Goal: Task Accomplishment & Management: Manage account settings

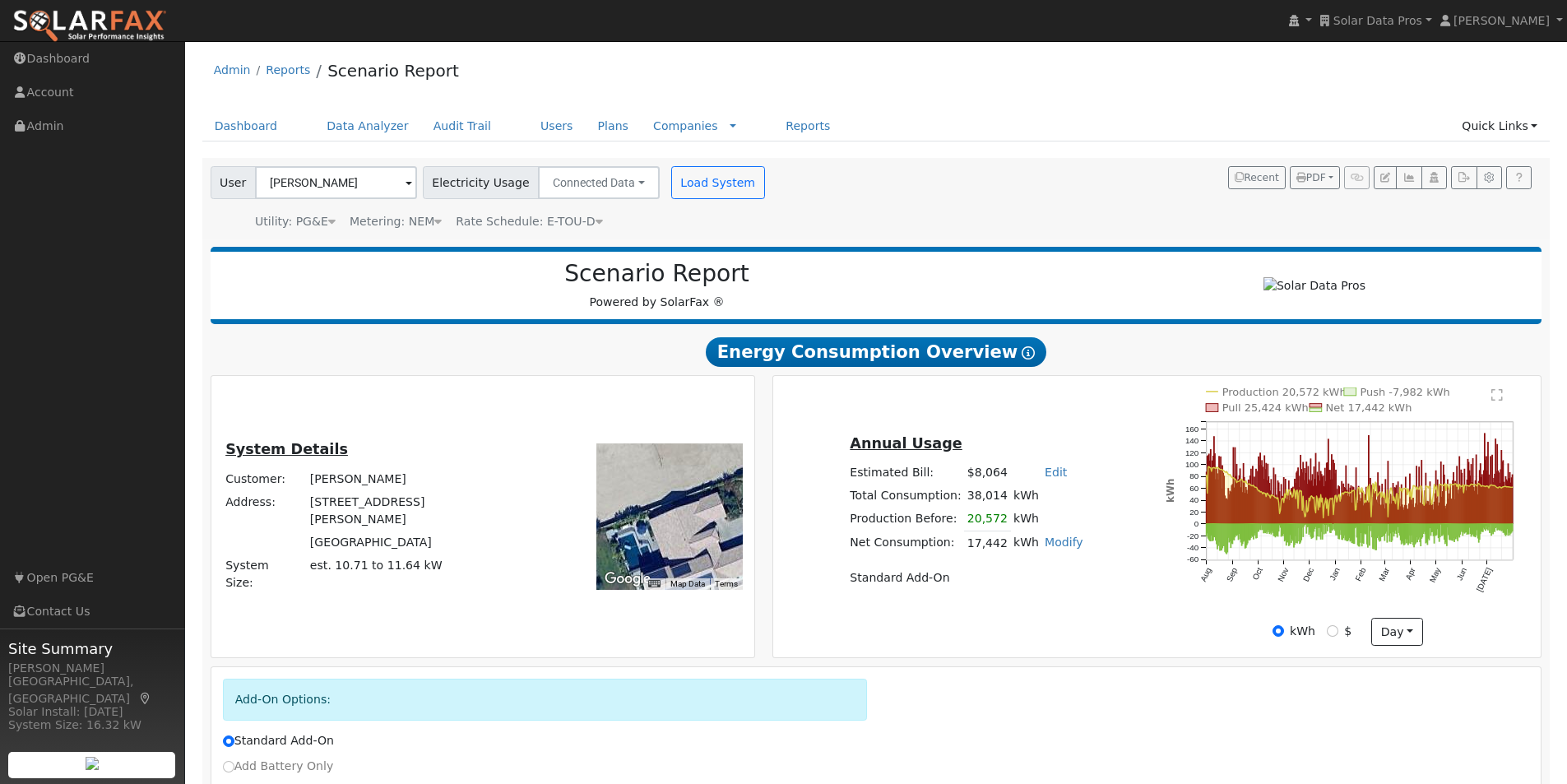
click at [1414, 22] on span "Solar Data Pros" at bounding box center [1378, 20] width 89 height 13
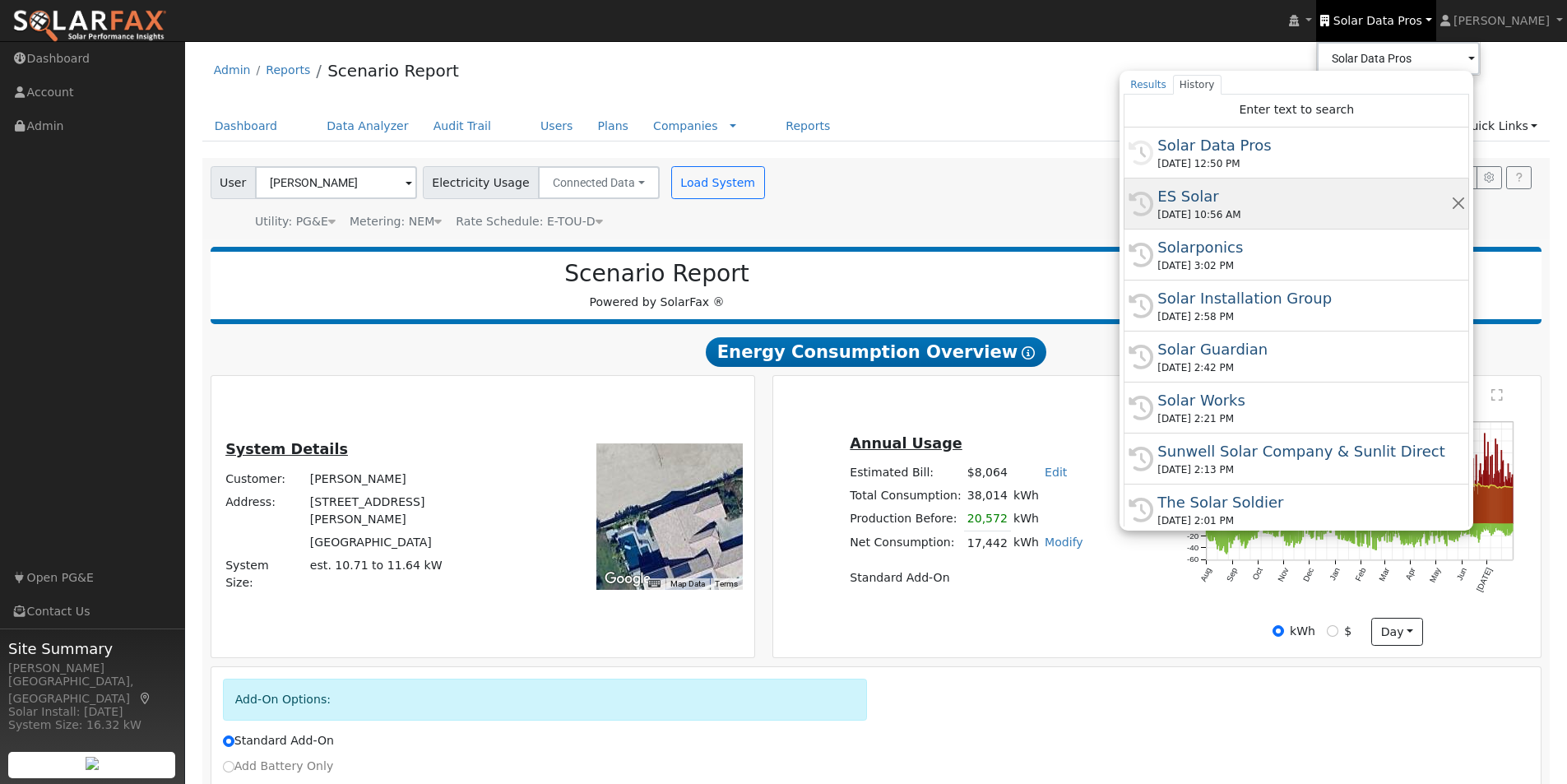
click at [1230, 196] on div "ES Solar" at bounding box center [1304, 196] width 293 height 22
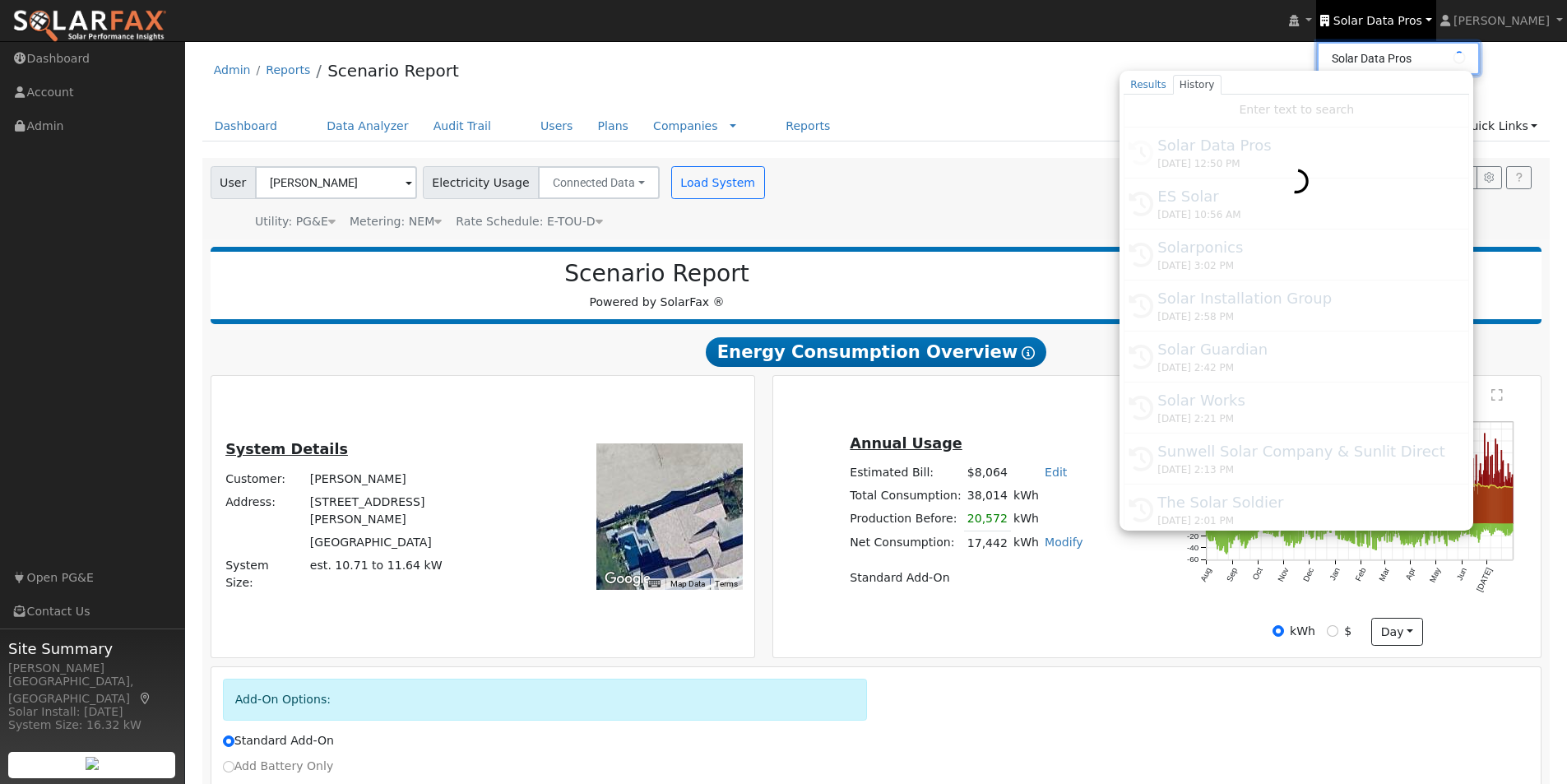
type input "ES Solar"
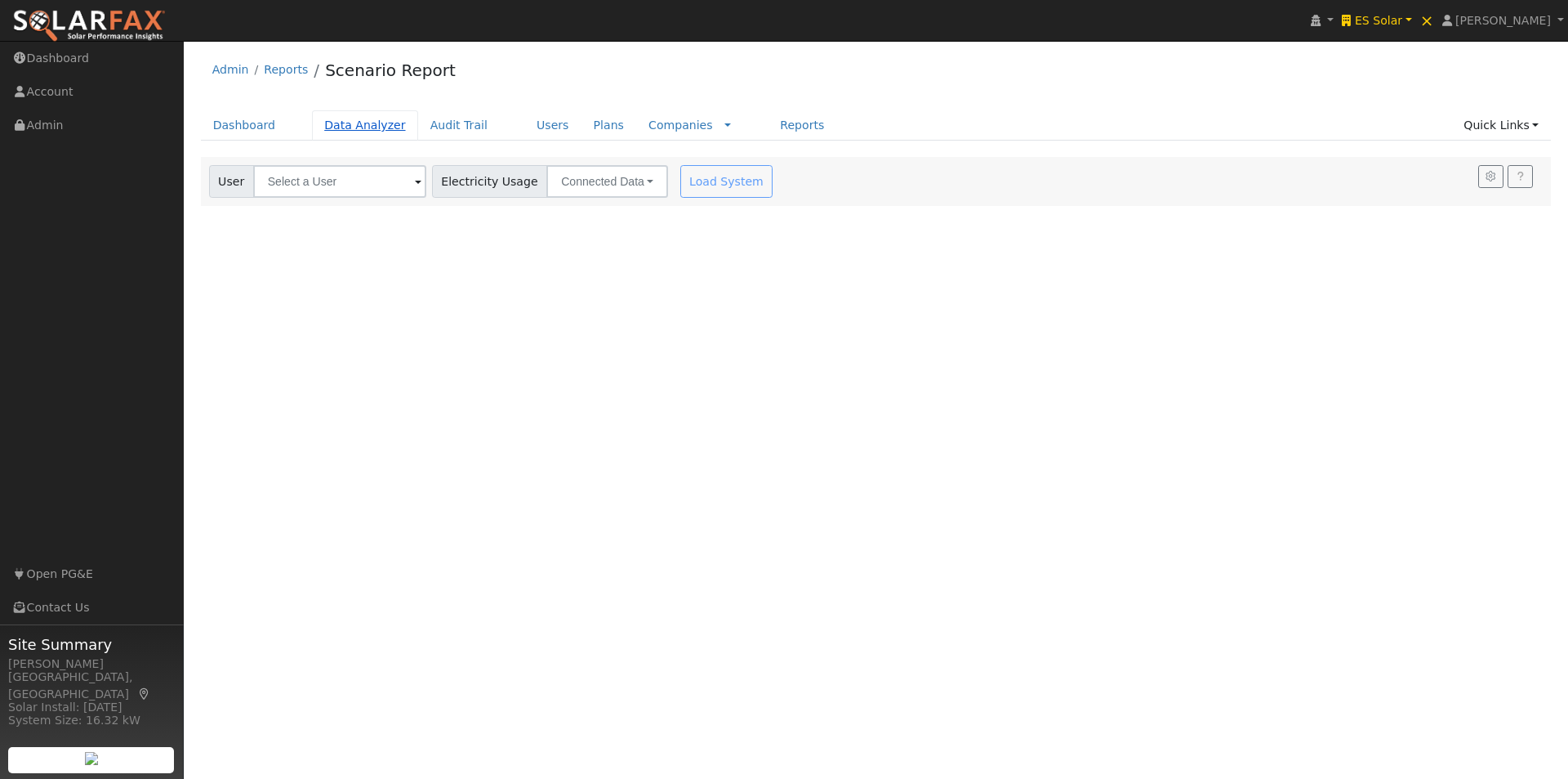
click at [361, 123] on link "Data Analyzer" at bounding box center [365, 125] width 106 height 30
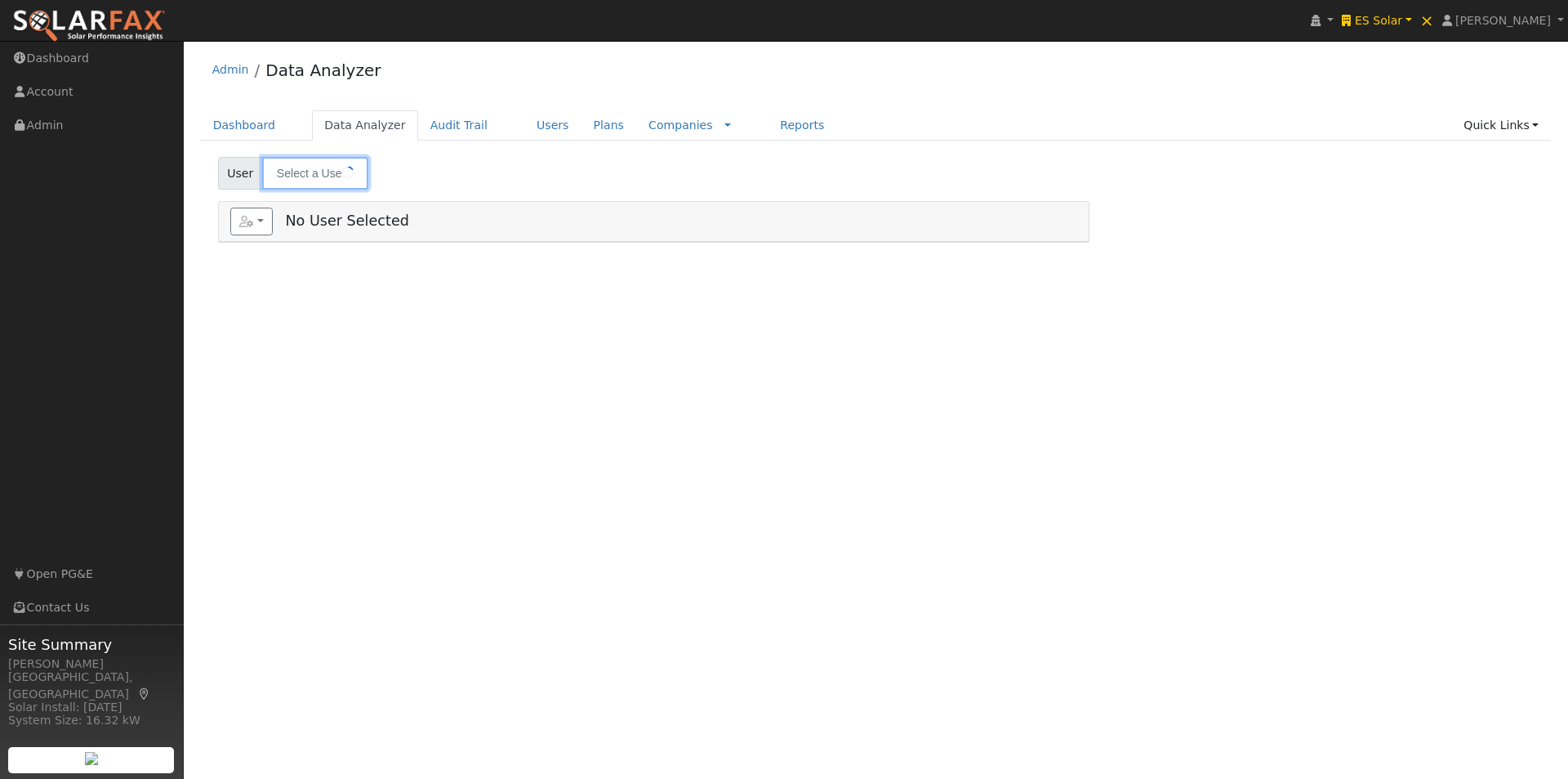
type input "Winston Petersen"
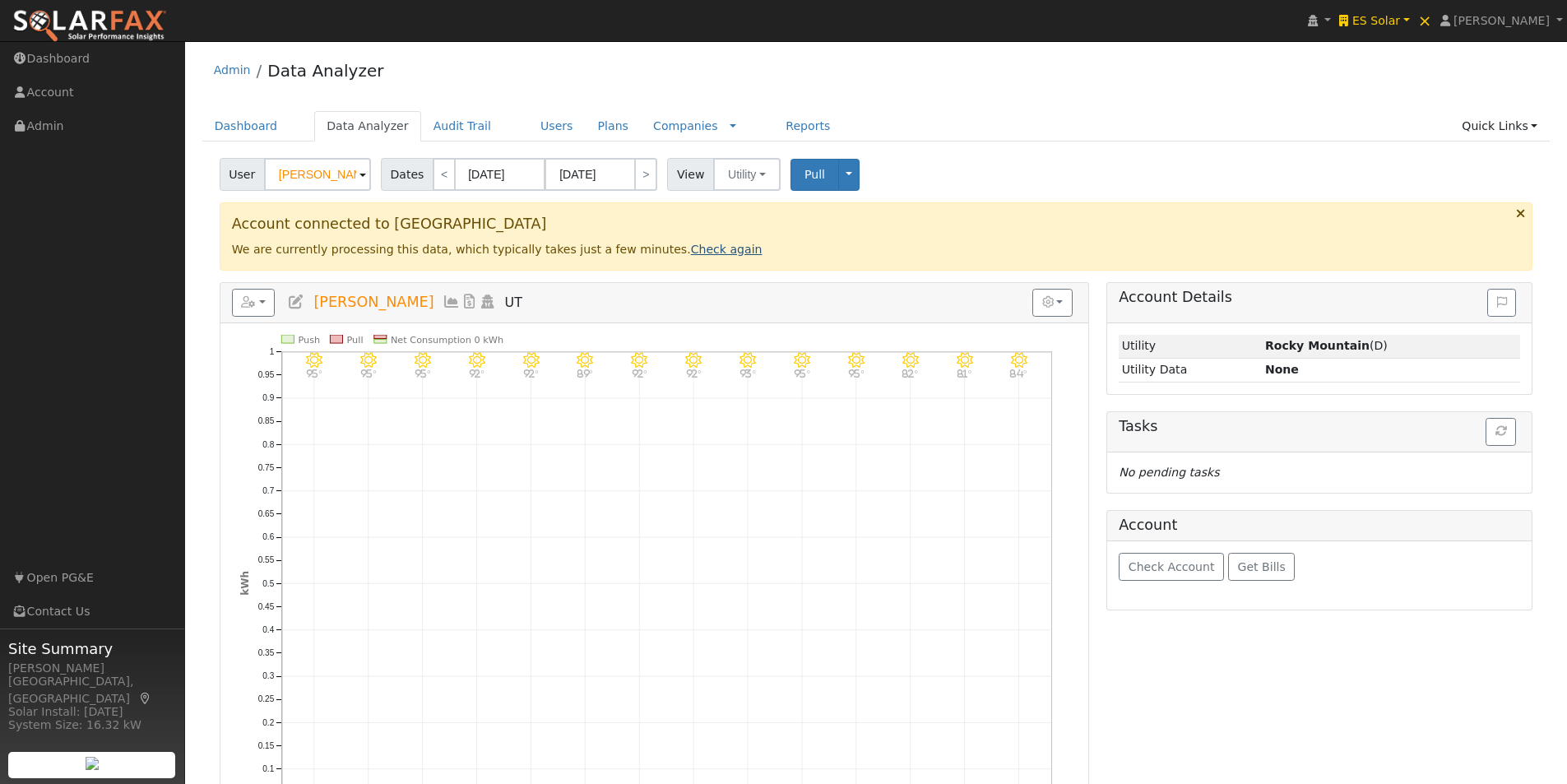
click at [691, 251] on link "Check again" at bounding box center [726, 249] width 72 height 13
click at [1406, 11] on link "ES Solar" at bounding box center [1374, 20] width 78 height 41
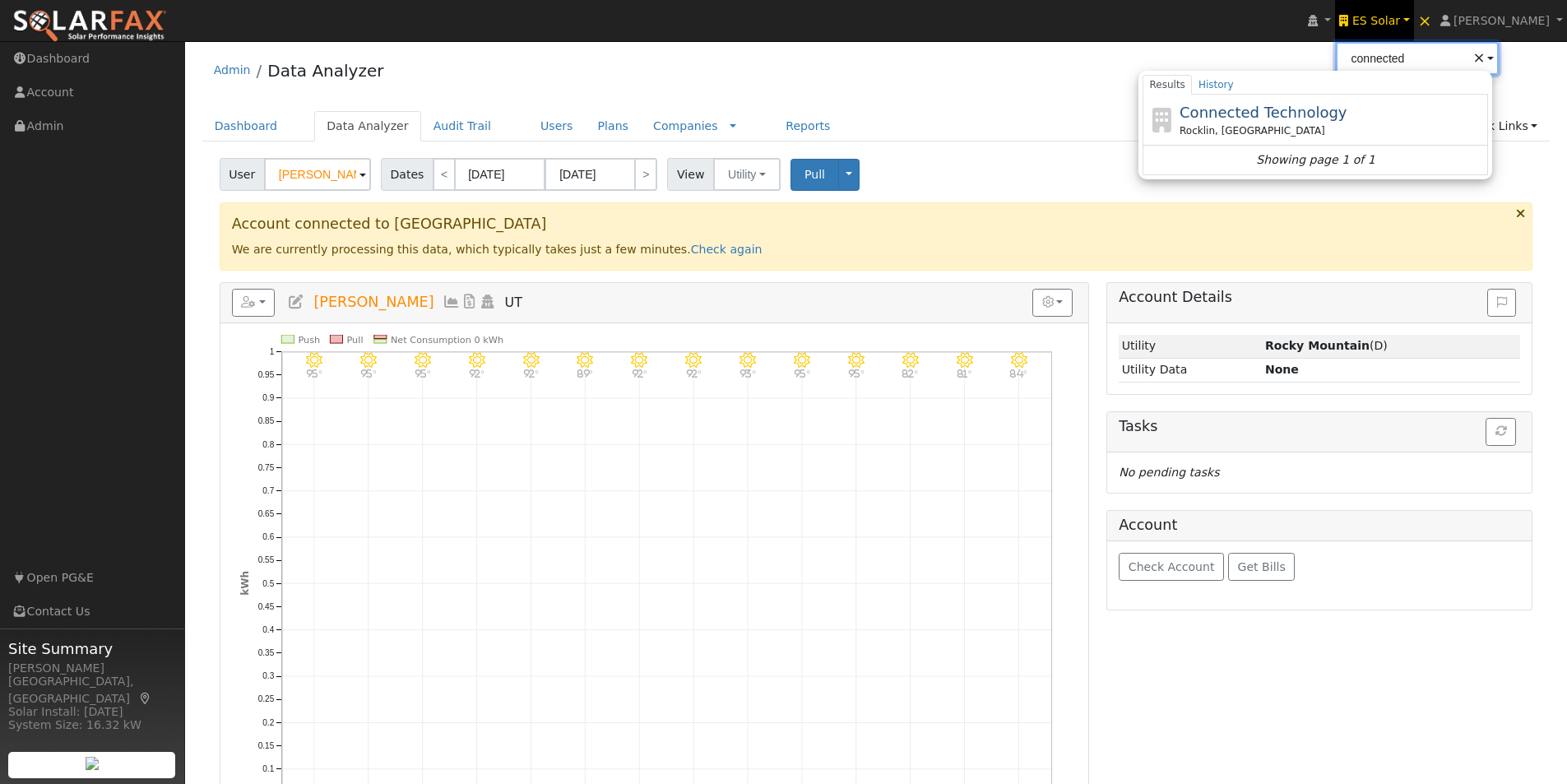
drag, startPoint x: 1471, startPoint y: 54, endPoint x: 1298, endPoint y: 56, distance: 173.0
click at [1298, 56] on div "installed ES Solar ES Solar connected × Results History Connected Technology Ro…" at bounding box center [784, 598] width 1567 height 1112
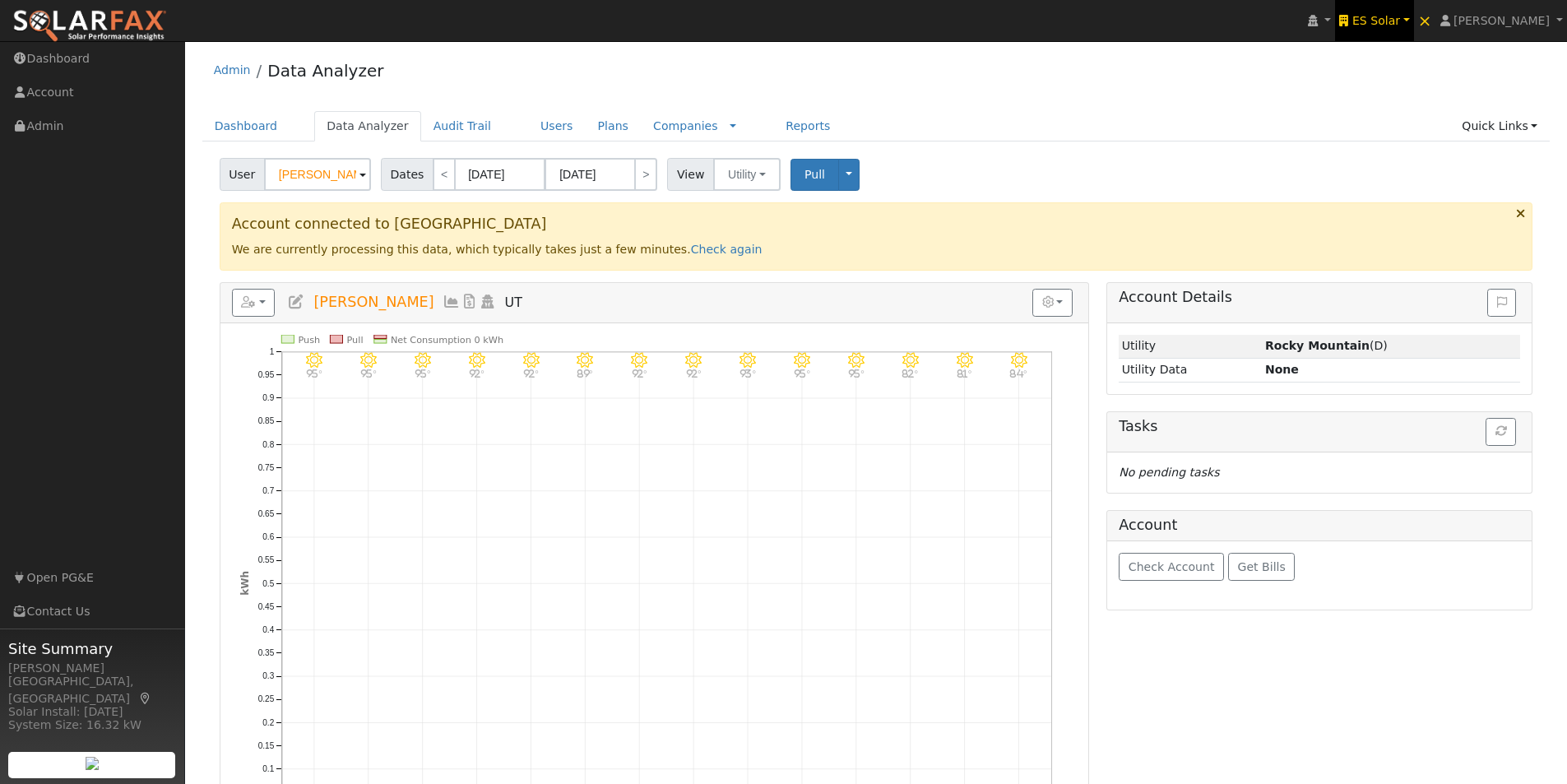
click at [1400, 16] on span "ES Solar" at bounding box center [1376, 20] width 48 height 13
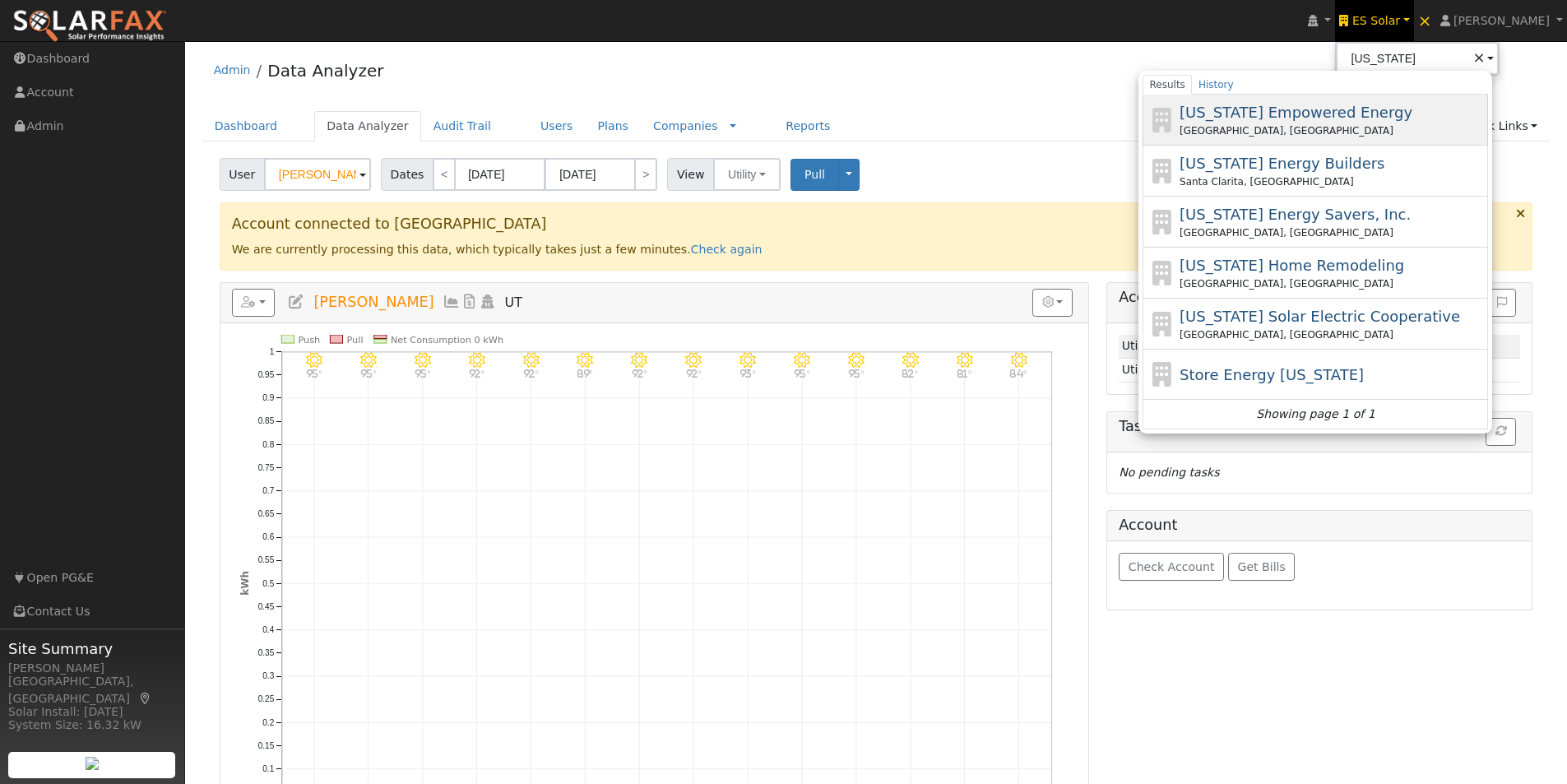
click at [1237, 114] on span "California Empowered Energy" at bounding box center [1296, 112] width 233 height 18
type input "California Empowered Energy"
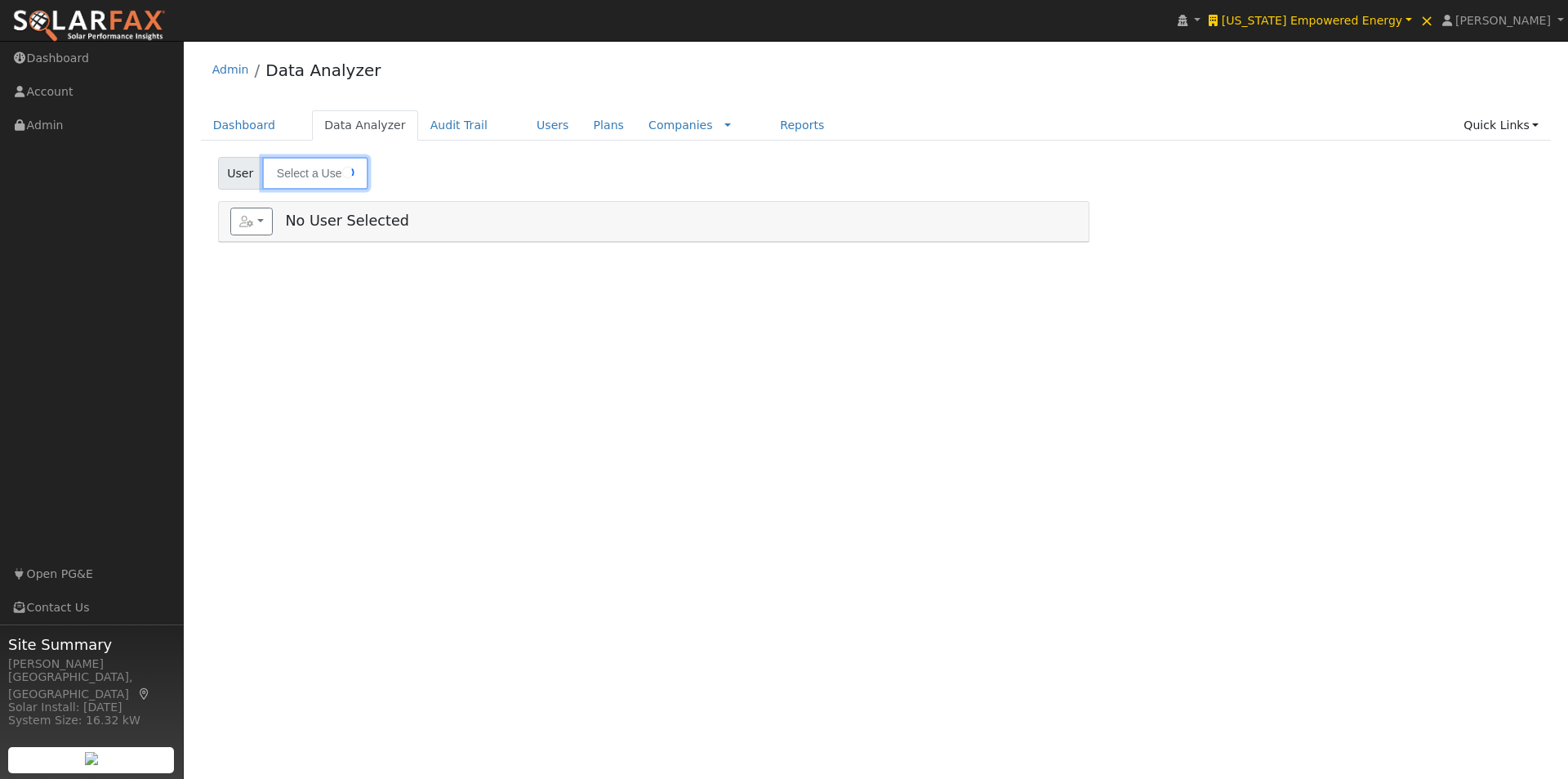
type input "Gretta Sladen"
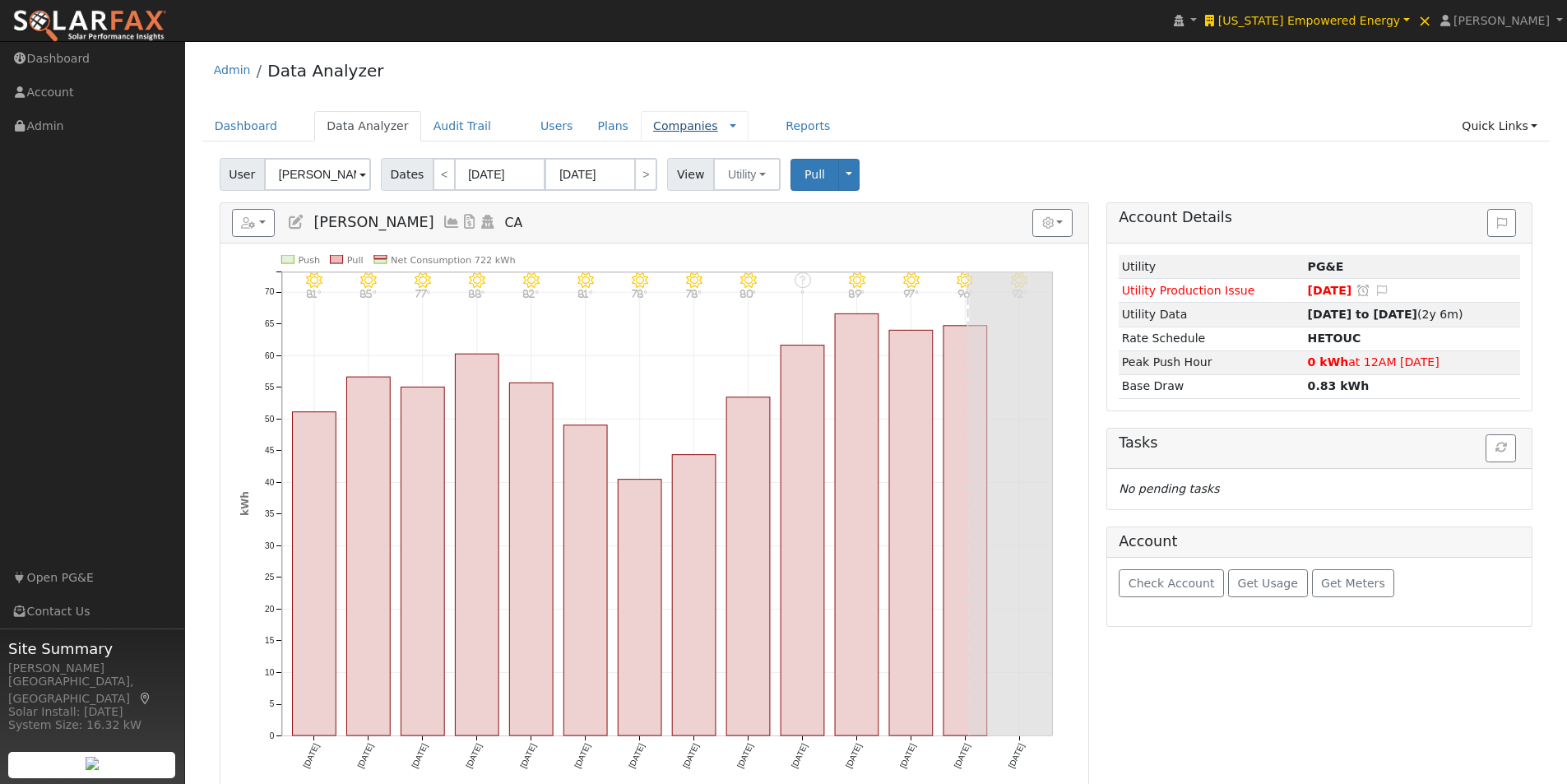
click at [653, 128] on link "Companies" at bounding box center [685, 125] width 65 height 13
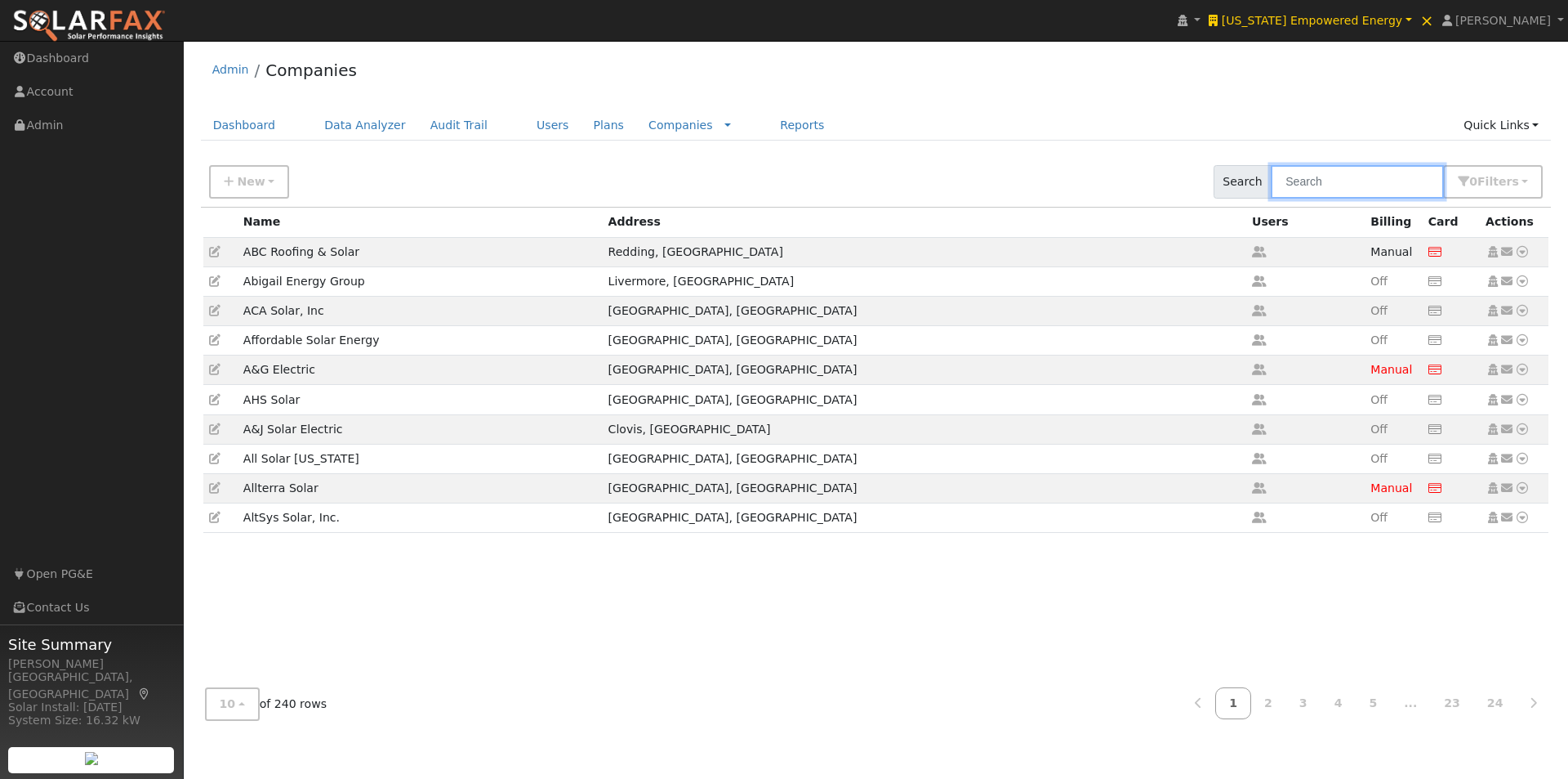
click at [1406, 181] on input "text" at bounding box center [1357, 182] width 173 height 33
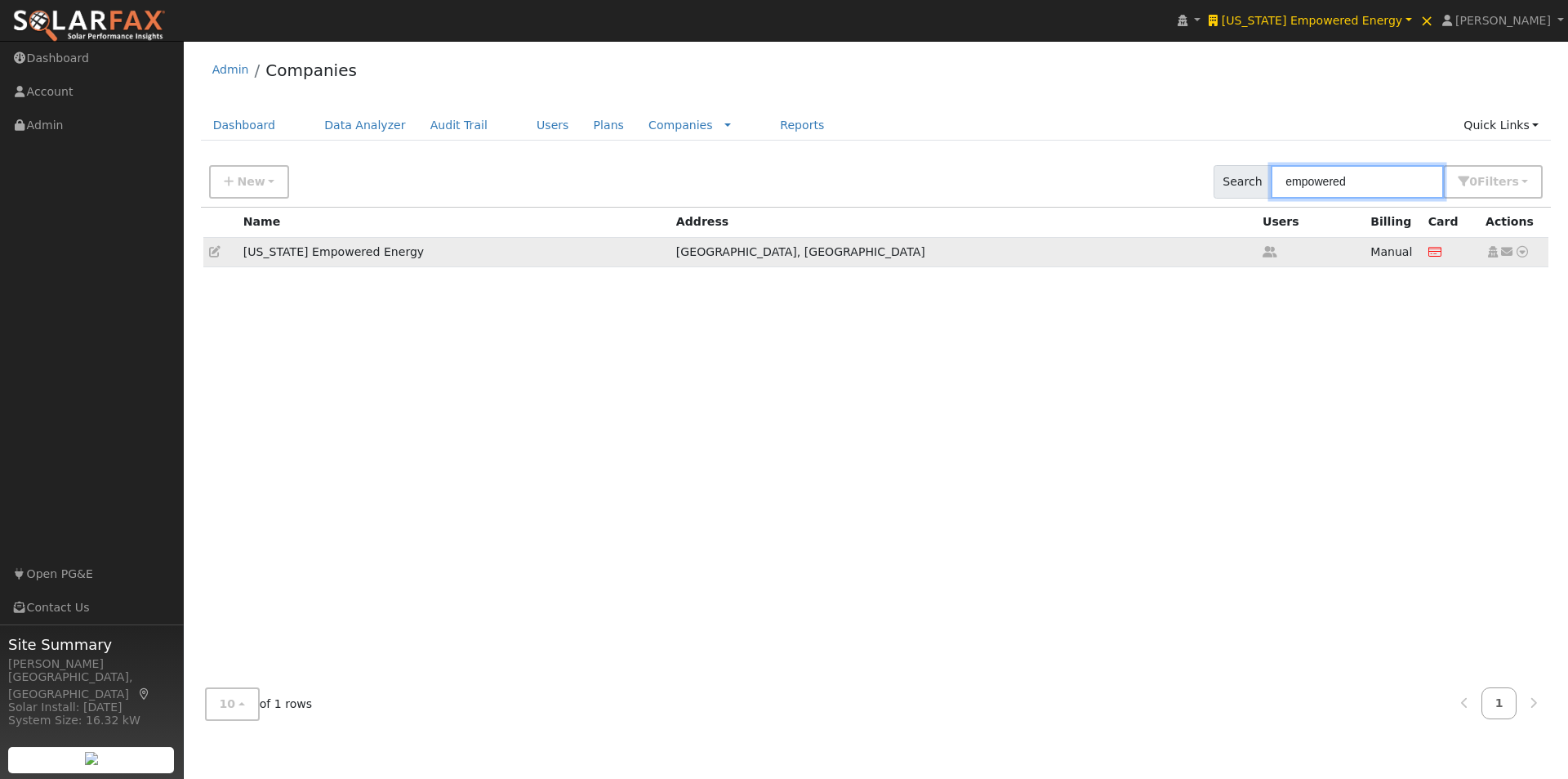
type input "empowered"
click at [217, 252] on icon at bounding box center [214, 251] width 11 height 11
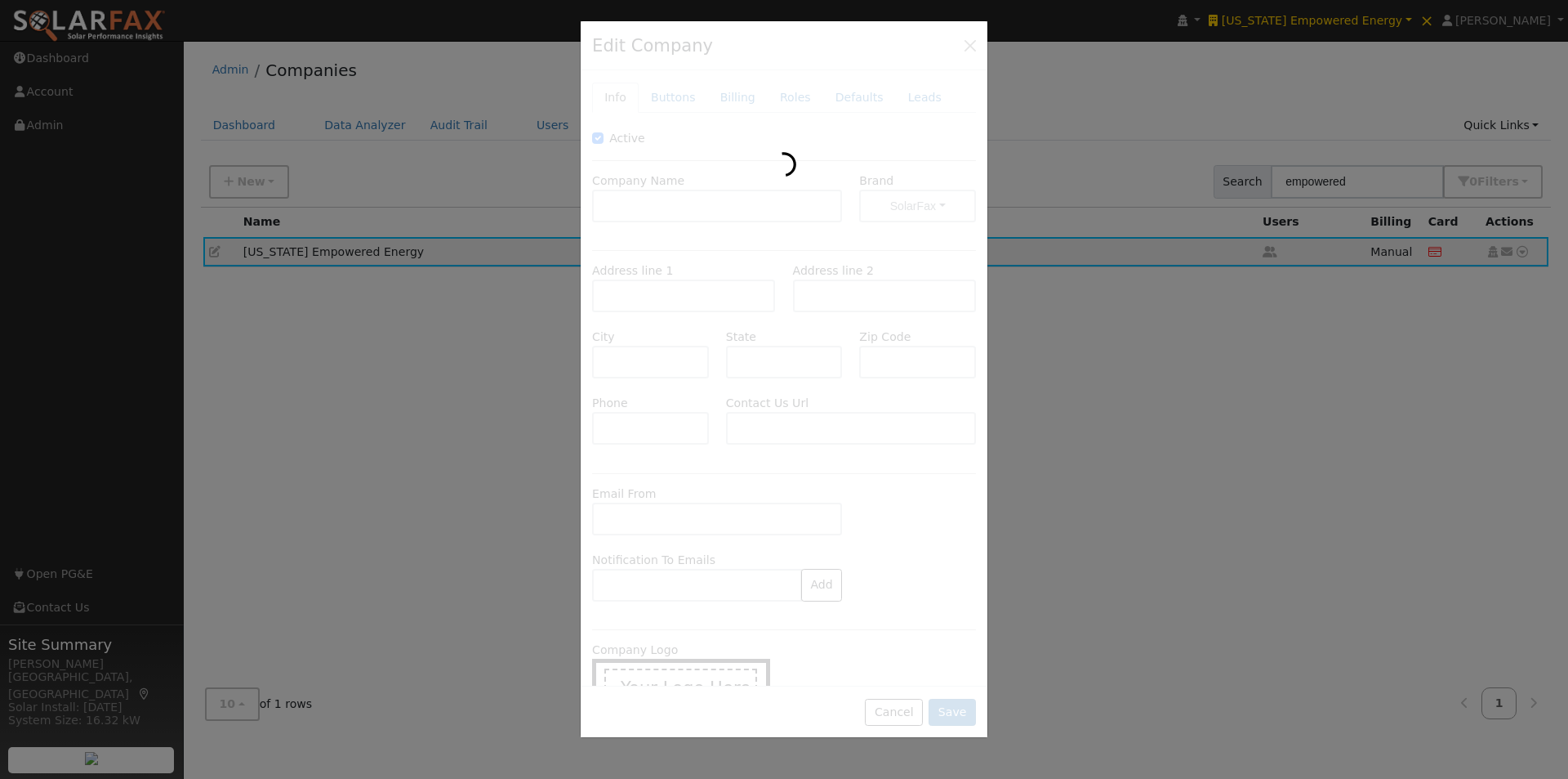
type input "[US_STATE] Empowered Energy"
type input "P.O. Box 23952"
type input "[GEOGRAPHIC_DATA]"
type input "CA"
type input "92193"
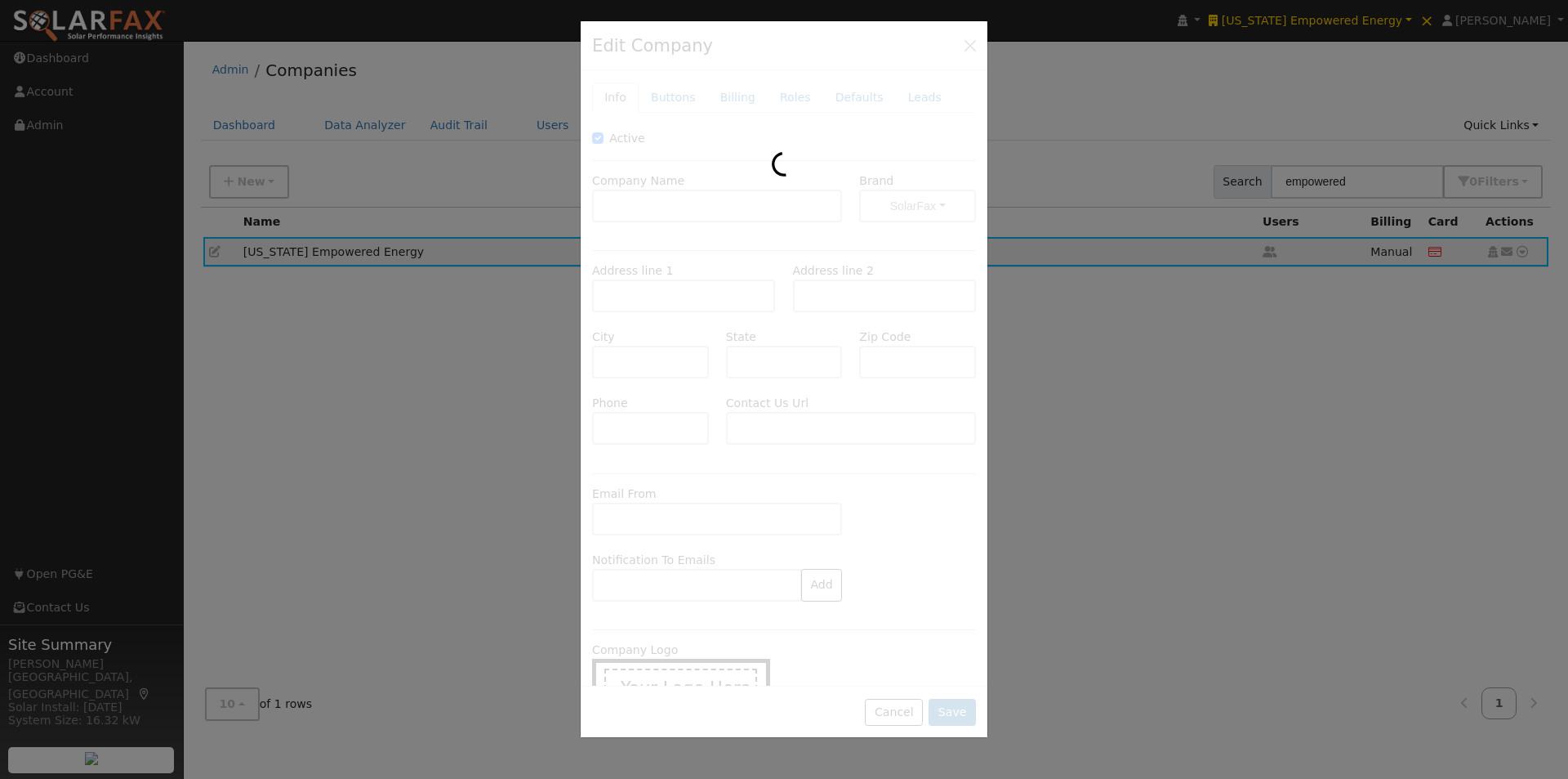
type input "[PHONE_NUMBER]"
type input "[URL][DOMAIN_NAME]"
type input "[EMAIL_ADDRESS][DOMAIN_NAME]"
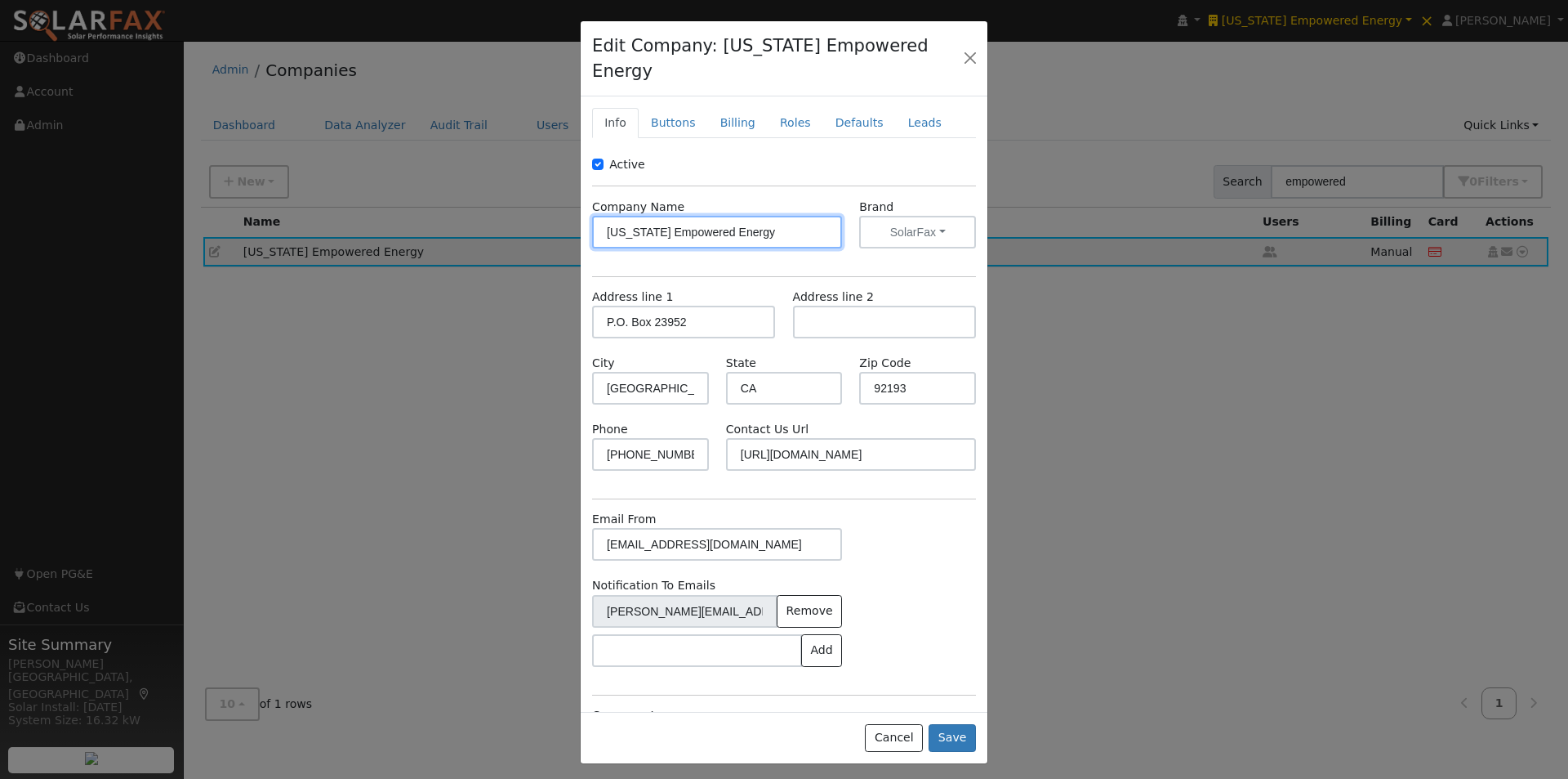
drag, startPoint x: 652, startPoint y: 287, endPoint x: 801, endPoint y: 211, distance: 167.3
click at [801, 216] on input "[US_STATE] Empowered Energy" at bounding box center [716, 232] width 250 height 32
drag, startPoint x: 798, startPoint y: 208, endPoint x: 414, endPoint y: 160, distance: 387.0
click at [0, 0] on div "Edit Company: [US_STATE] Empowered Energy Info Buttons Billing Roles Defaults L…" at bounding box center [0, 0] width 0 height 0
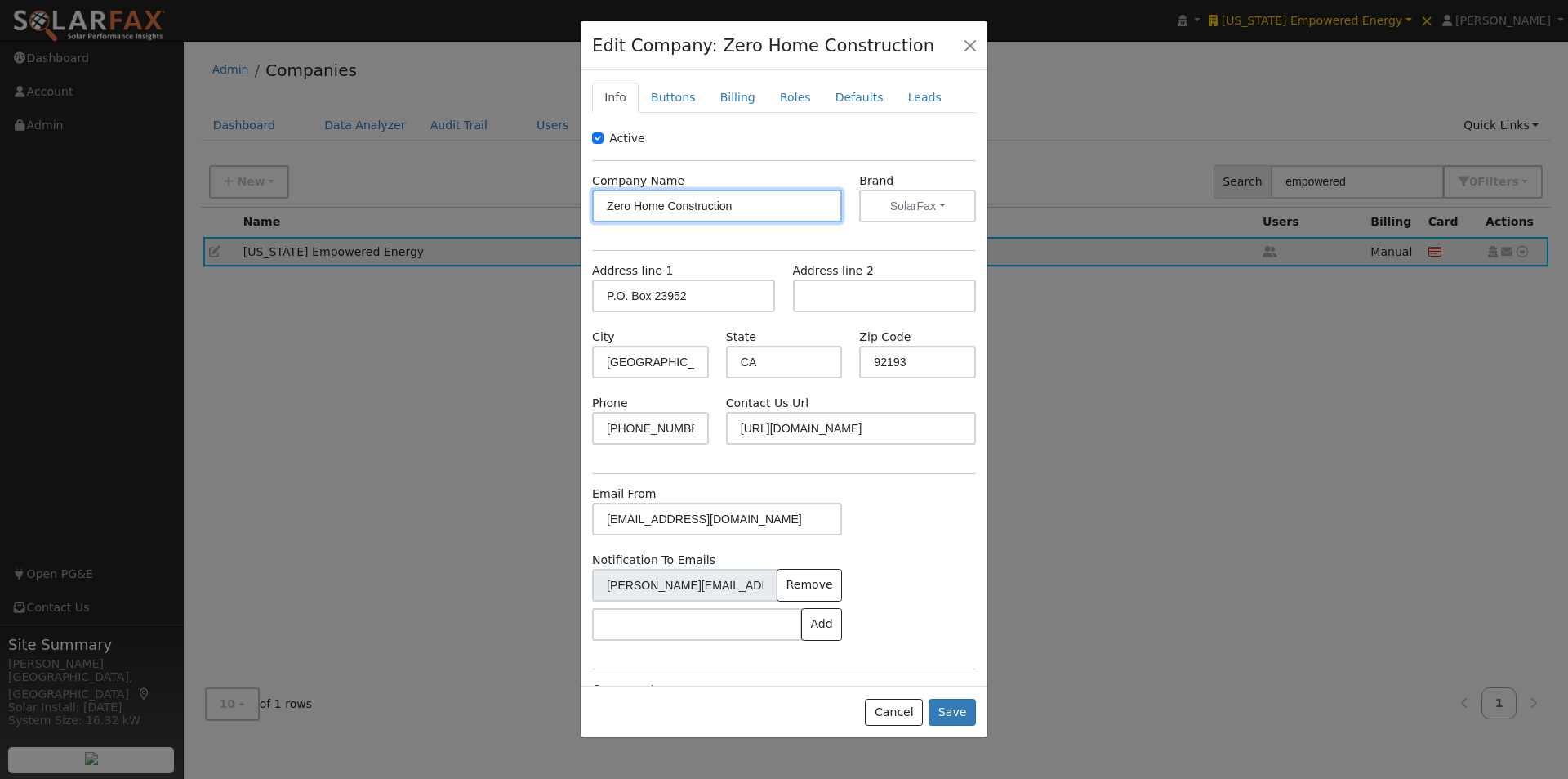
type input "Zero Home Construction"
click at [930, 412] on input "https://zeroenergyready.org/contact-us" at bounding box center [851, 427] width 250 height 32
drag, startPoint x: 943, startPoint y: 425, endPoint x: 700, endPoint y: 428, distance: 243.0
click at [700, 428] on div "Phone 619-333-1417 Contact Us Url https://zeroenergyready.org/contact-us" at bounding box center [784, 427] width 401 height 66
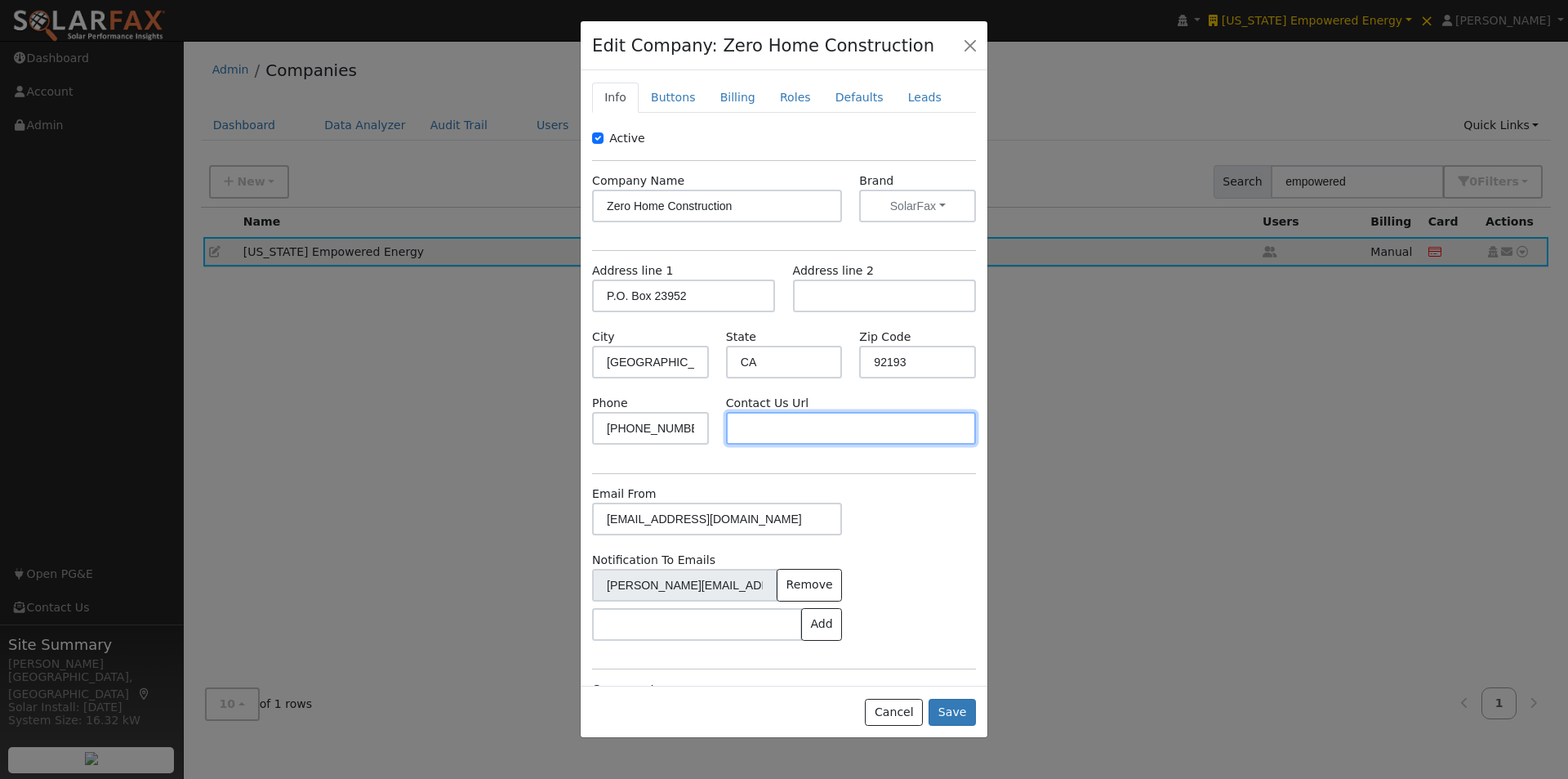
paste input "https://myzerohome.com/contact/"
type input "https://myzerohome.com/contact/"
drag, startPoint x: 691, startPoint y: 429, endPoint x: 609, endPoint y: 410, distance: 84.2
click at [0, 0] on div "Edit Company: Zero Home Construction Info Buttons Billing Roles Defaults Leads …" at bounding box center [0, 0] width 0 height 0
paste input ".649.4442"
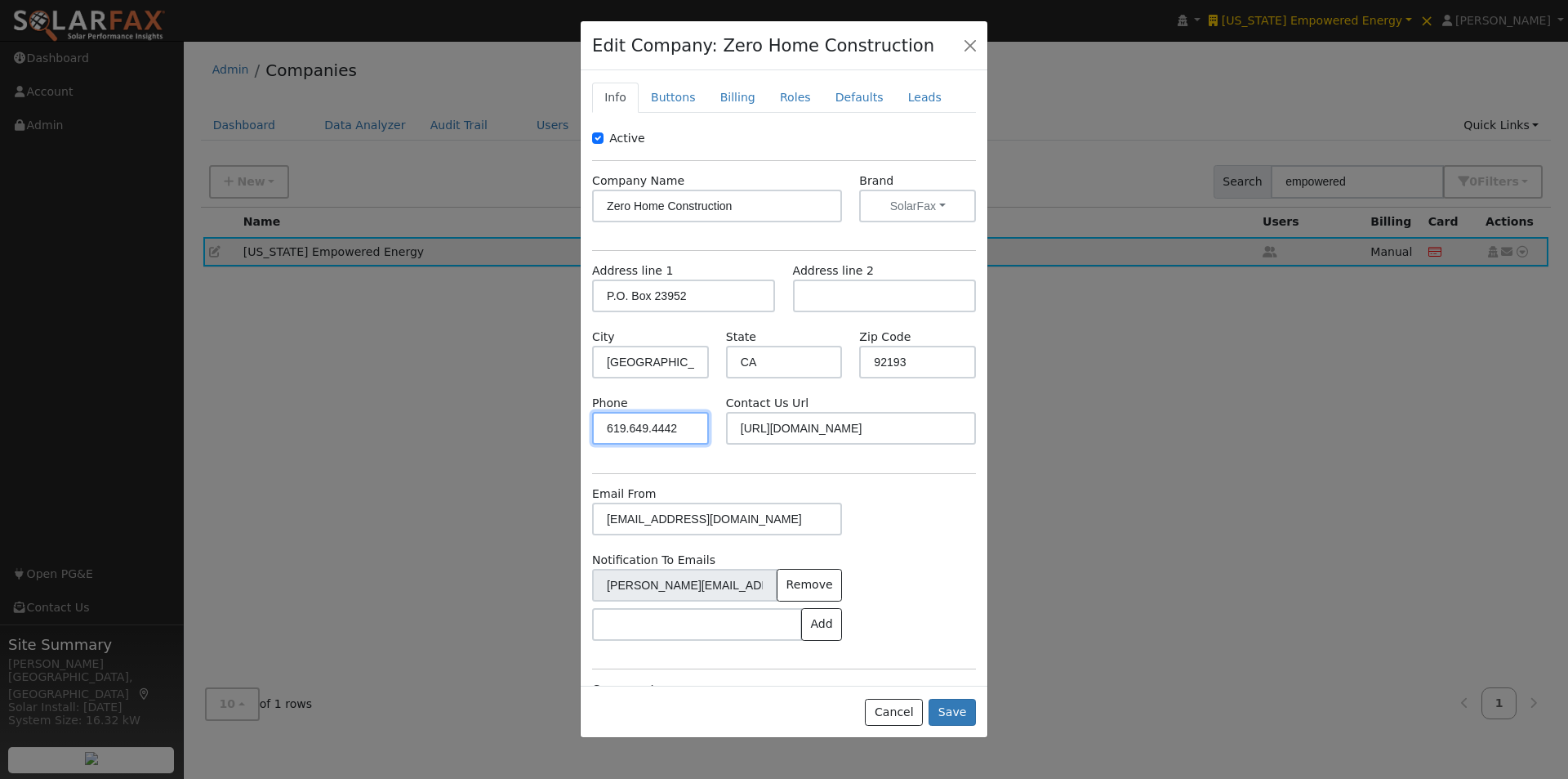
click at [631, 421] on input "619.649.4442" at bounding box center [650, 427] width 117 height 32
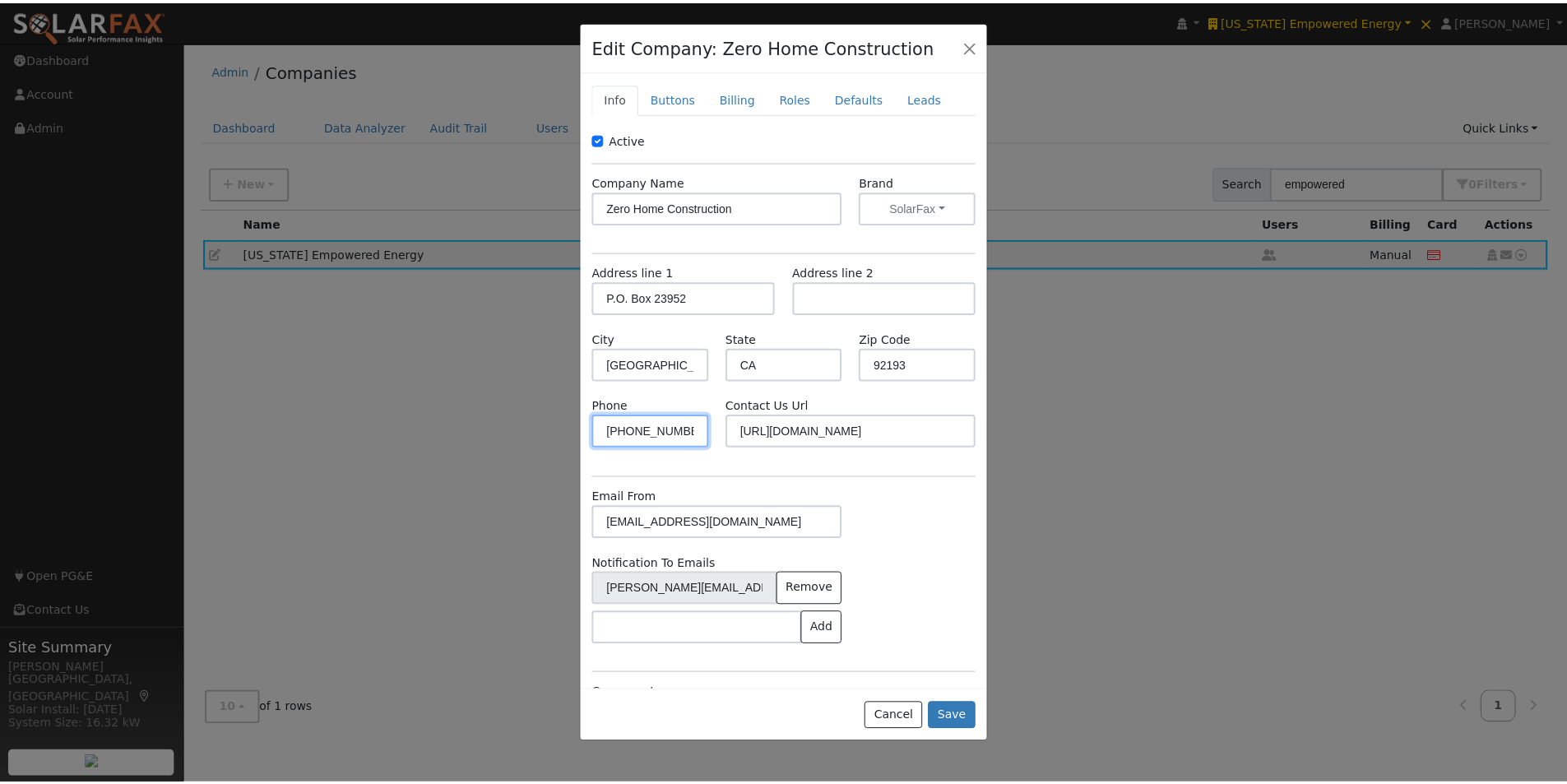
scroll to position [112, 0]
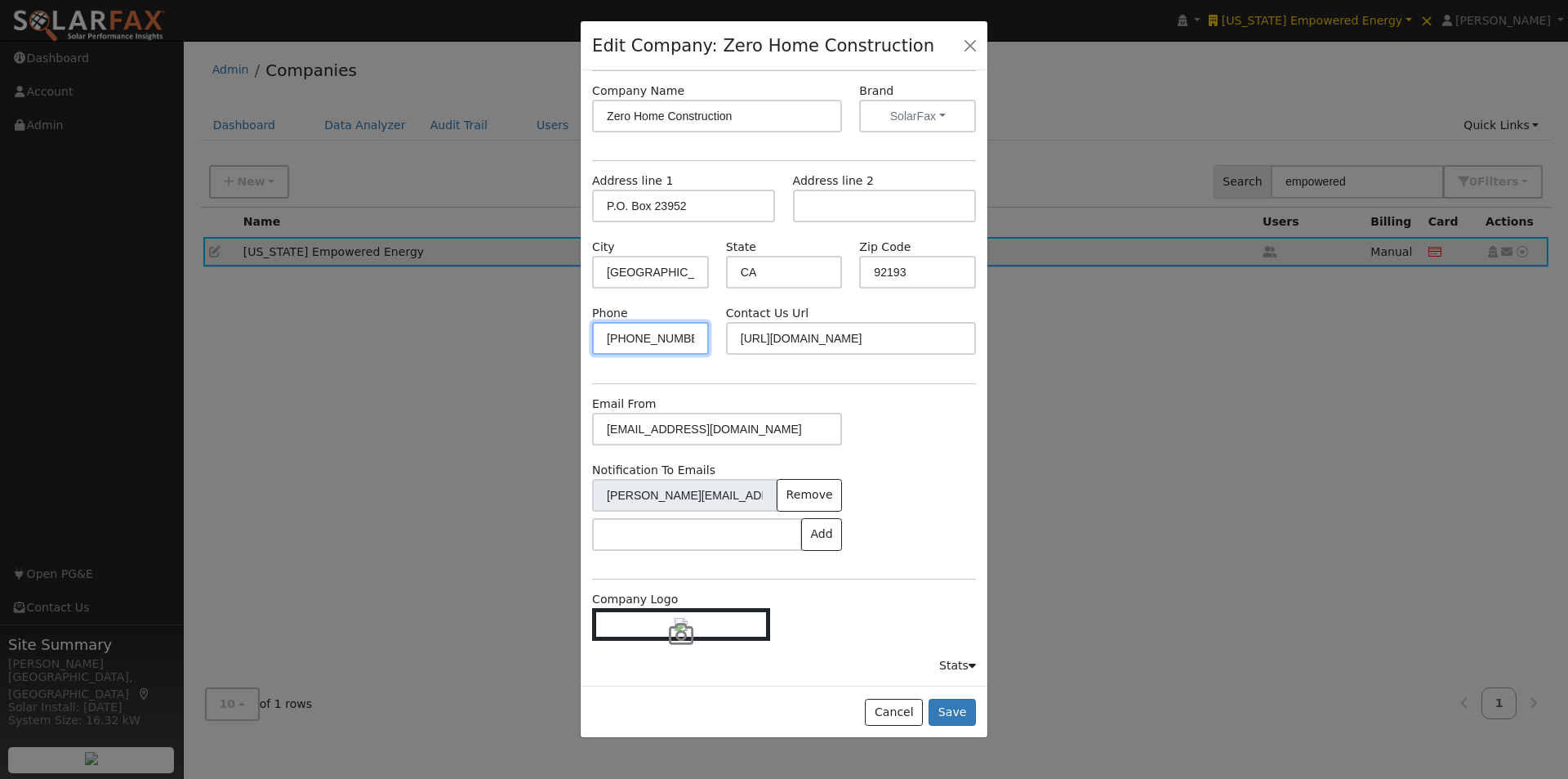
type input "619-649-4442"
click at [685, 622] on icon at bounding box center [681, 634] width 25 height 25
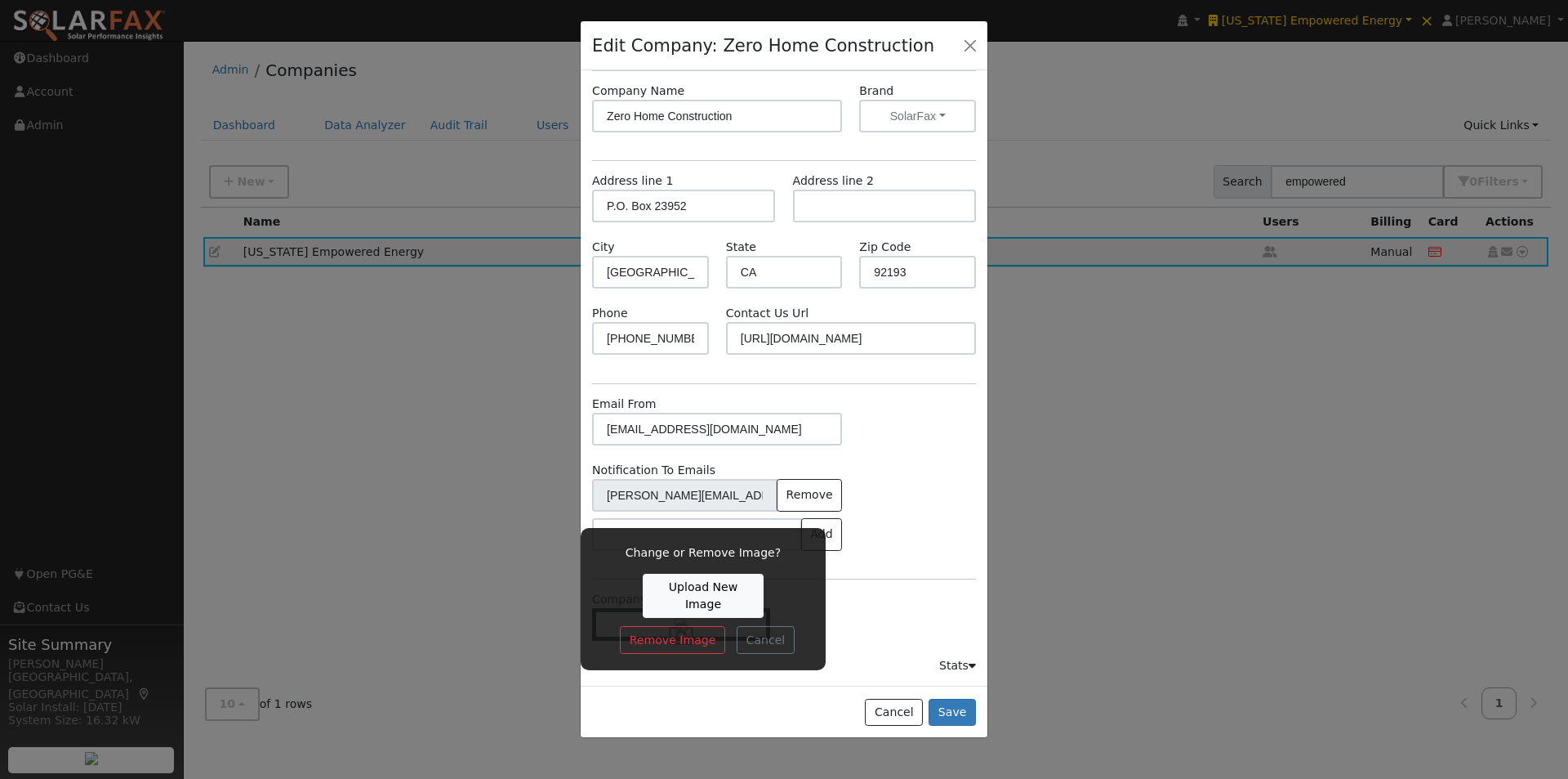
click at [679, 574] on label "Upload New Image" at bounding box center [702, 596] width 120 height 45
click at [0, 0] on input "Upload New Image" at bounding box center [0, 0] width 0 height 0
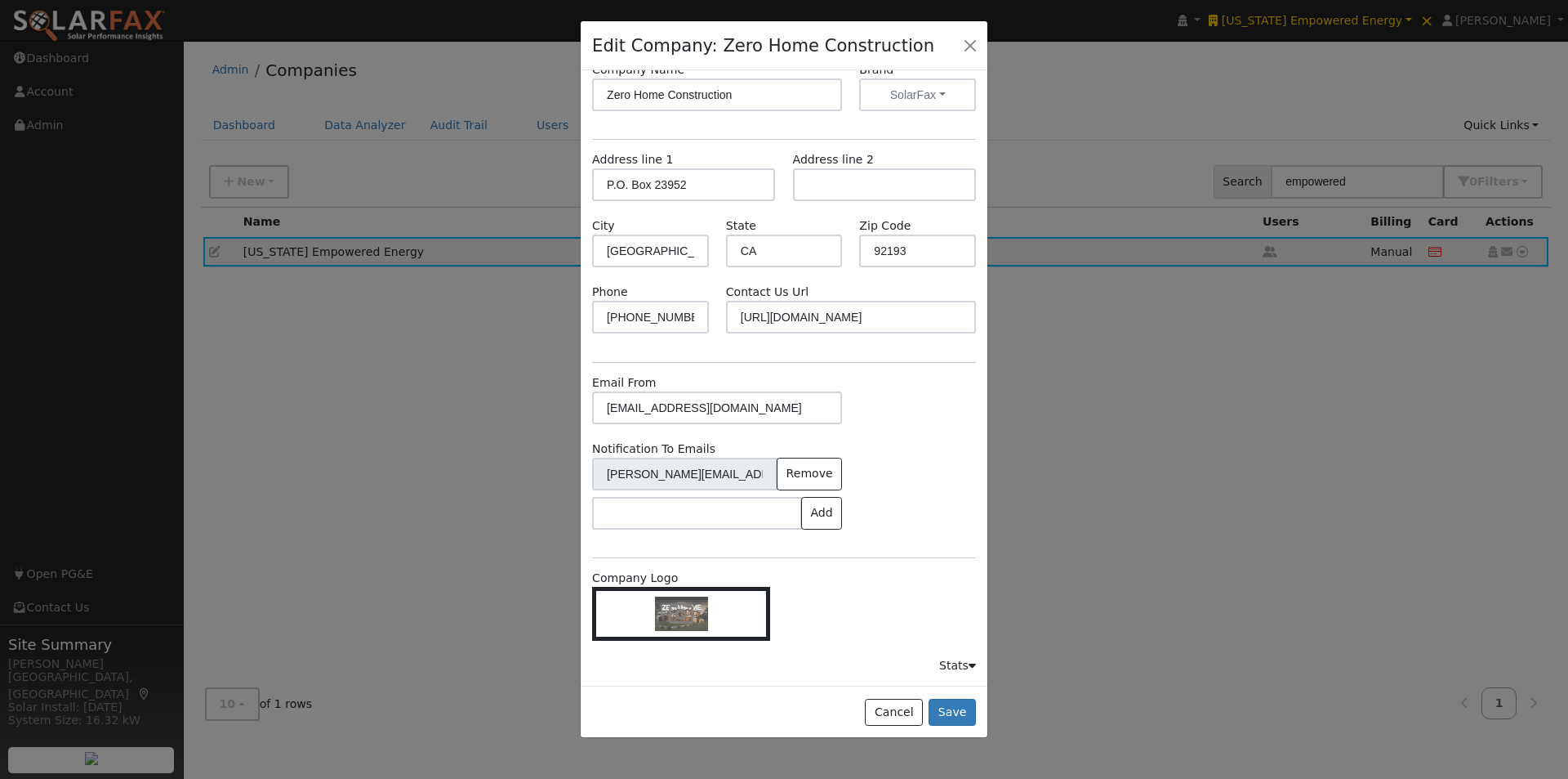
click at [700, 610] on img at bounding box center [681, 613] width 53 height 34
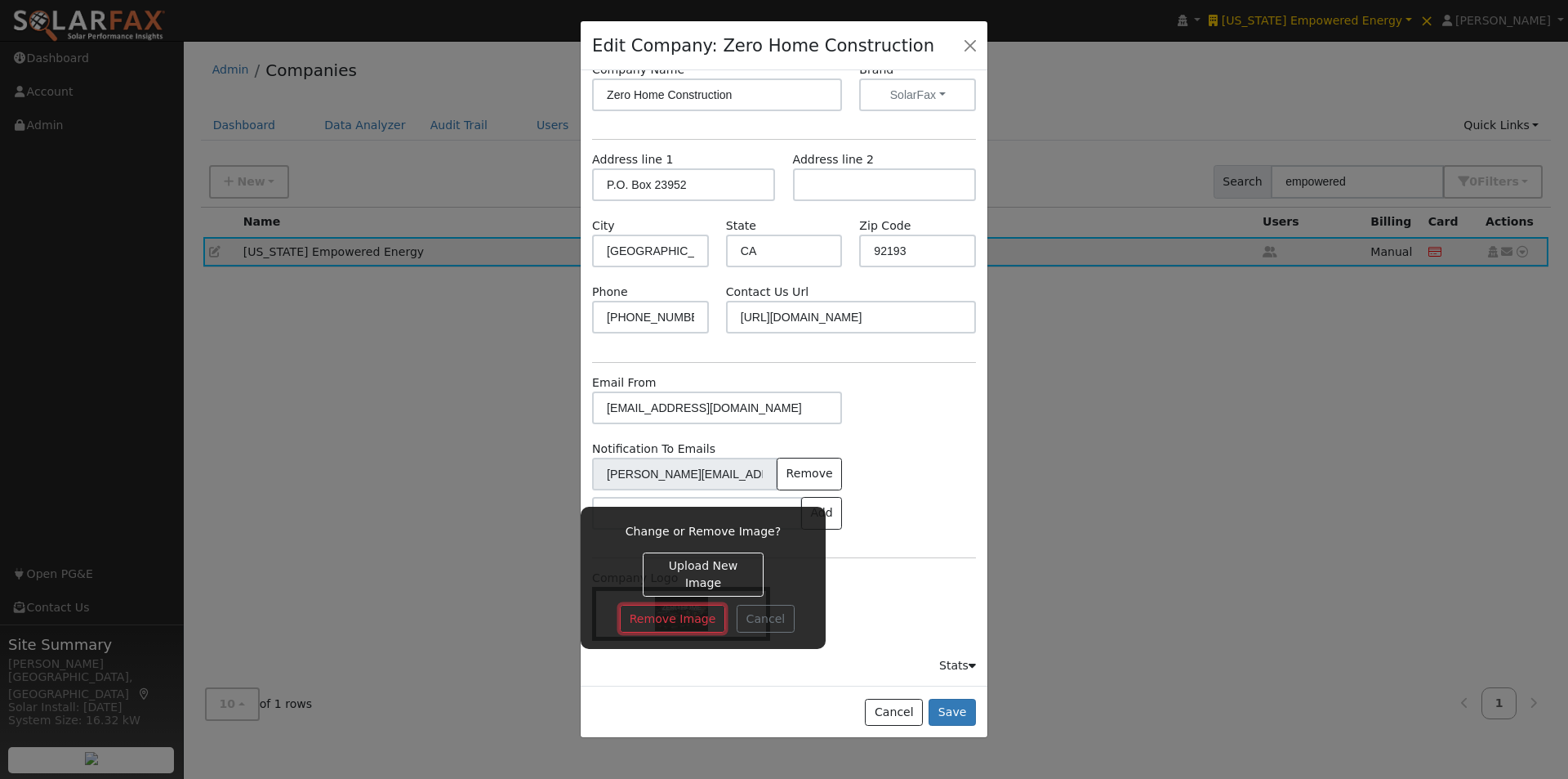
drag, startPoint x: 657, startPoint y: 597, endPoint x: 698, endPoint y: 592, distance: 41.3
click at [658, 604] on button "Remove Image" at bounding box center [673, 618] width 105 height 28
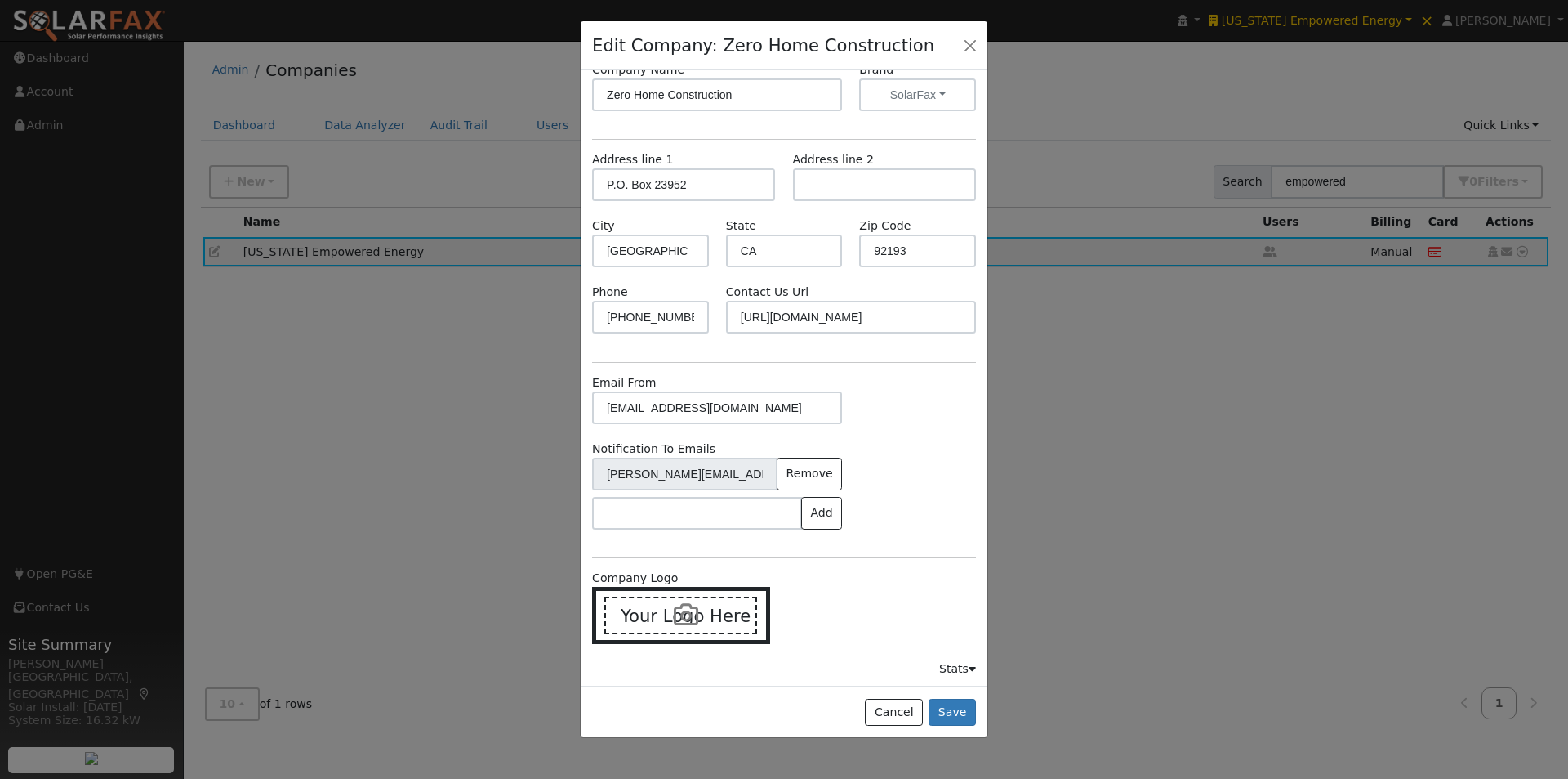
click at [683, 612] on icon at bounding box center [686, 614] width 25 height 25
click at [0, 0] on input "Your Logo Here" at bounding box center [0, 0] width 0 height 0
click at [688, 610] on icon at bounding box center [686, 614] width 25 height 25
click at [0, 0] on input "Your Logo Here" at bounding box center [0, 0] width 0 height 0
click at [959, 709] on button "Save" at bounding box center [952, 712] width 47 height 28
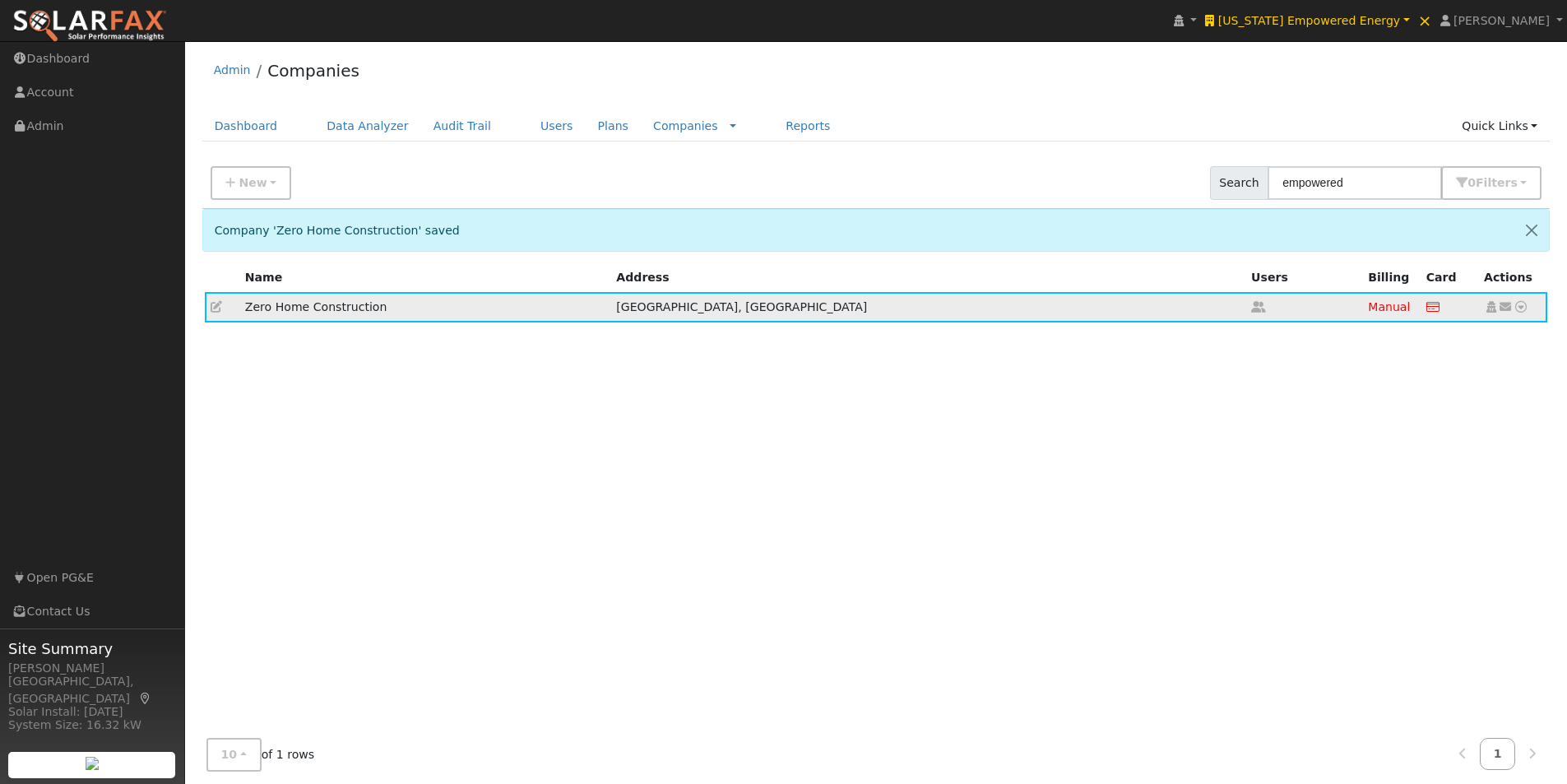
click at [1488, 305] on icon at bounding box center [1491, 306] width 15 height 11
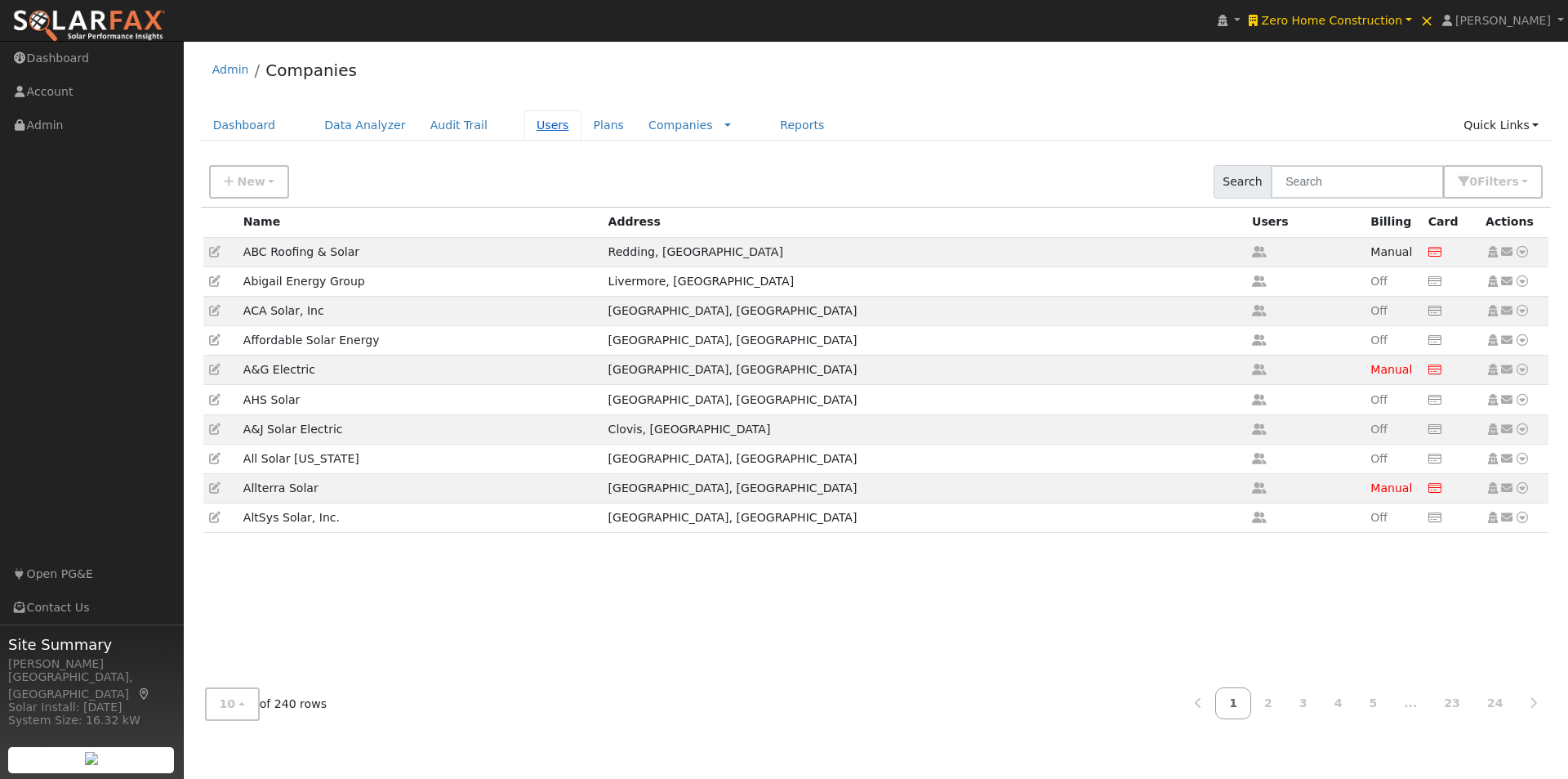
click at [524, 124] on link "Users" at bounding box center [552, 125] width 57 height 30
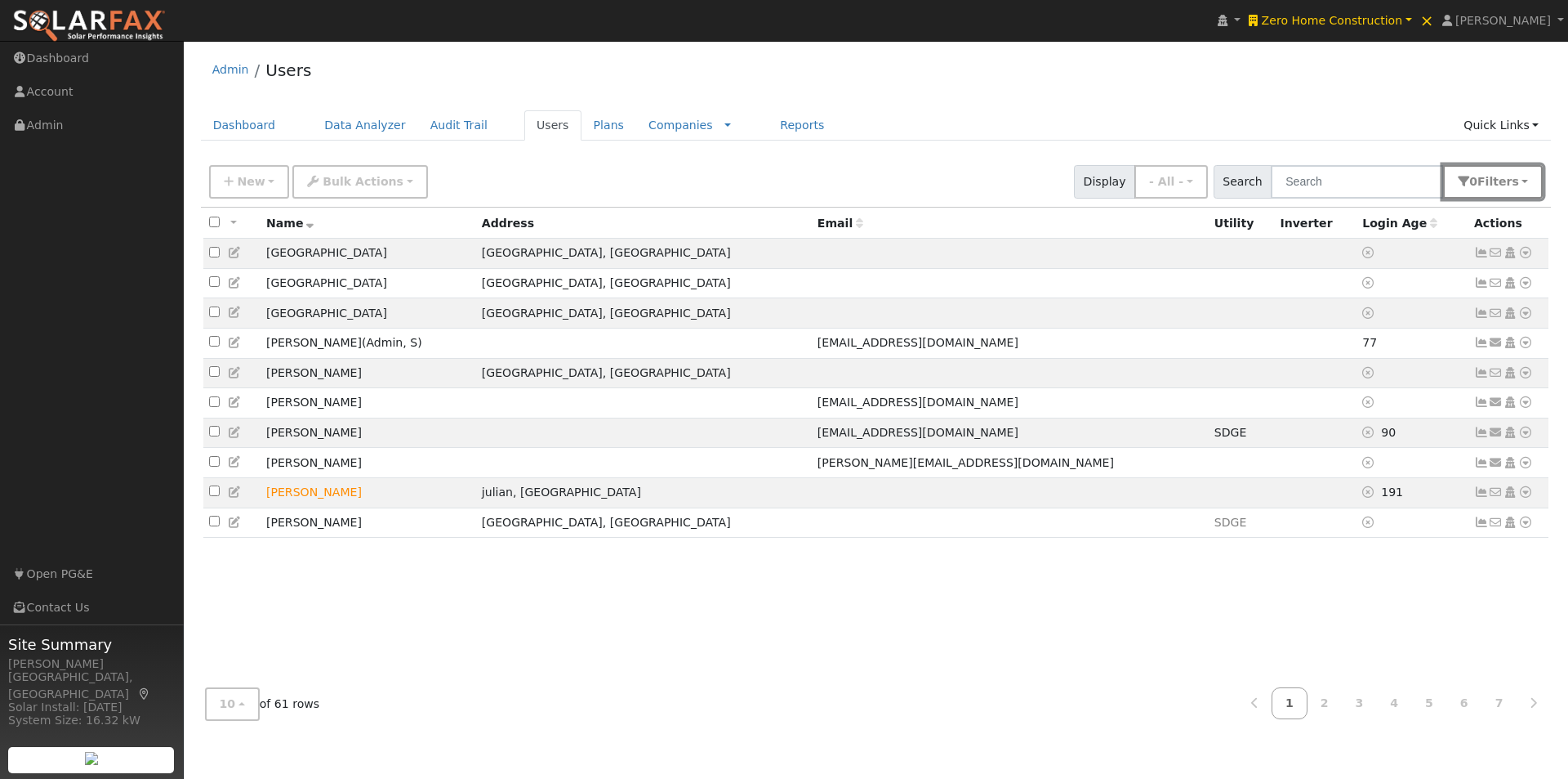
click at [1511, 179] on span "Filter s" at bounding box center [1498, 181] width 41 height 13
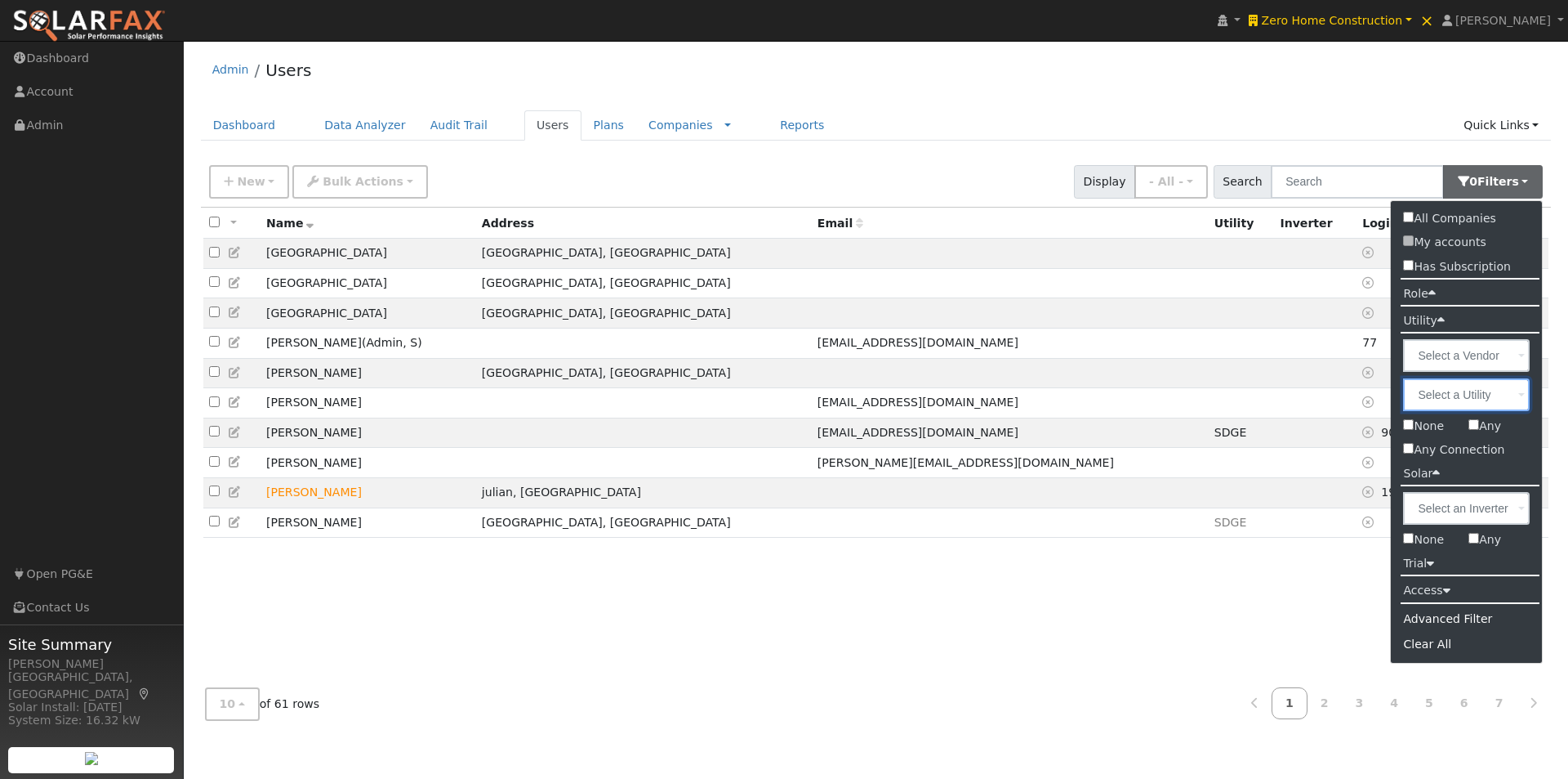
click at [1515, 397] on input "text" at bounding box center [1466, 394] width 126 height 32
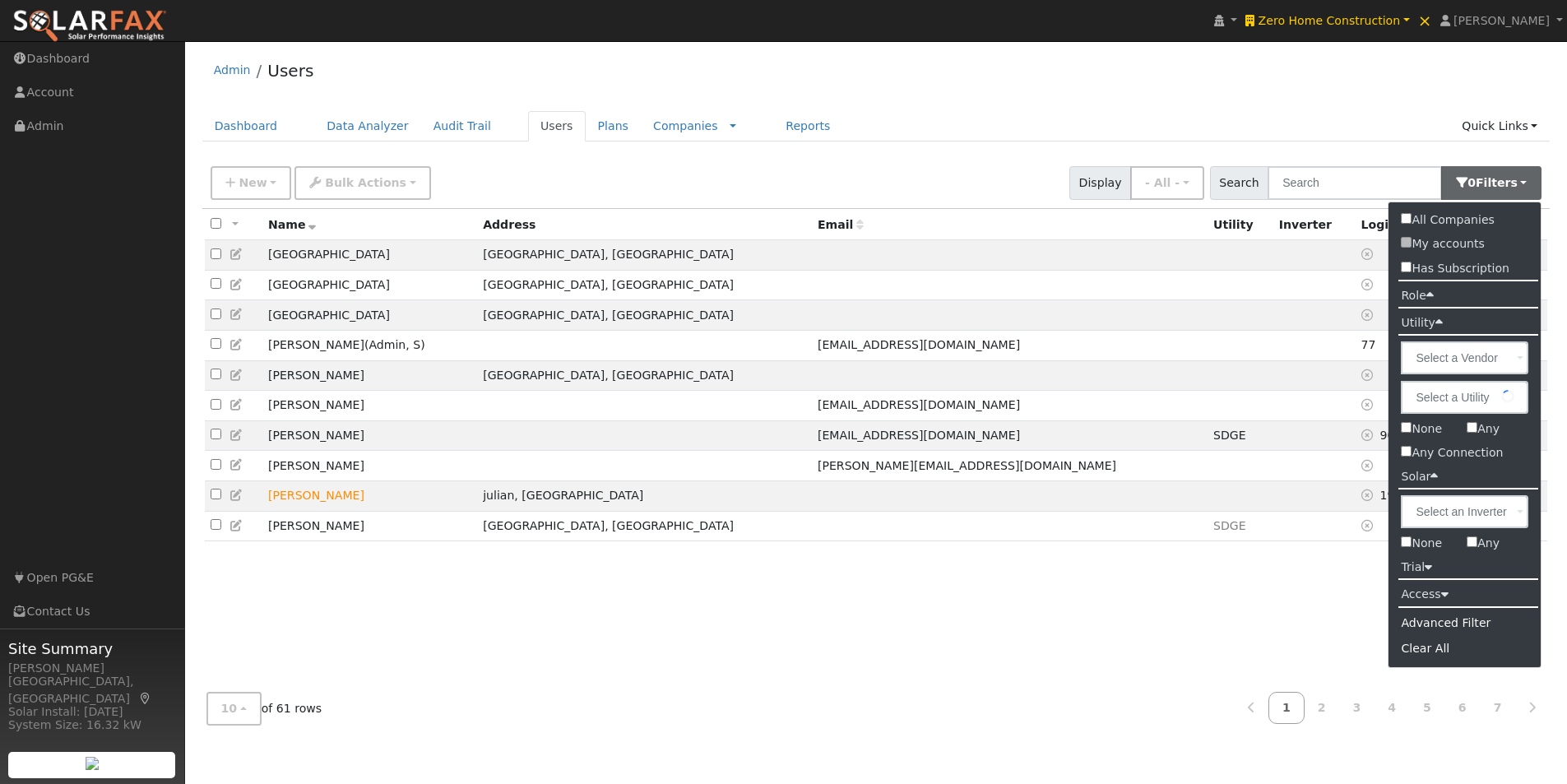
click at [1537, 400] on label at bounding box center [1465, 396] width 152 height 40
click at [0, 0] on input "text" at bounding box center [0, 0] width 0 height 0
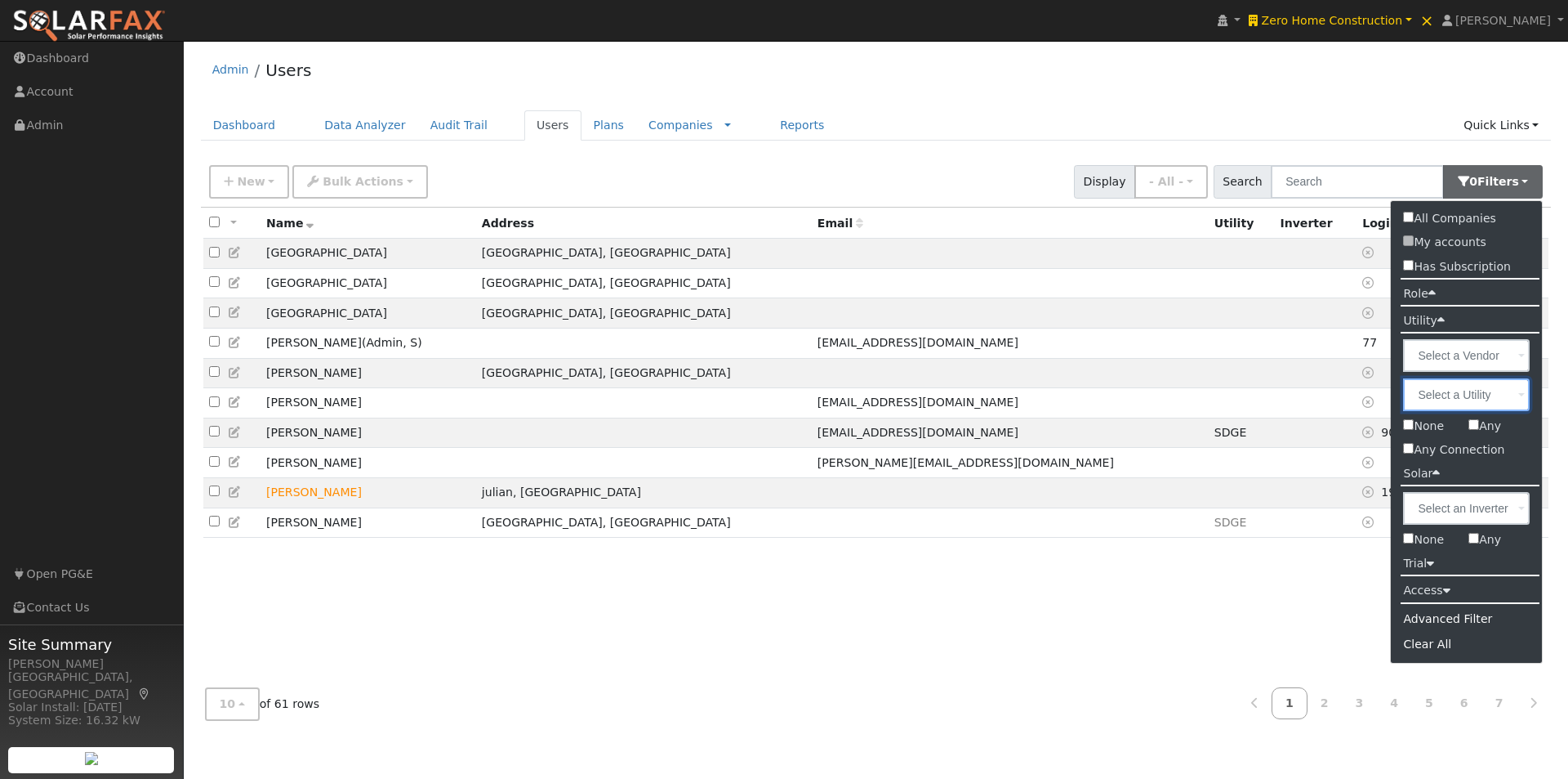
click at [1506, 404] on input "text" at bounding box center [1466, 394] width 126 height 32
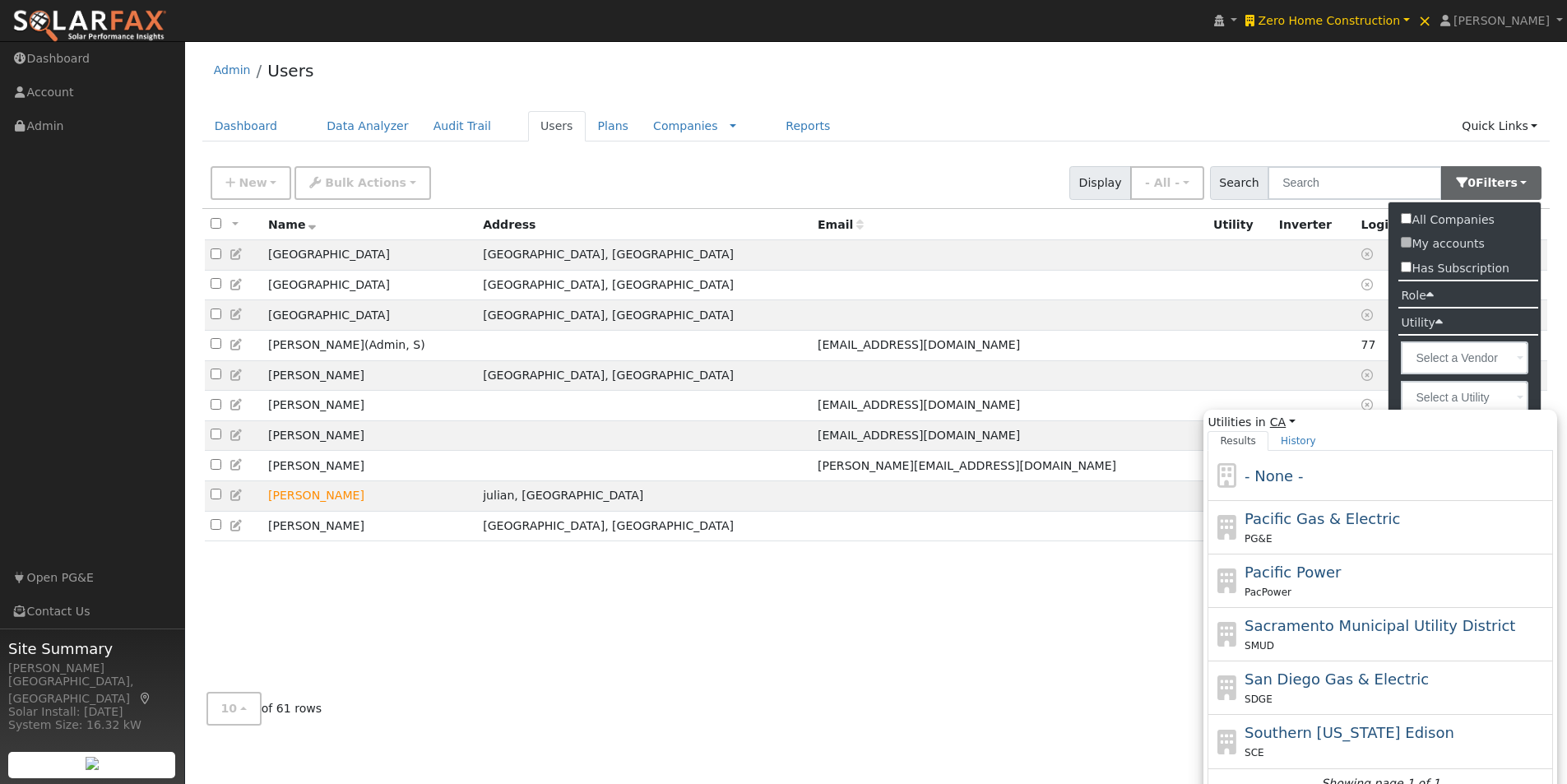
click at [1283, 422] on link "CA" at bounding box center [1283, 422] width 26 height 18
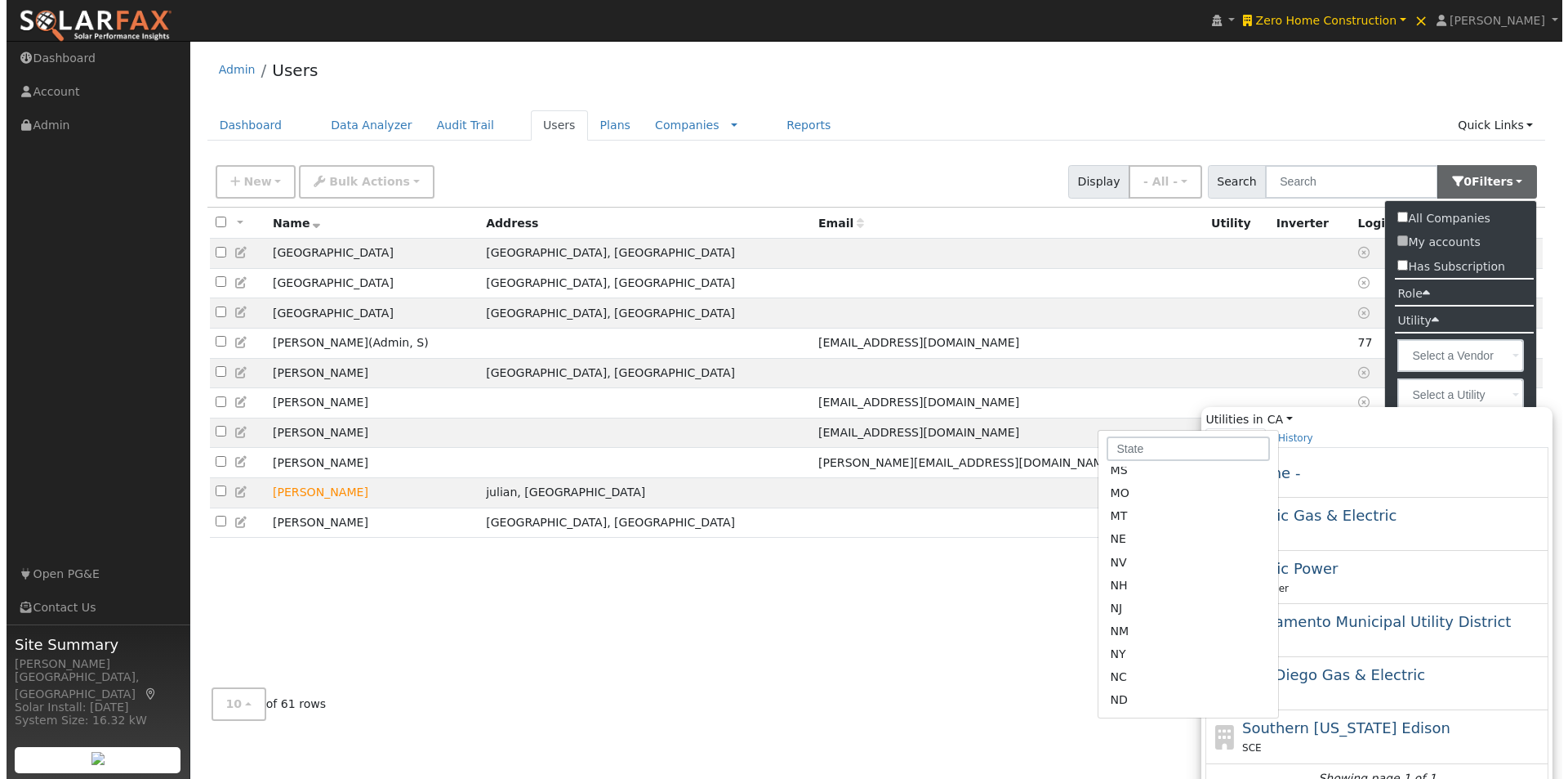
scroll to position [654, 0]
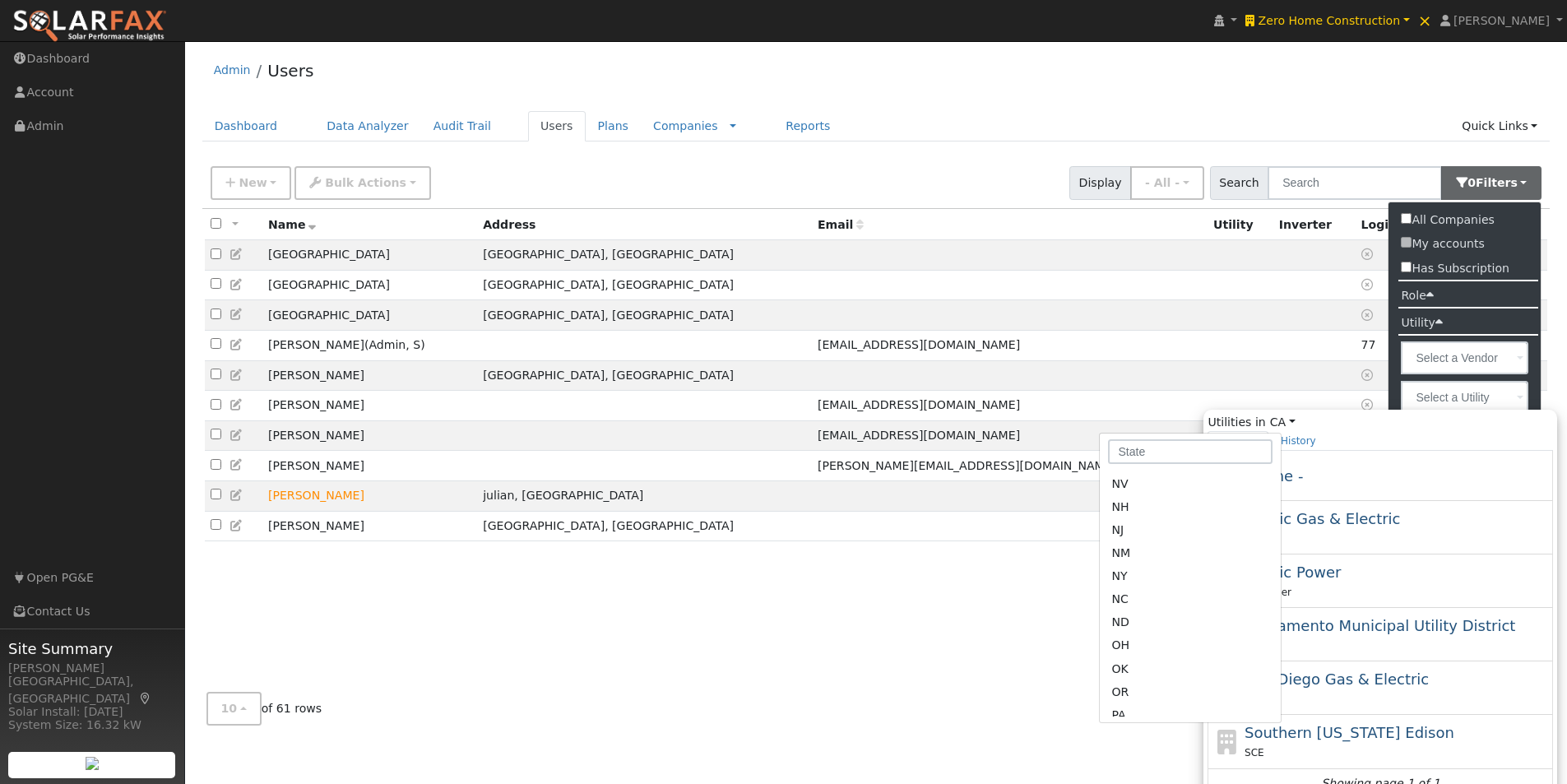
click at [1132, 611] on link "NC" at bounding box center [1190, 622] width 181 height 23
click at [0, 0] on input "Utilities in CA All States AL AK AZ AR CA CO CT DE FL GA HI ID IL IN IA KS KY L…" at bounding box center [0, 0] width 0 height 0
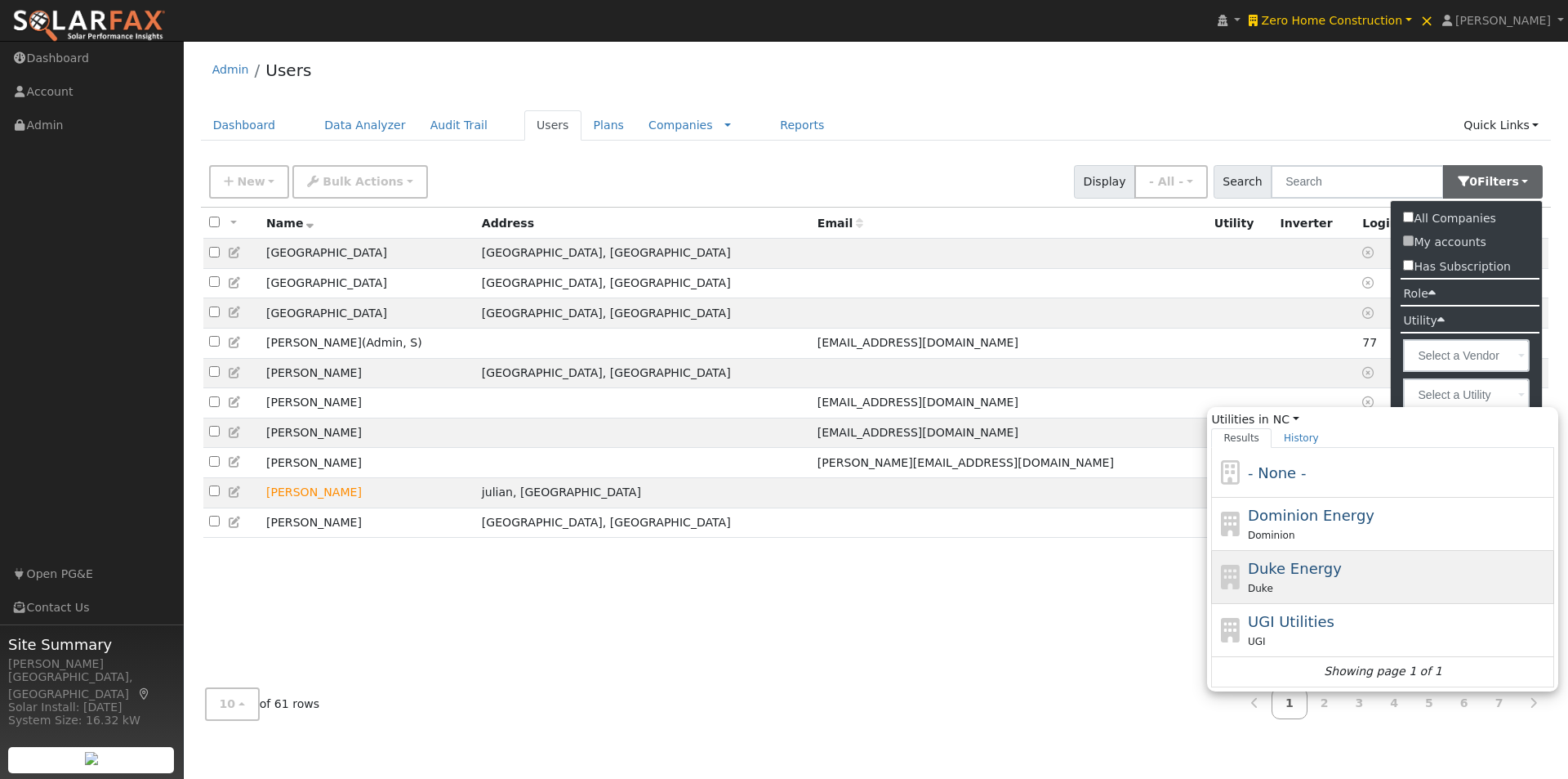
click at [1265, 568] on span "Duke Energy" at bounding box center [1294, 568] width 94 height 18
click at [0, 0] on input "Utilities in NC All States AL AK AZ AR CA CO CT DE FL GA HI ID IL IN IA KS KY L…" at bounding box center [0, 0] width 0 height 0
type input "Duke Energy"
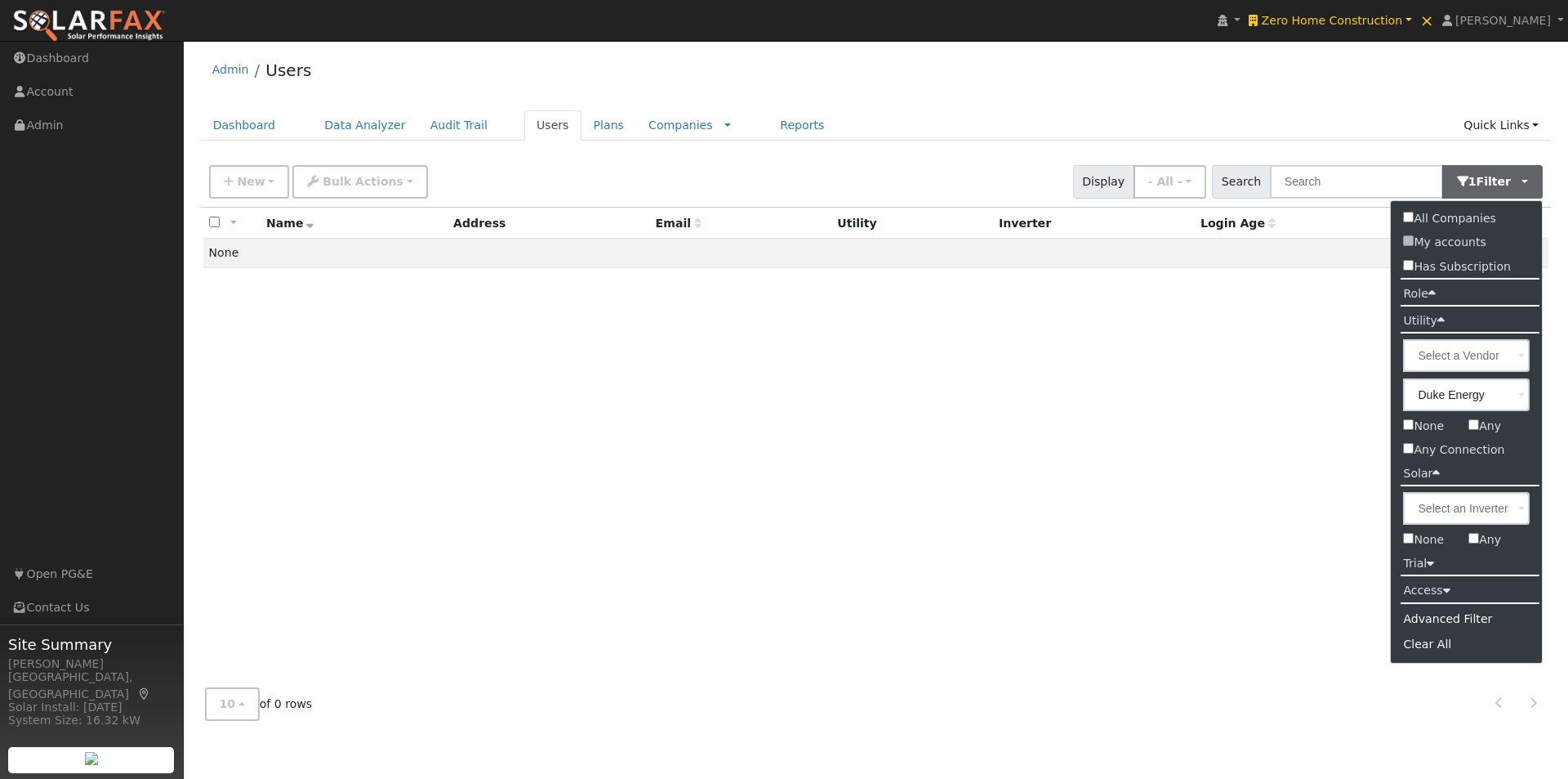
click at [1409, 211] on label "All Companies" at bounding box center [1449, 218] width 117 height 24
click at [1409, 211] on input "All Companies" at bounding box center [1408, 217] width 11 height 11
checkbox input "true"
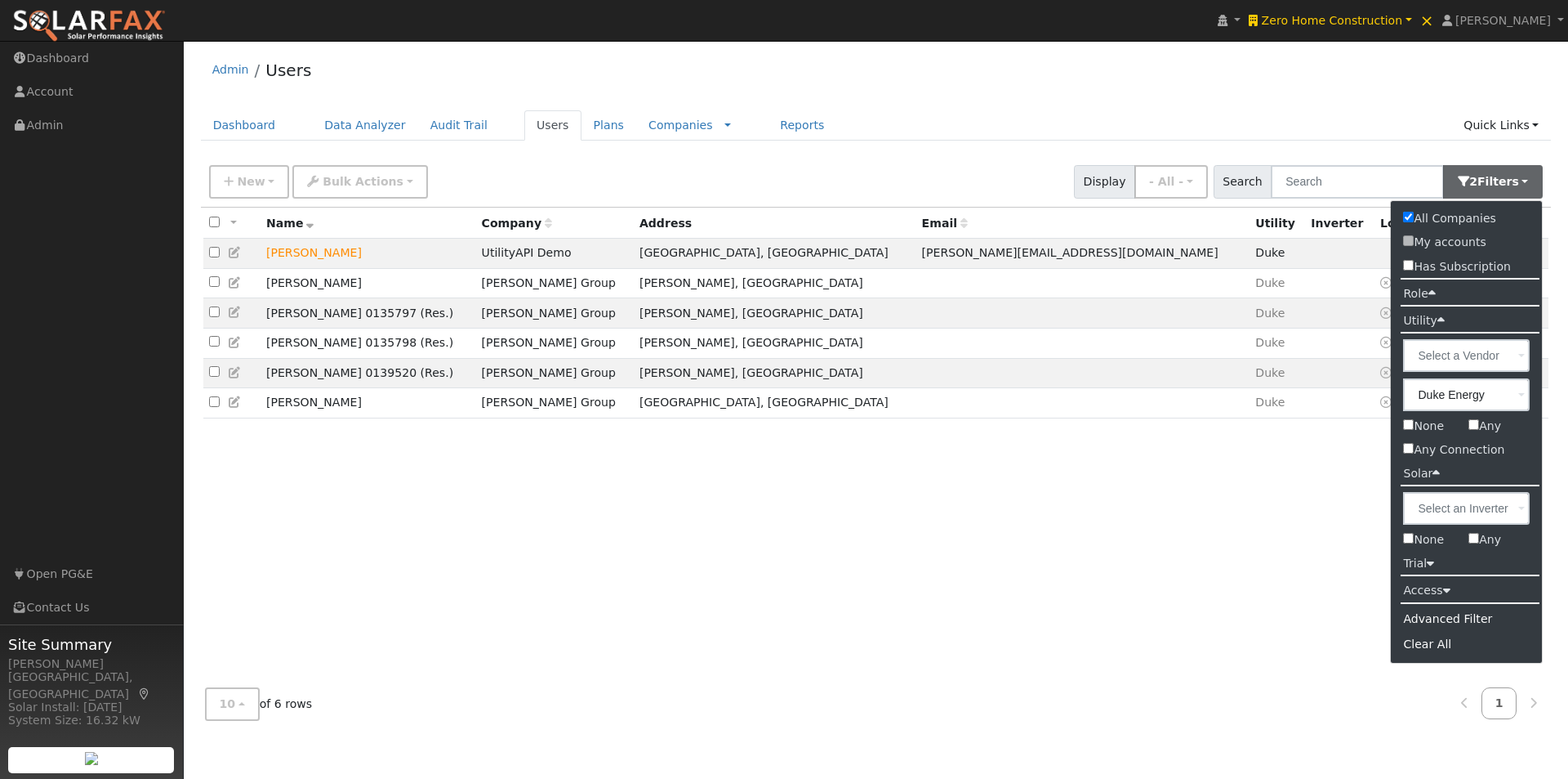
click at [941, 54] on div "Admin Users" at bounding box center [876, 74] width 1351 height 50
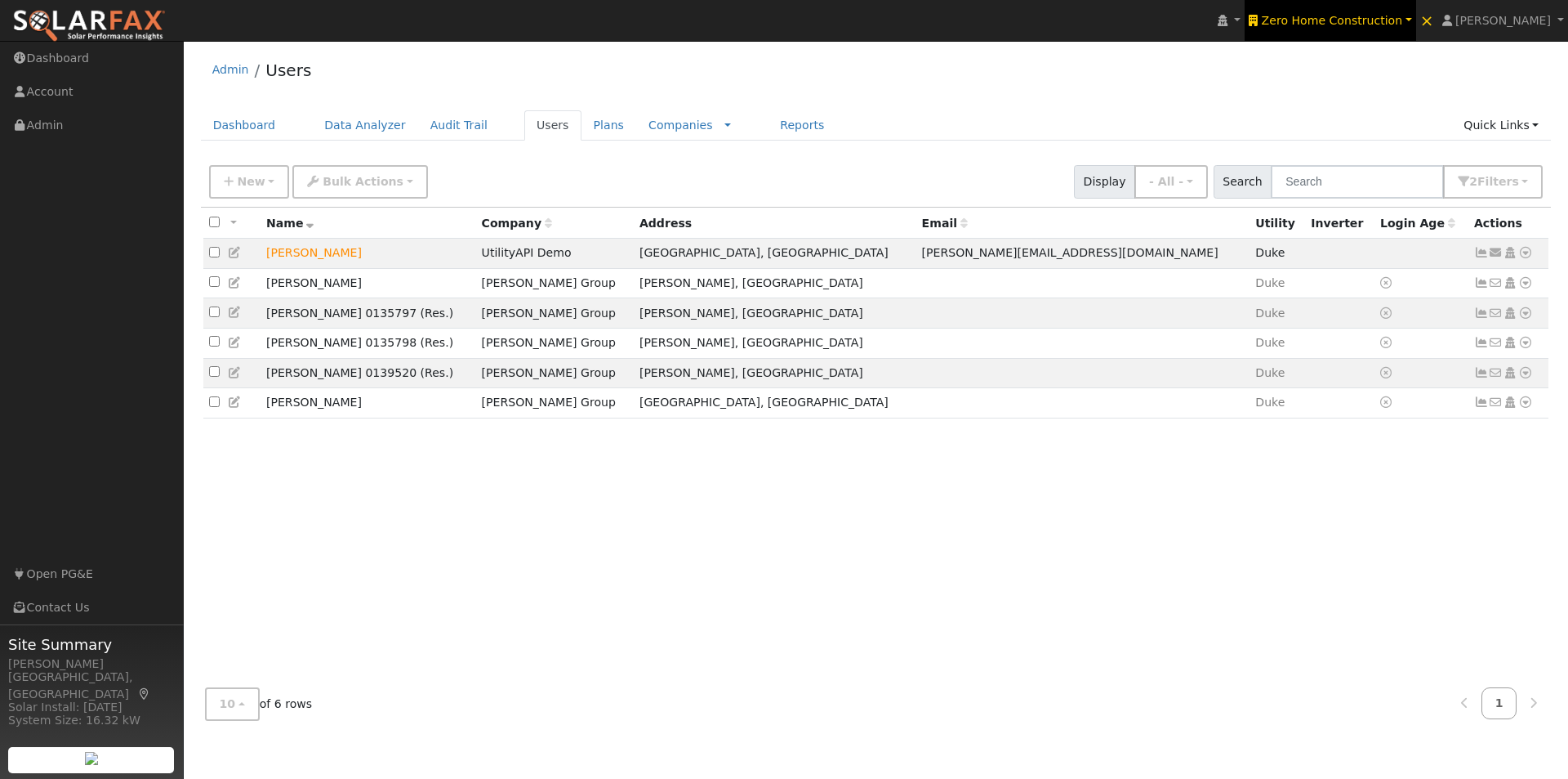
click at [1372, 17] on span "Zero Home Construction" at bounding box center [1332, 20] width 141 height 13
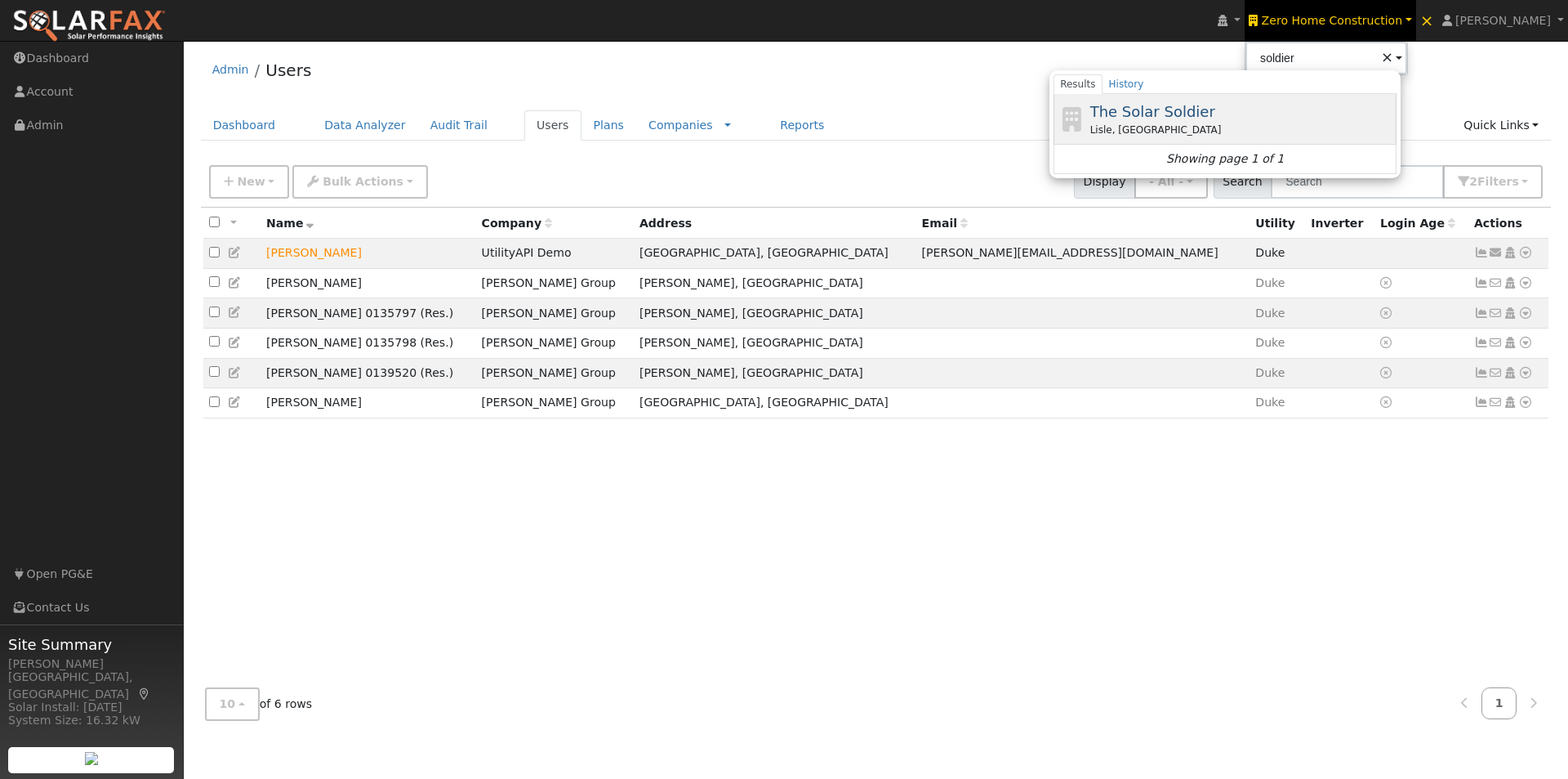
click at [1182, 112] on span "The Solar Soldier" at bounding box center [1152, 111] width 125 height 18
type input "The Solar Soldier"
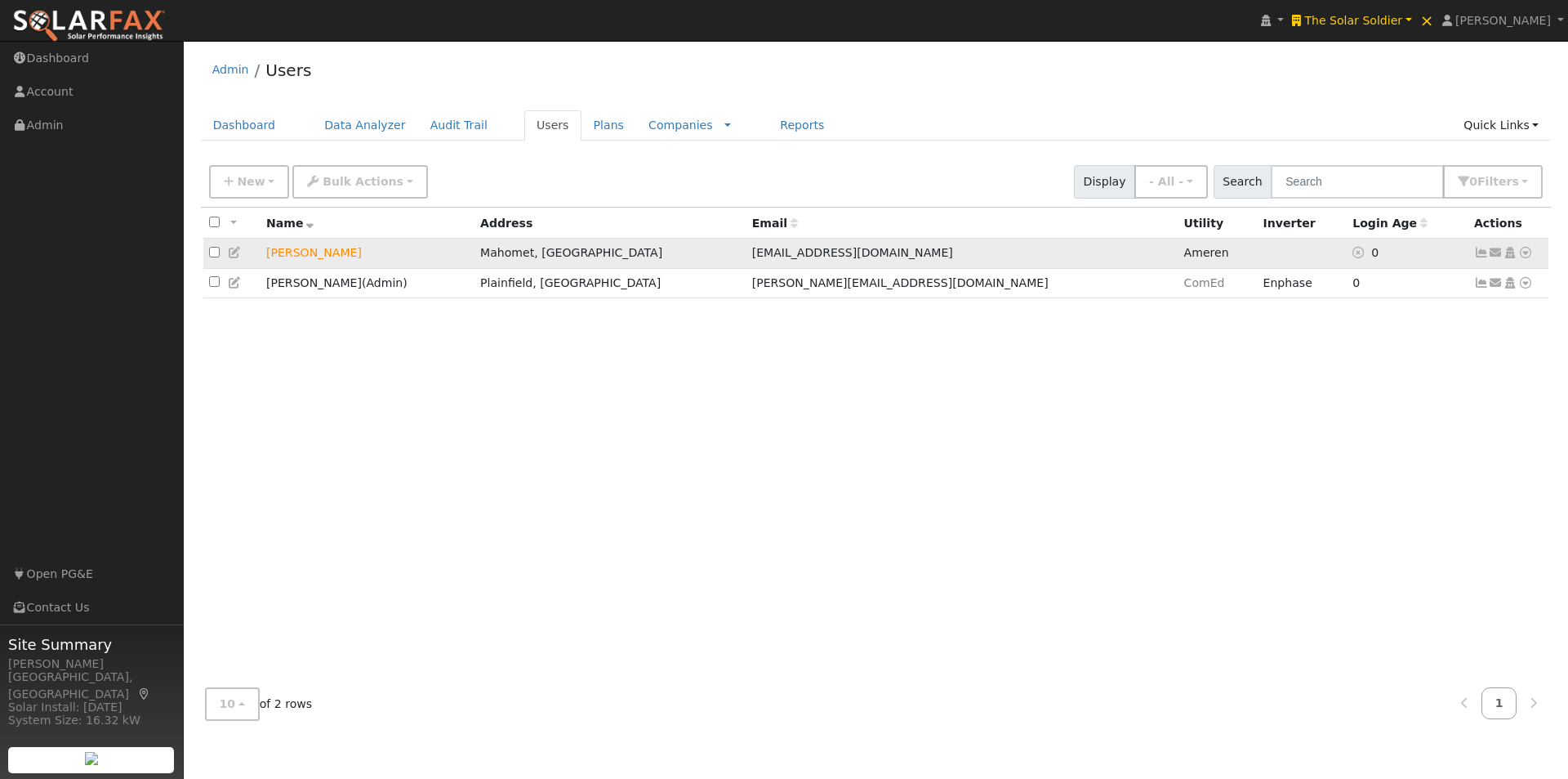
click at [1482, 254] on icon at bounding box center [1481, 252] width 15 height 11
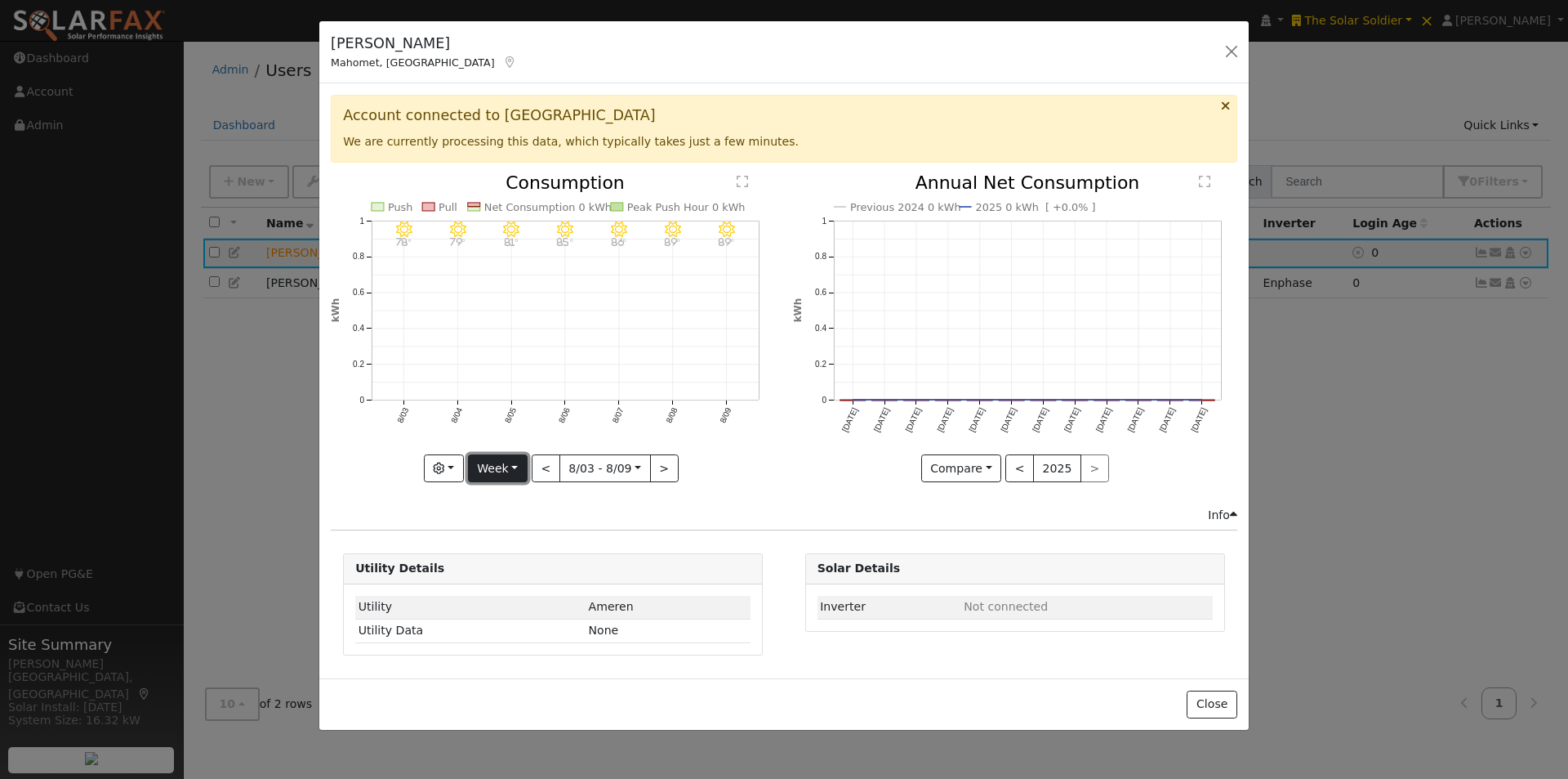
click at [495, 466] on button "Week" at bounding box center [498, 468] width 60 height 28
click at [497, 567] on link "Year" at bounding box center [525, 571] width 113 height 23
type input "2024-08-01"
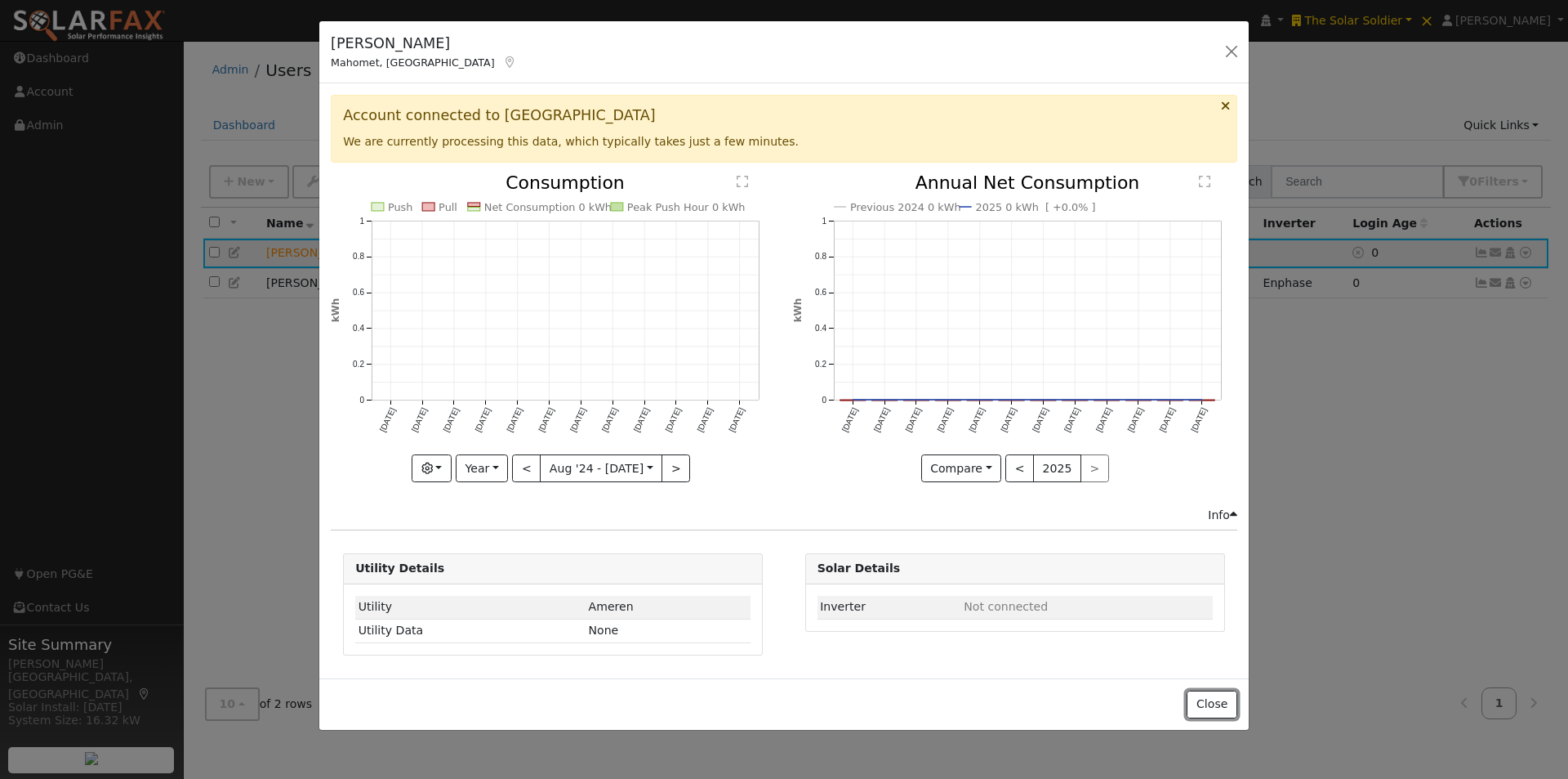
click at [1222, 699] on button "Close" at bounding box center [1211, 704] width 50 height 28
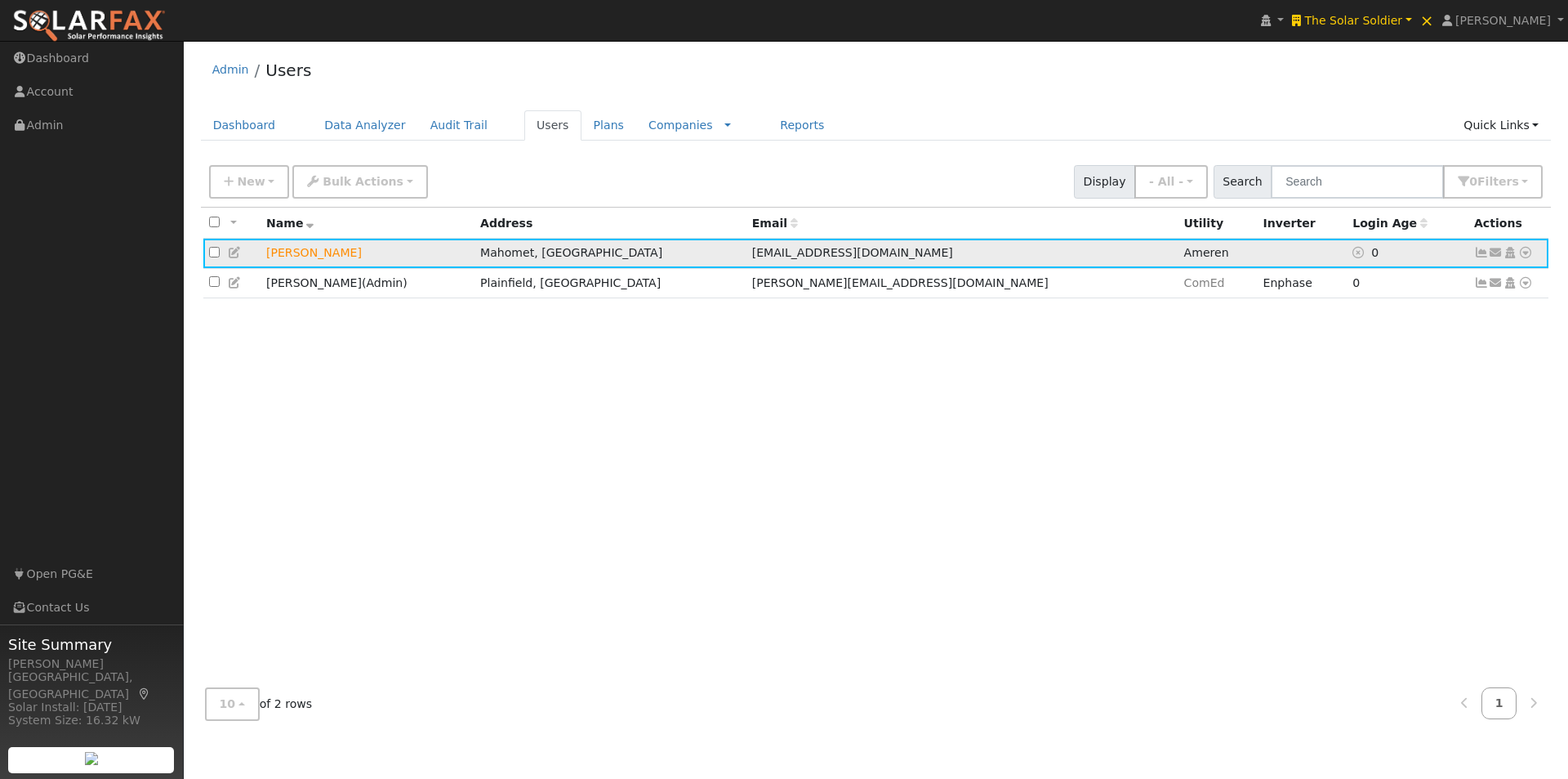
click at [1522, 251] on icon at bounding box center [1525, 252] width 15 height 11
drag, startPoint x: 1472, startPoint y: 280, endPoint x: 1397, endPoint y: 277, distance: 75.1
click at [1465, 280] on link "Data Analyzer" at bounding box center [1472, 281] width 118 height 23
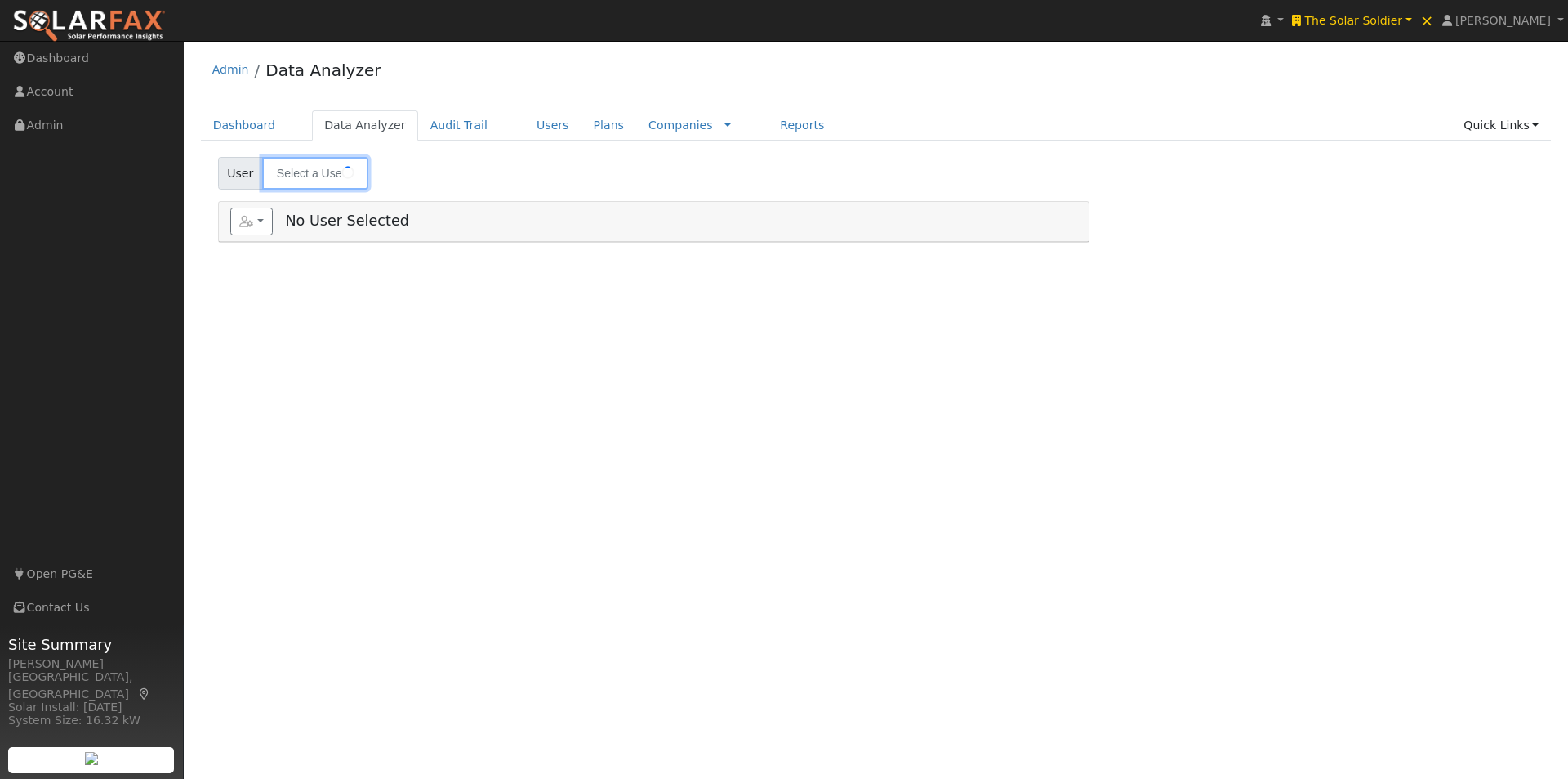
type input "[PERSON_NAME]"
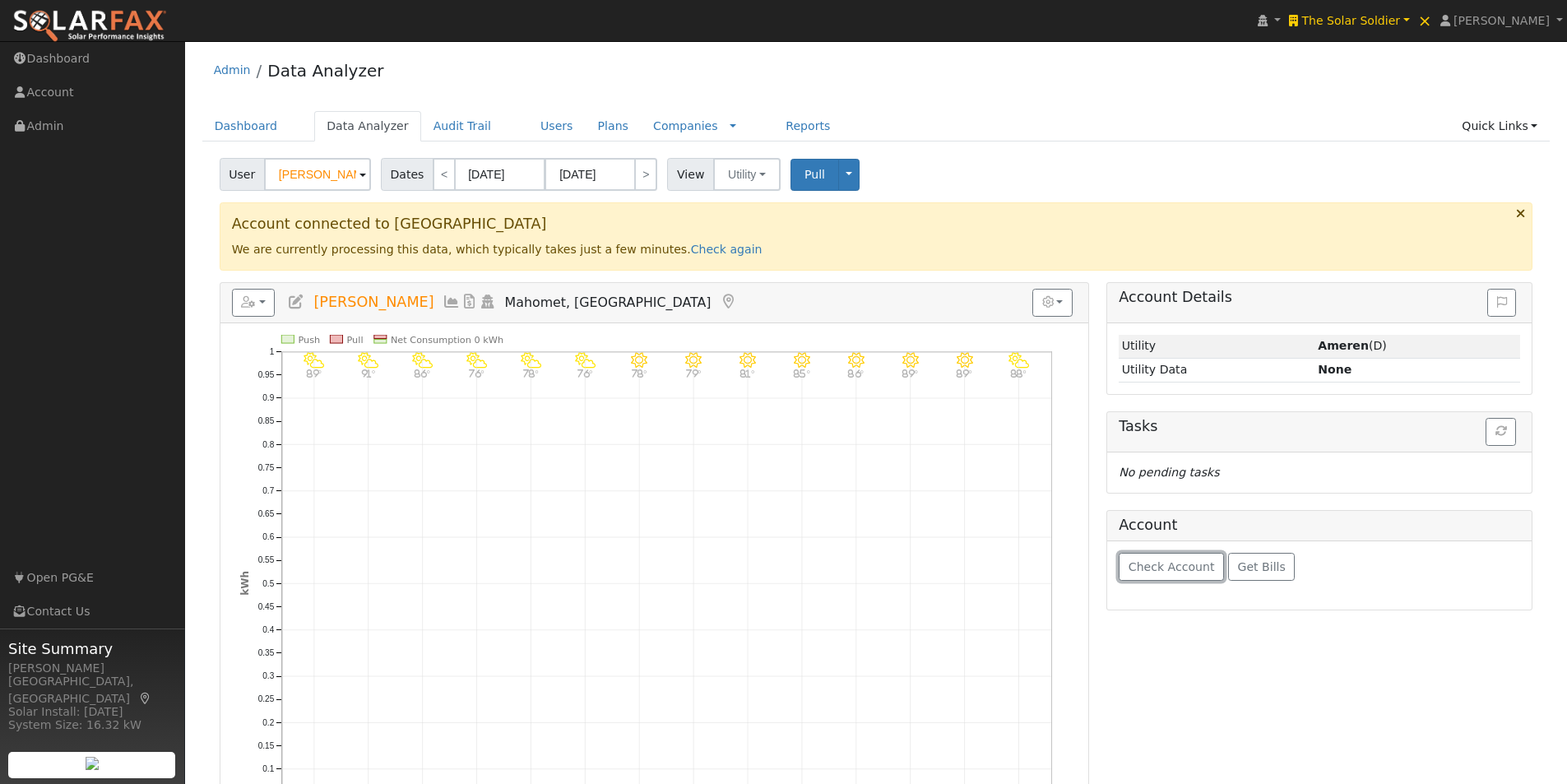
drag, startPoint x: 1132, startPoint y: 562, endPoint x: 1245, endPoint y: 493, distance: 132.4
click at [1135, 562] on span "Check Account" at bounding box center [1172, 566] width 87 height 13
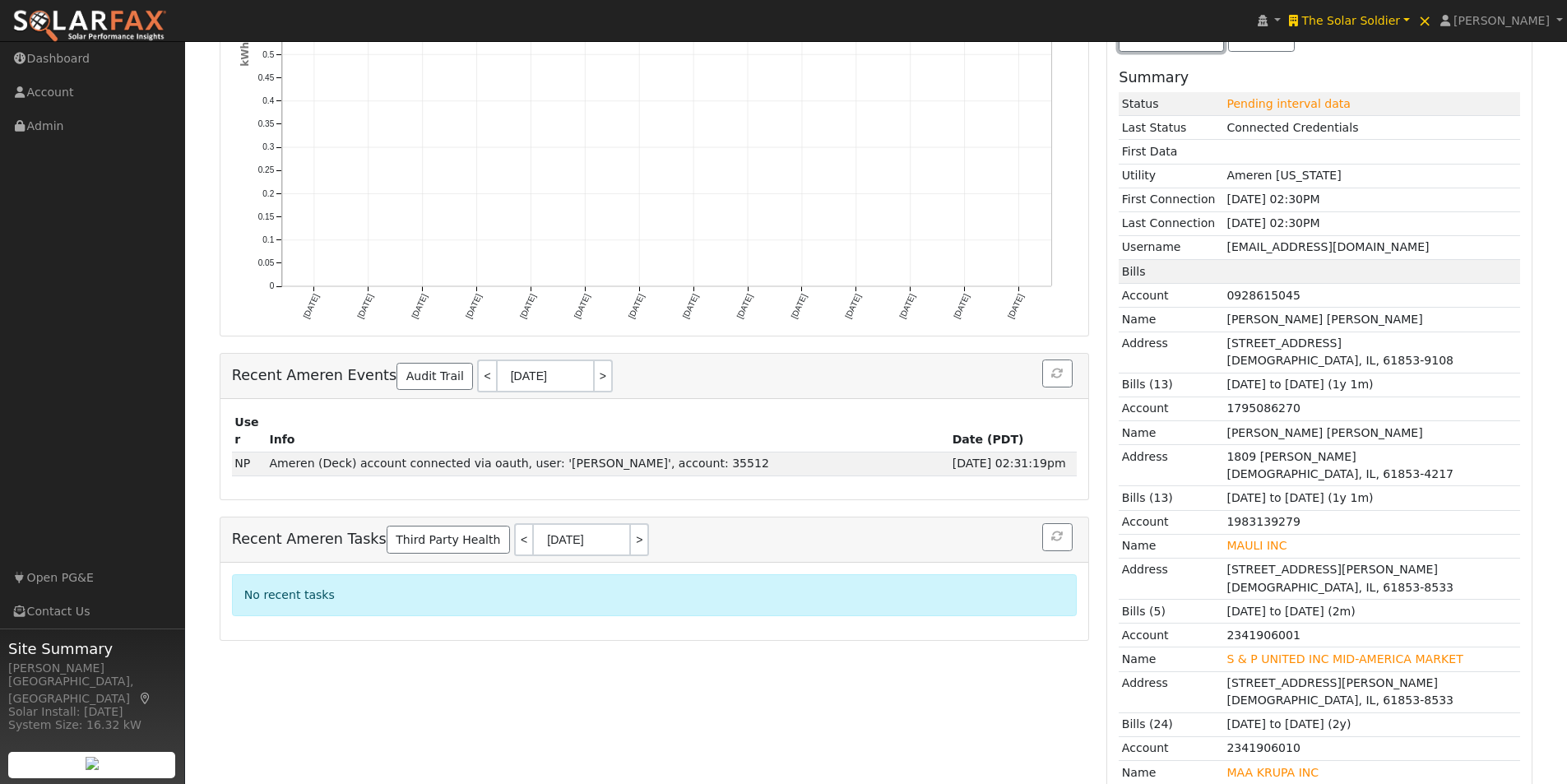
scroll to position [222, 0]
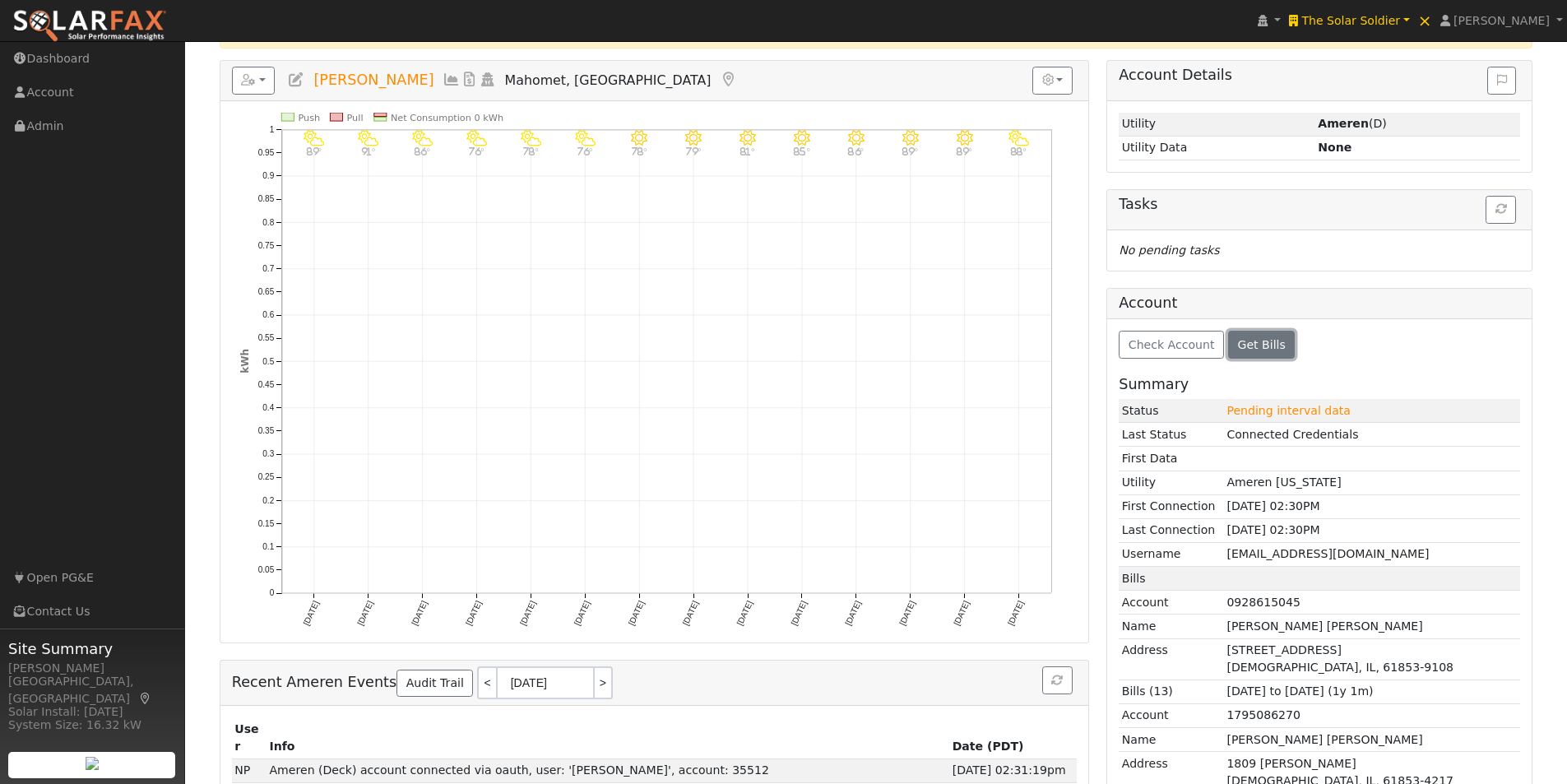
click at [1242, 342] on span "Get Bills" at bounding box center [1262, 344] width 48 height 13
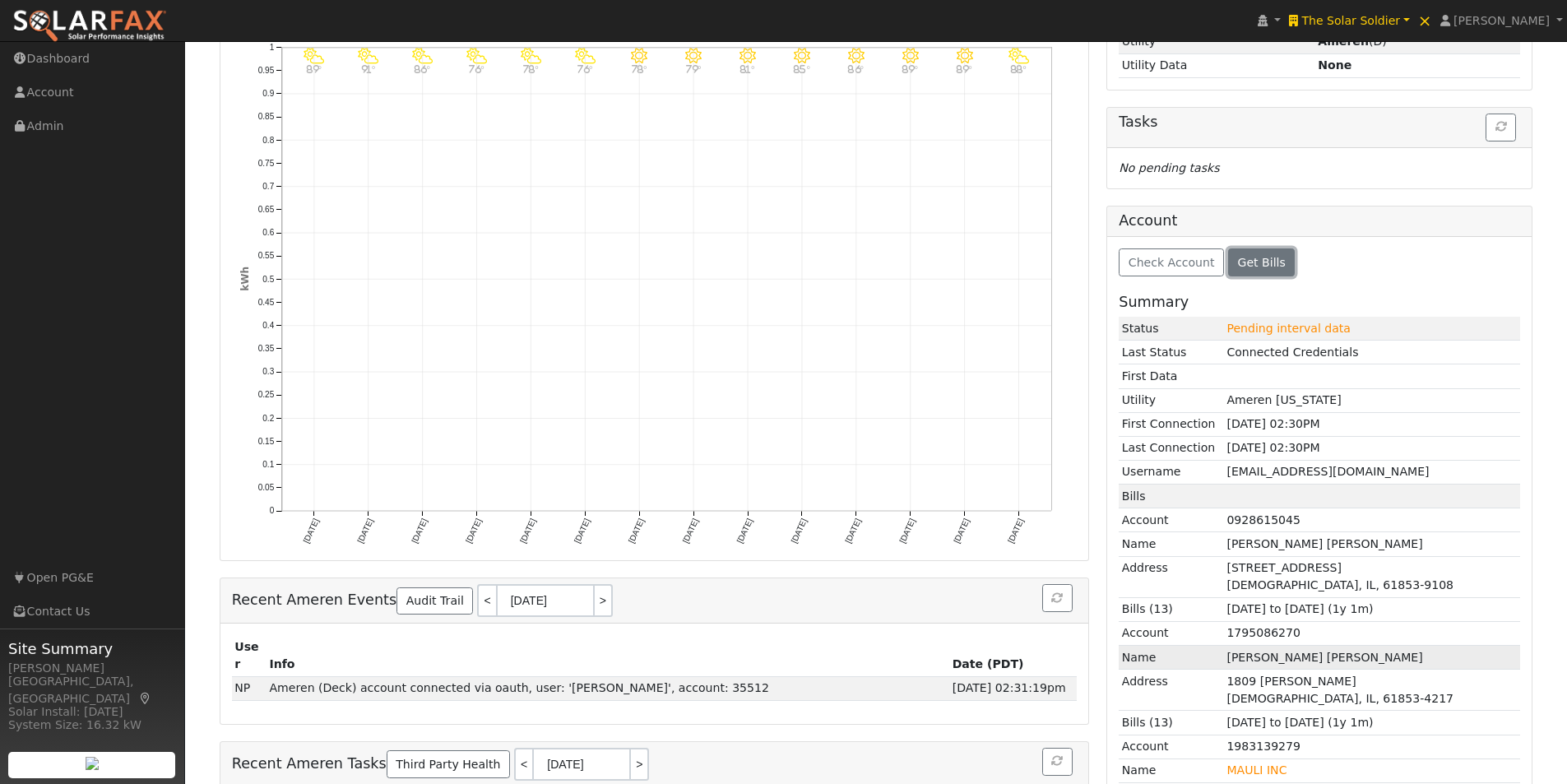
scroll to position [265, 0]
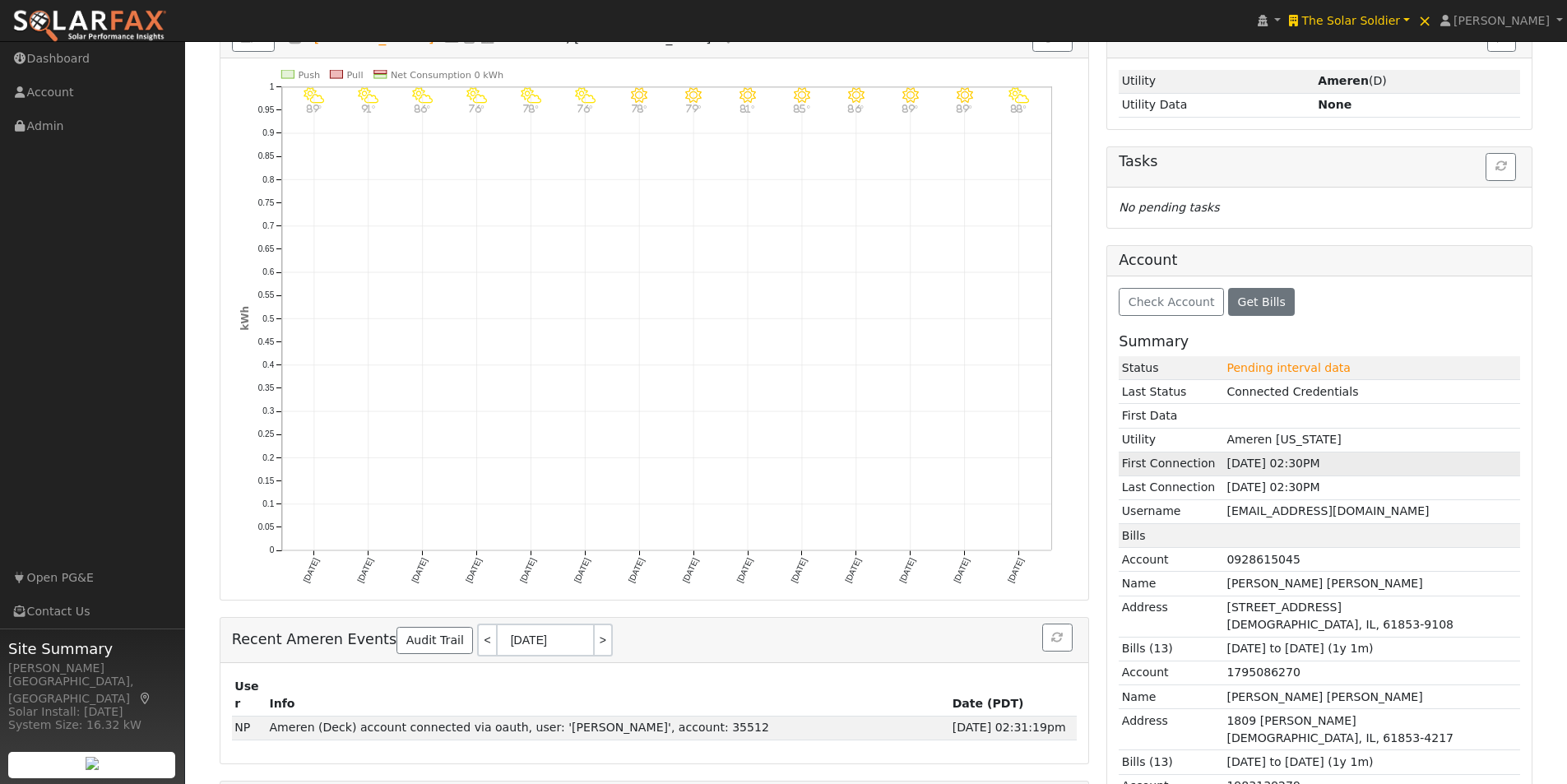
click at [1260, 464] on td "08/11/2025 02:30PM" at bounding box center [1372, 463] width 296 height 24
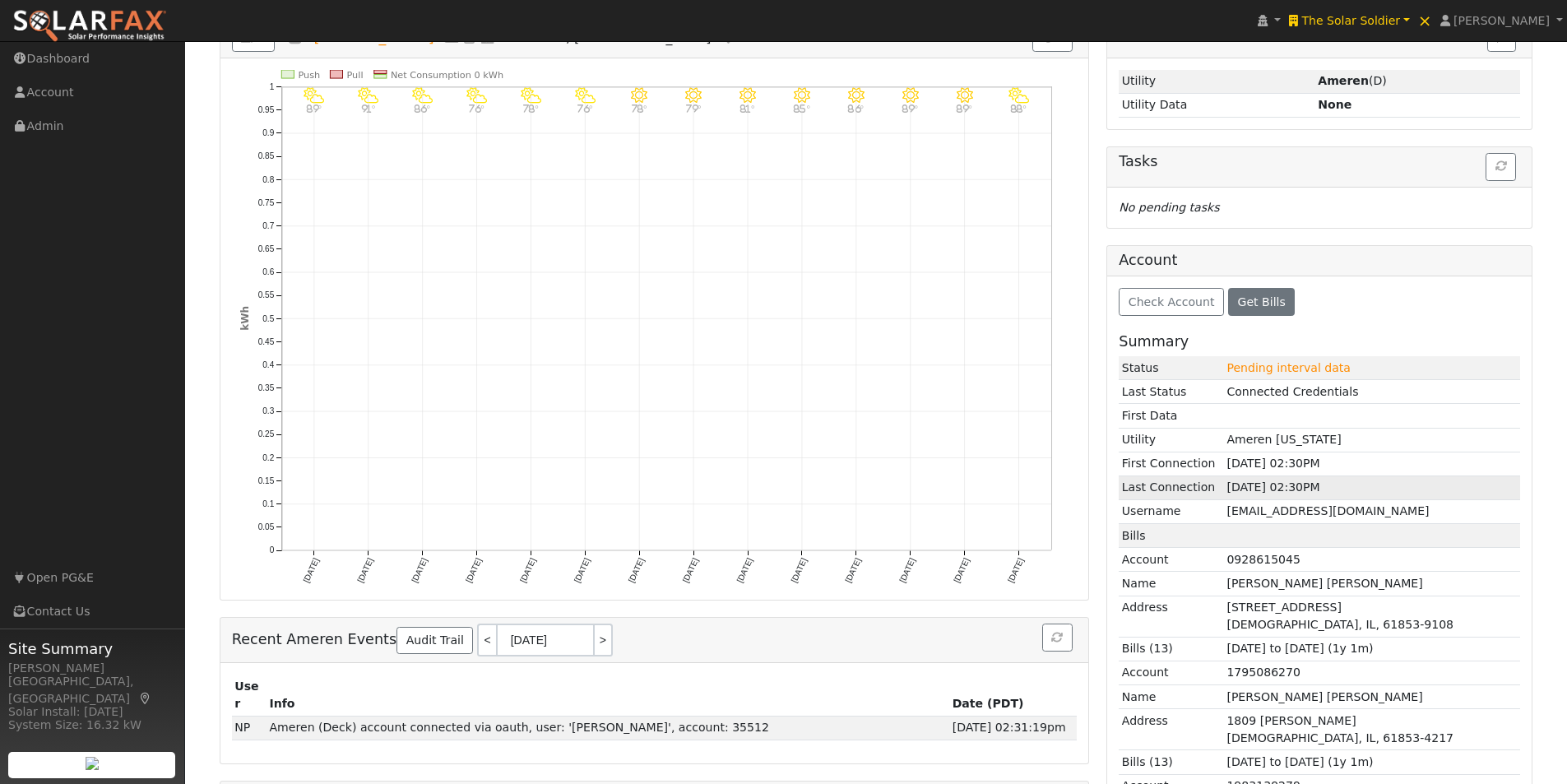
click at [1262, 486] on td "08/11/2025 02:30PM" at bounding box center [1372, 486] width 296 height 24
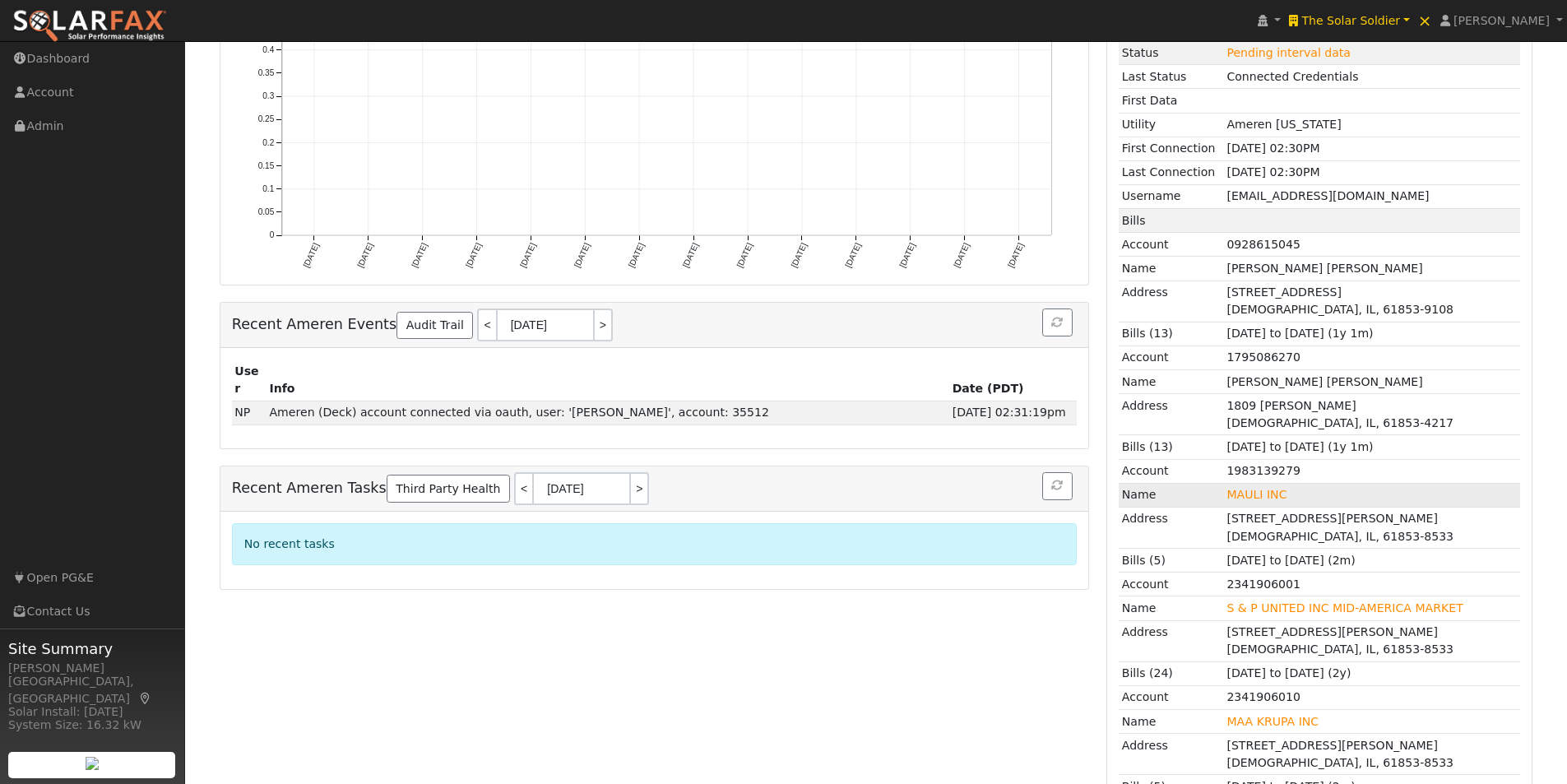
scroll to position [593, 0]
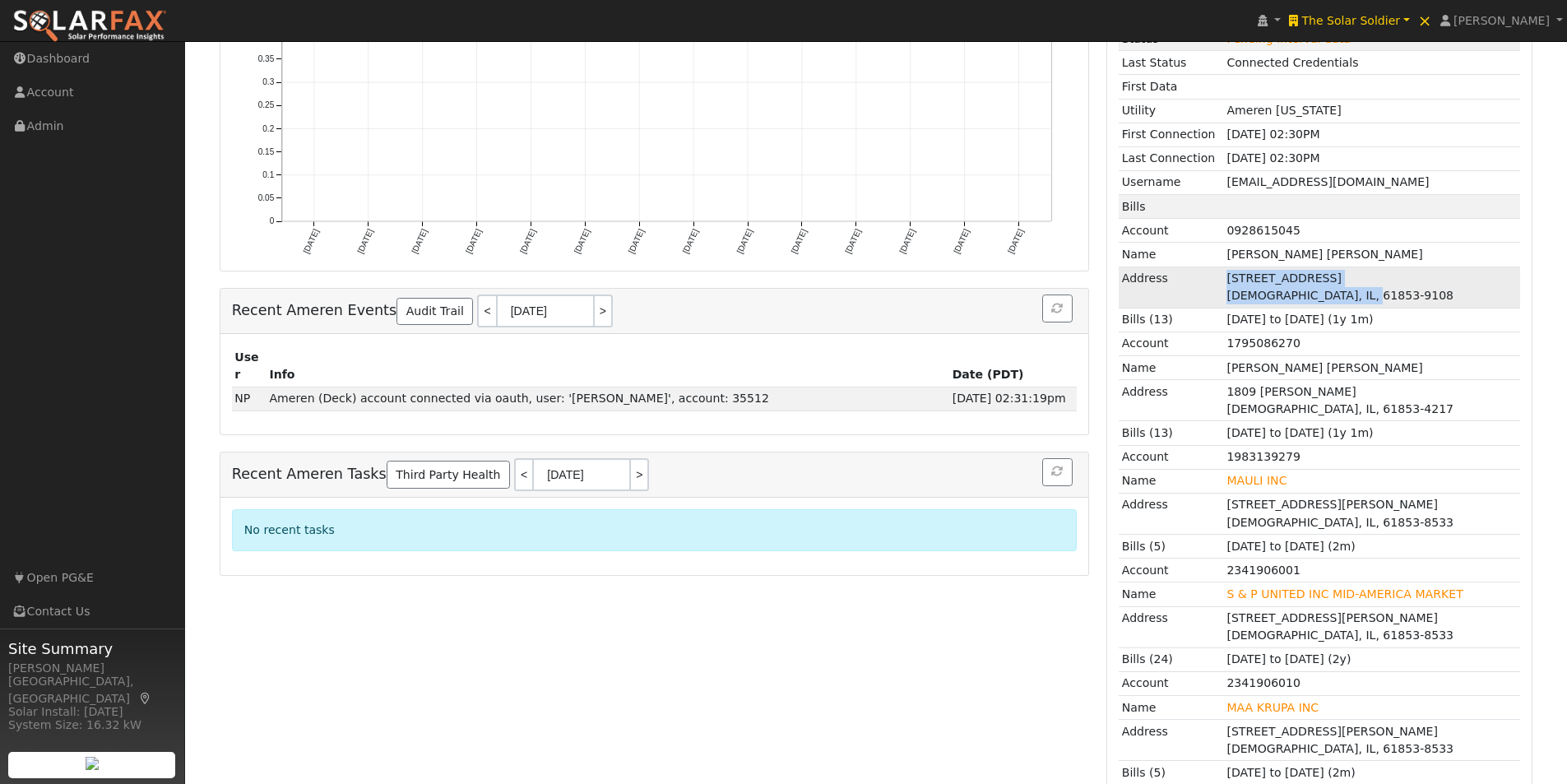
drag, startPoint x: 1229, startPoint y: 275, endPoint x: 1404, endPoint y: 305, distance: 177.6
click at [1404, 305] on td "1002 CENTER ST MAHOMET, IL, 61853-9108" at bounding box center [1372, 287] width 296 height 41
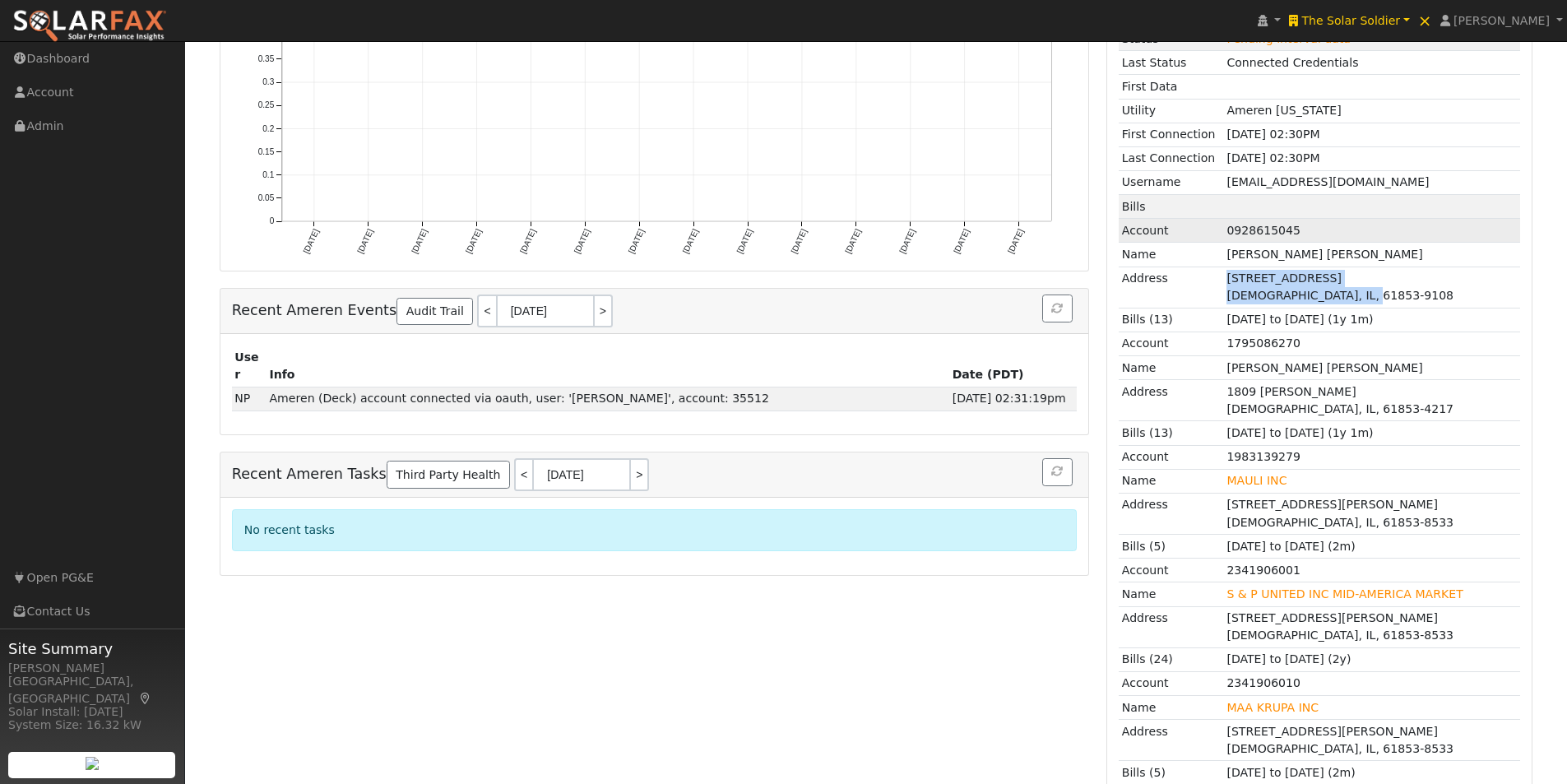
copy td "1002 CENTER ST MAHOMET, IL, 61853-9108"
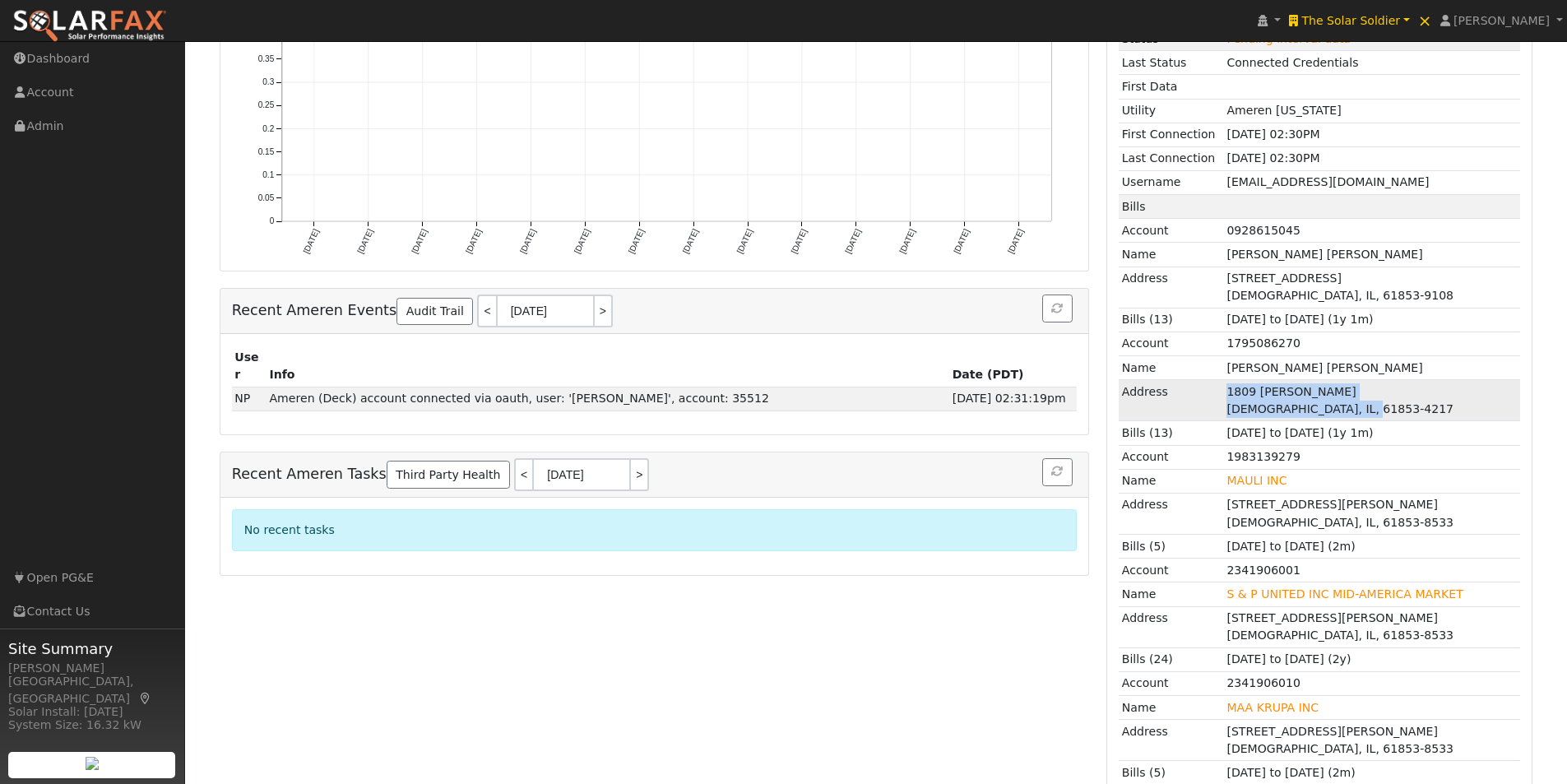
drag, startPoint x: 1380, startPoint y: 410, endPoint x: 1215, endPoint y: 381, distance: 167.5
click at [1215, 381] on tr "Address 1809 LITTLEFIELD LN MAHOMET, IL, 61853-4217" at bounding box center [1320, 400] width 401 height 41
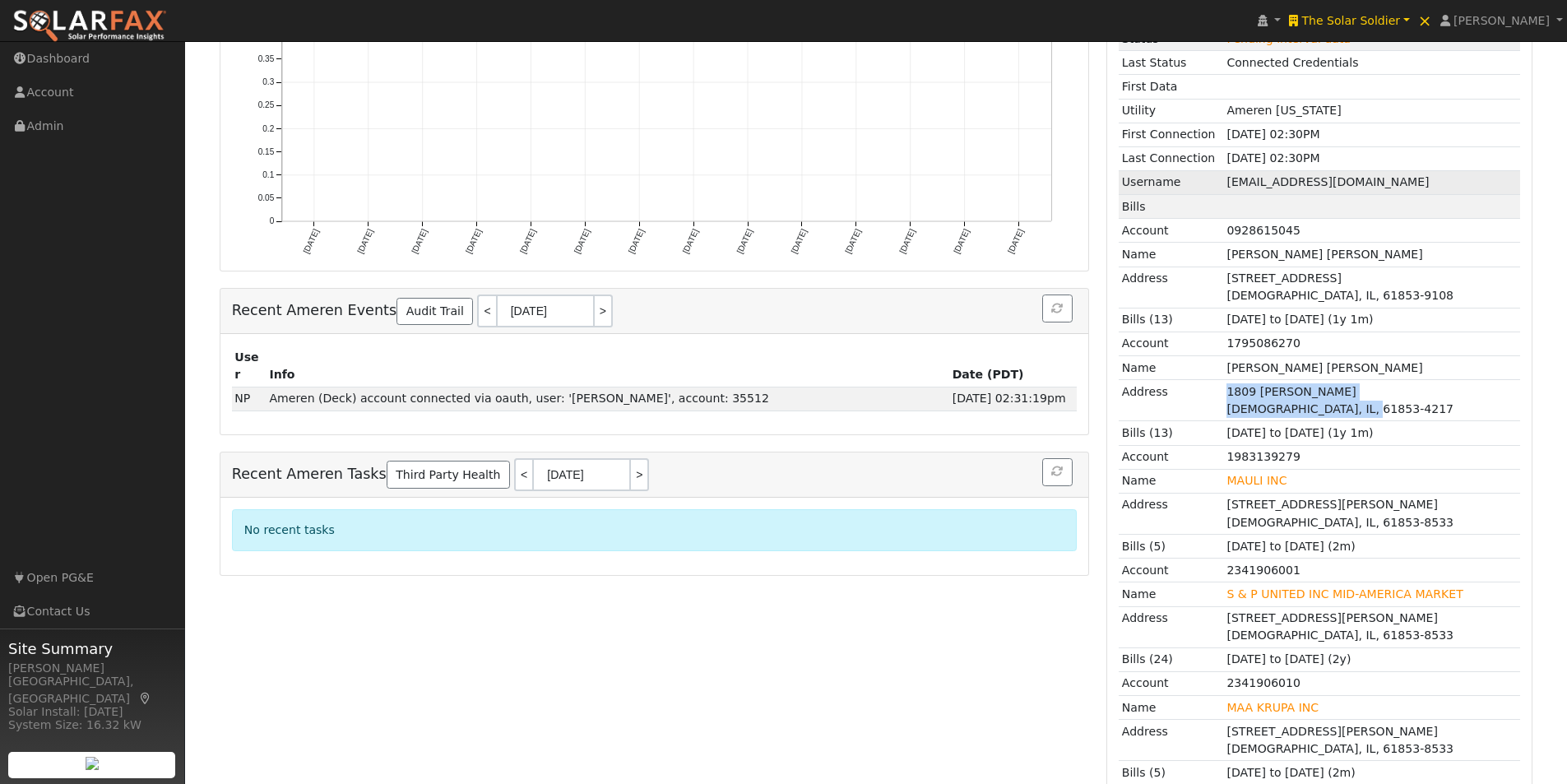
copy tr "1809 LITTLEFIELD LN MAHOMET, IL, 61853-4217"
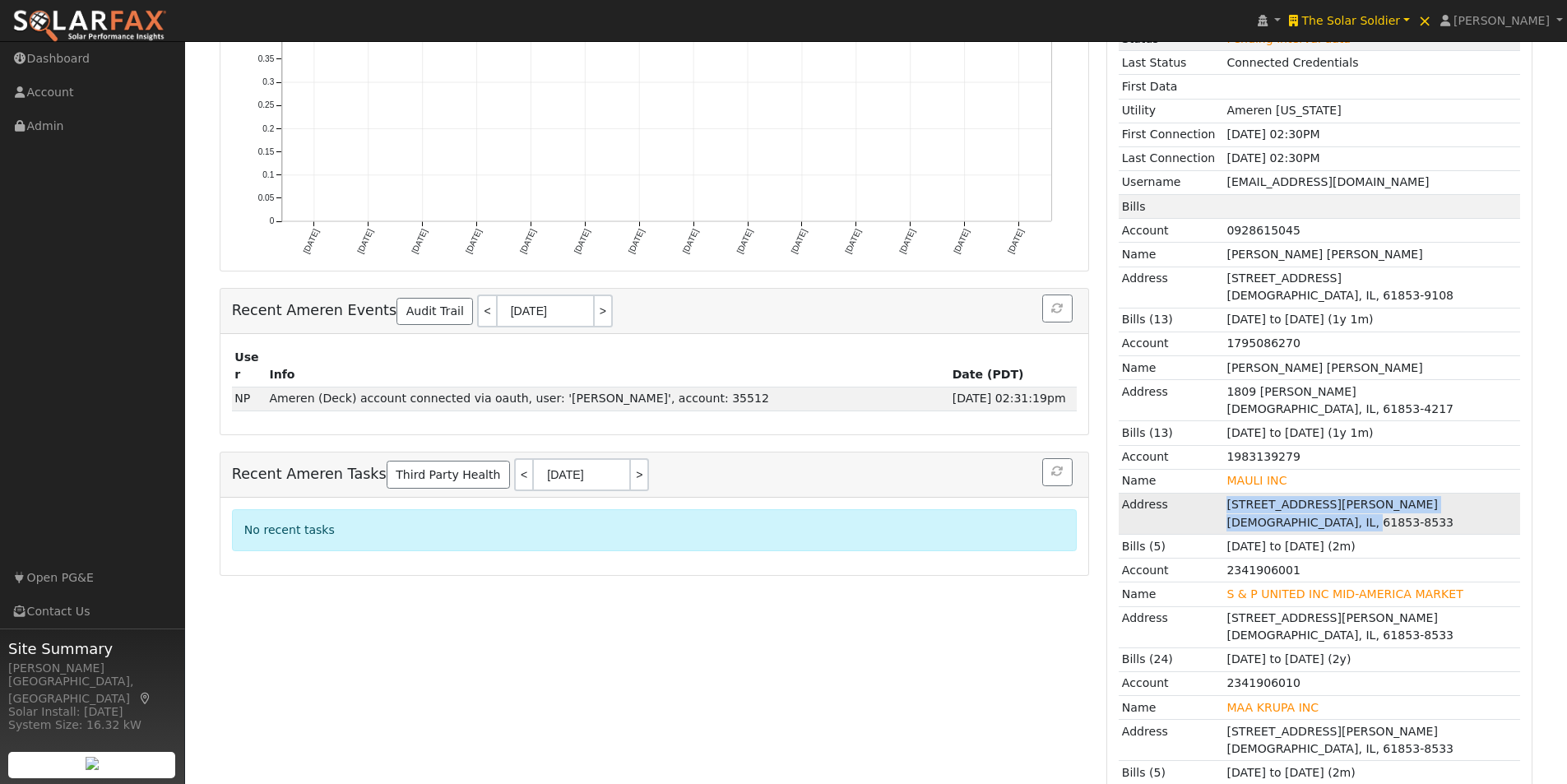
drag, startPoint x: 1355, startPoint y: 517, endPoint x: 1234, endPoint y: 502, distance: 121.9
click at [1217, 499] on tr "Address 1005 PURNELL DR UNIT A MAHOMET, IL, 61853-8533" at bounding box center [1320, 513] width 401 height 41
copy tr "1005 PURNELL DR UNIT A MAHOMET, IL, 61853-8533"
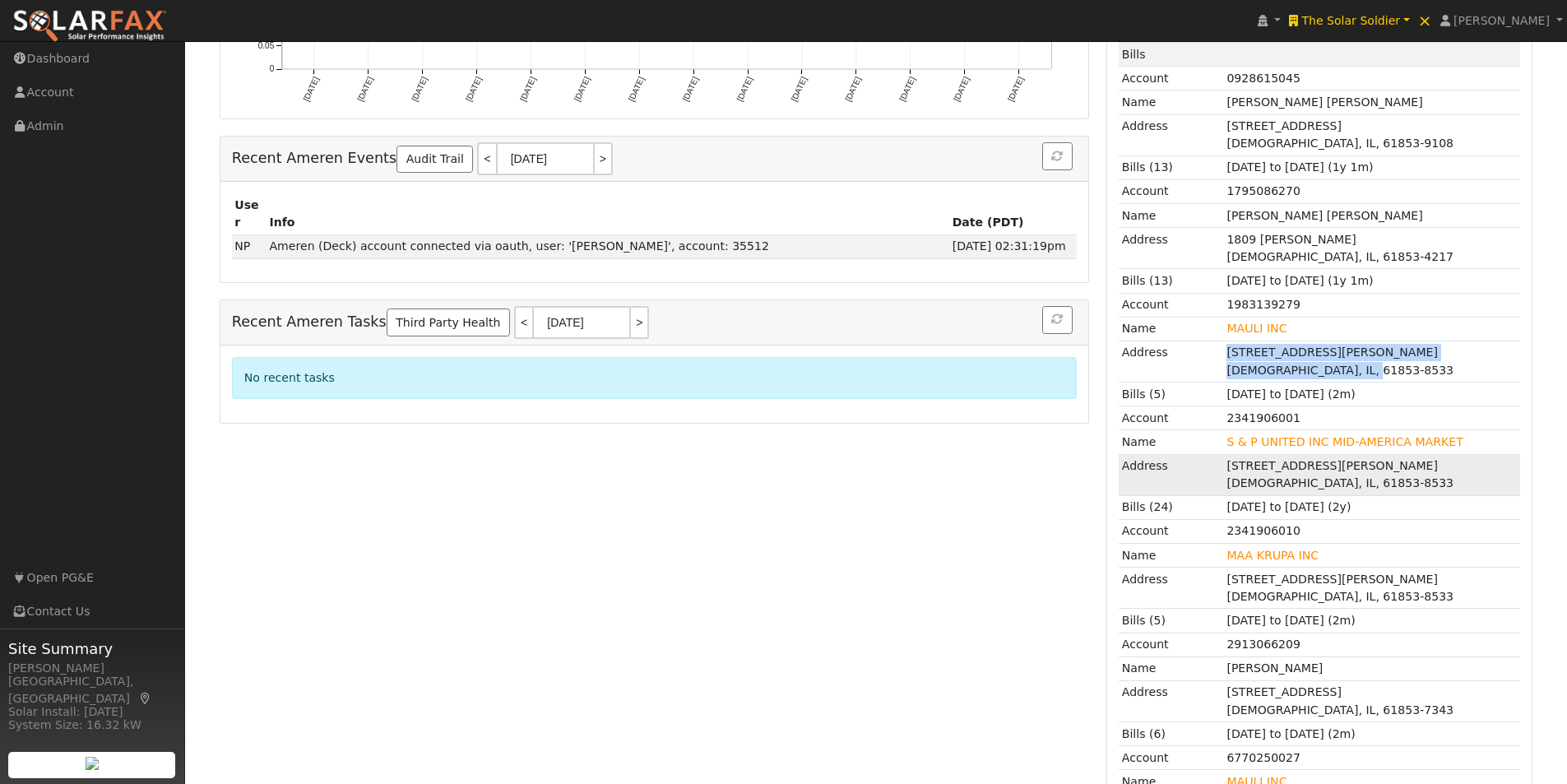
scroll to position [758, 0]
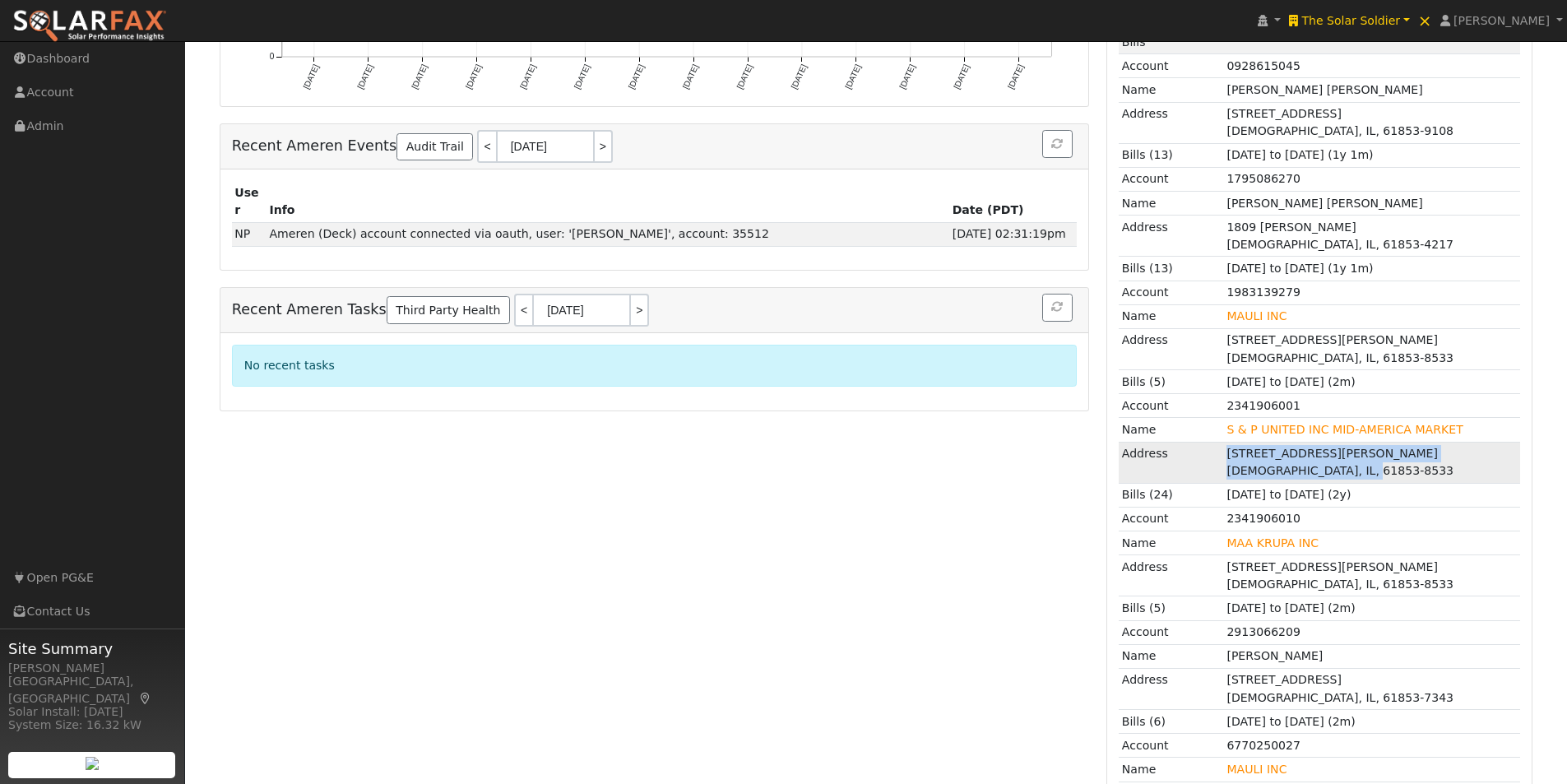
drag, startPoint x: 1231, startPoint y: 452, endPoint x: 1397, endPoint y: 475, distance: 167.6
click at [1397, 475] on td "1005 PURNELL DR UNIT B MAHOMET, IL, 61853-8533" at bounding box center [1372, 462] width 296 height 41
copy td "1005 PURNELL DR UNIT B MAHOMET, IL, 61853-8533"
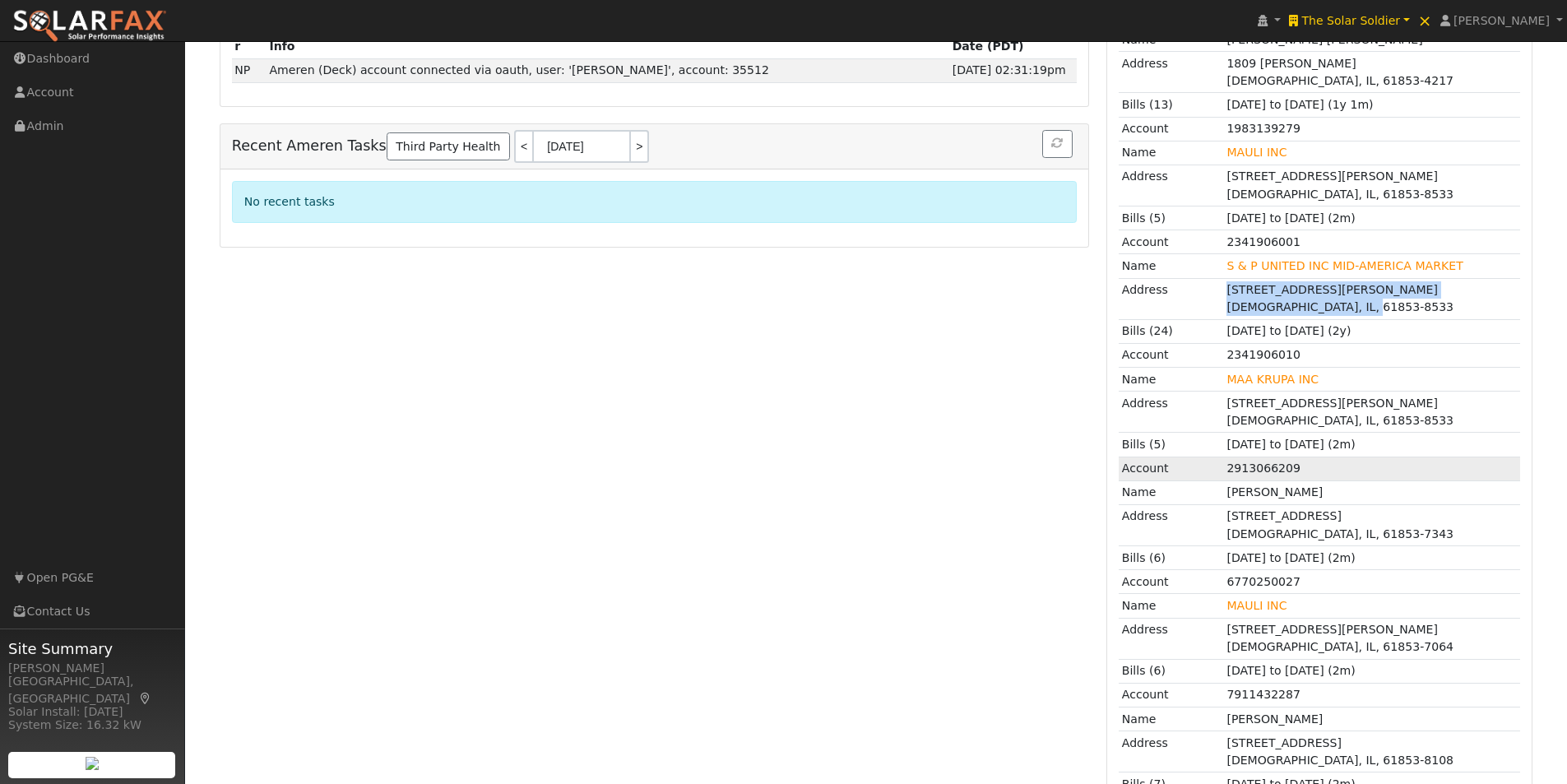
scroll to position [923, 0]
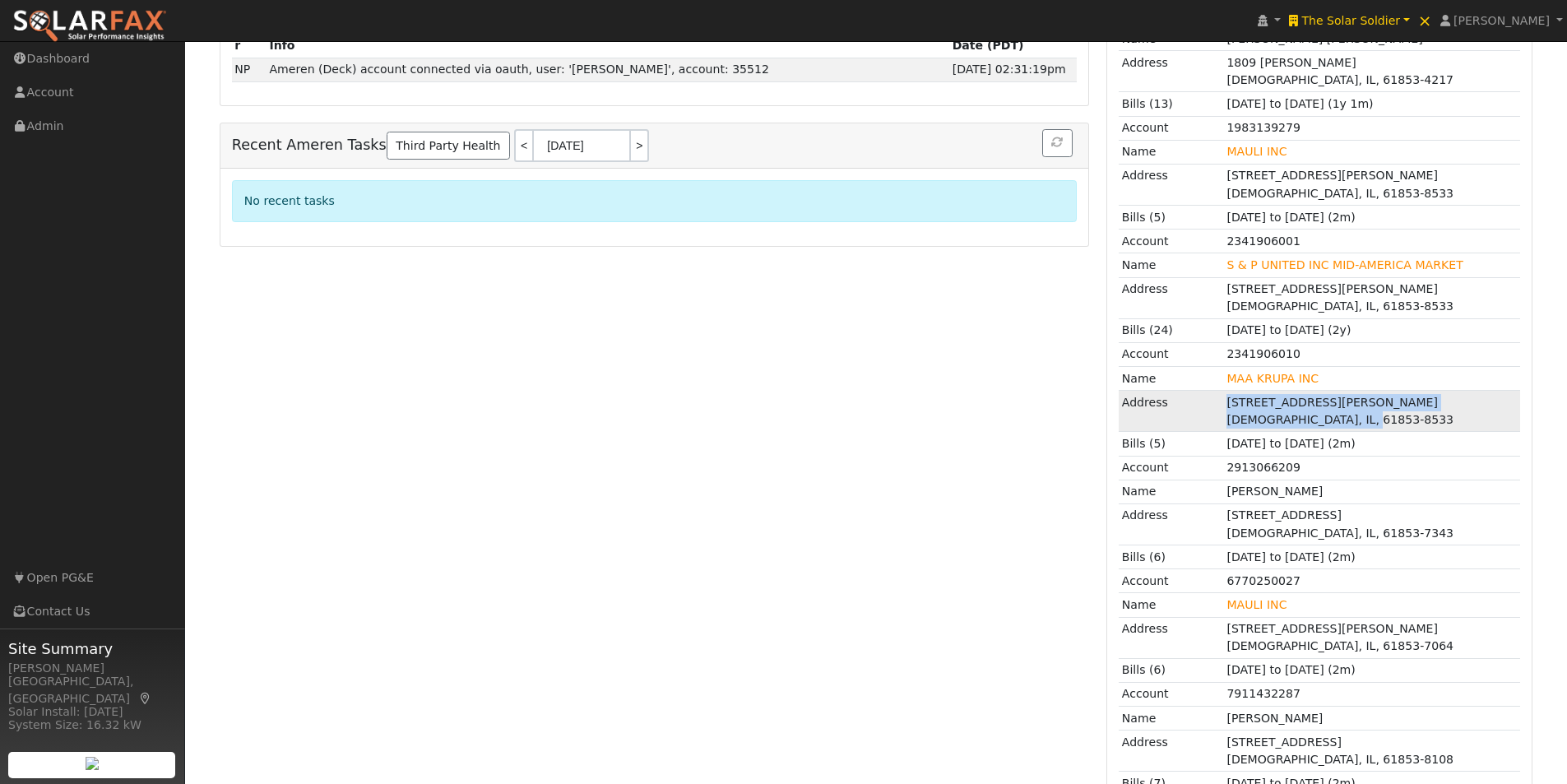
drag, startPoint x: 1226, startPoint y: 401, endPoint x: 1399, endPoint y: 416, distance: 173.6
click at [1399, 416] on td "1005 PURNELL DR UNIT B MAHOMET, IL, 61853-8533" at bounding box center [1372, 411] width 296 height 41
copy td "1005 PURNELL DR UNIT B MAHOMET, IL, 61853-8533"
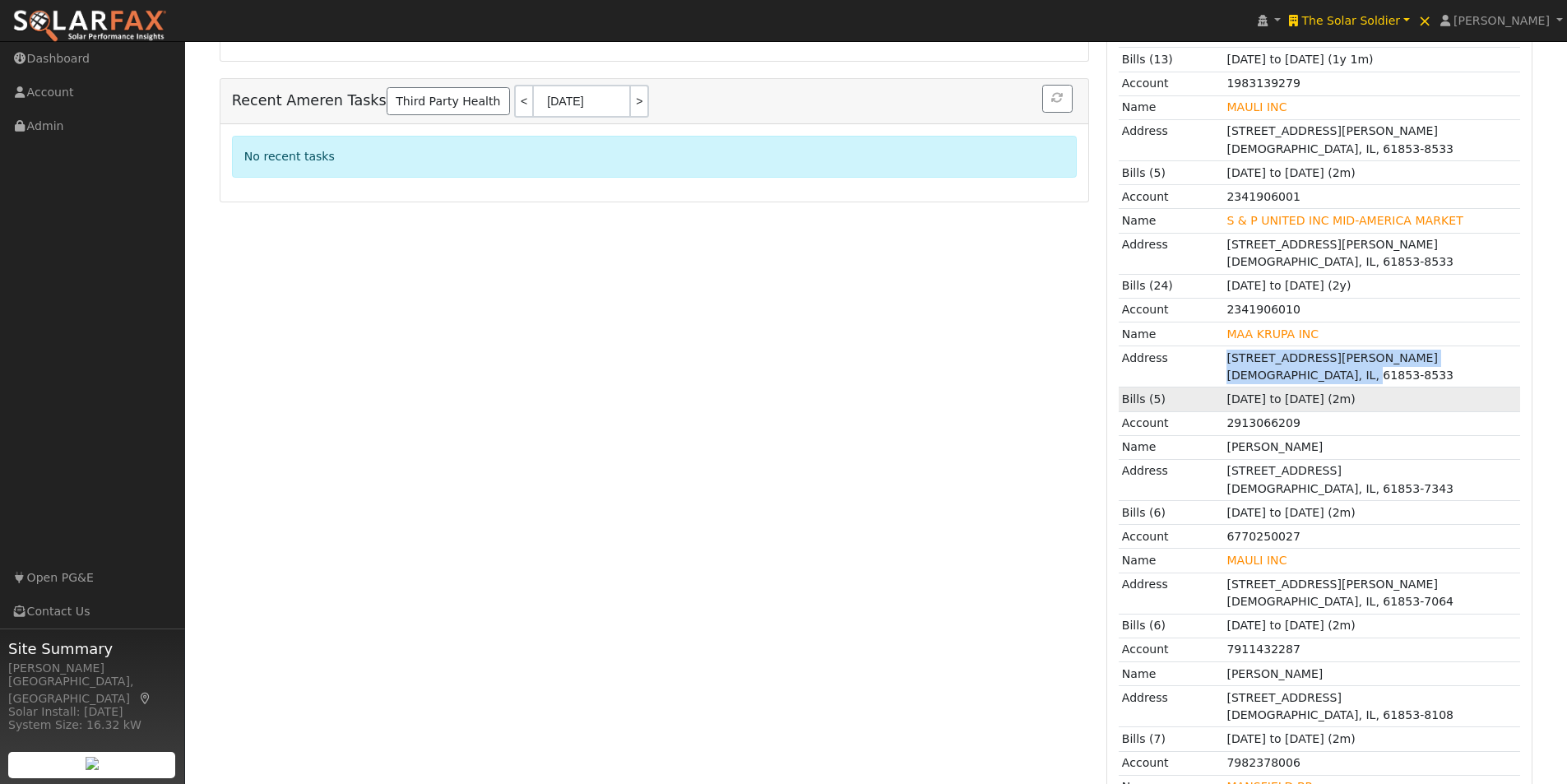
scroll to position [1005, 0]
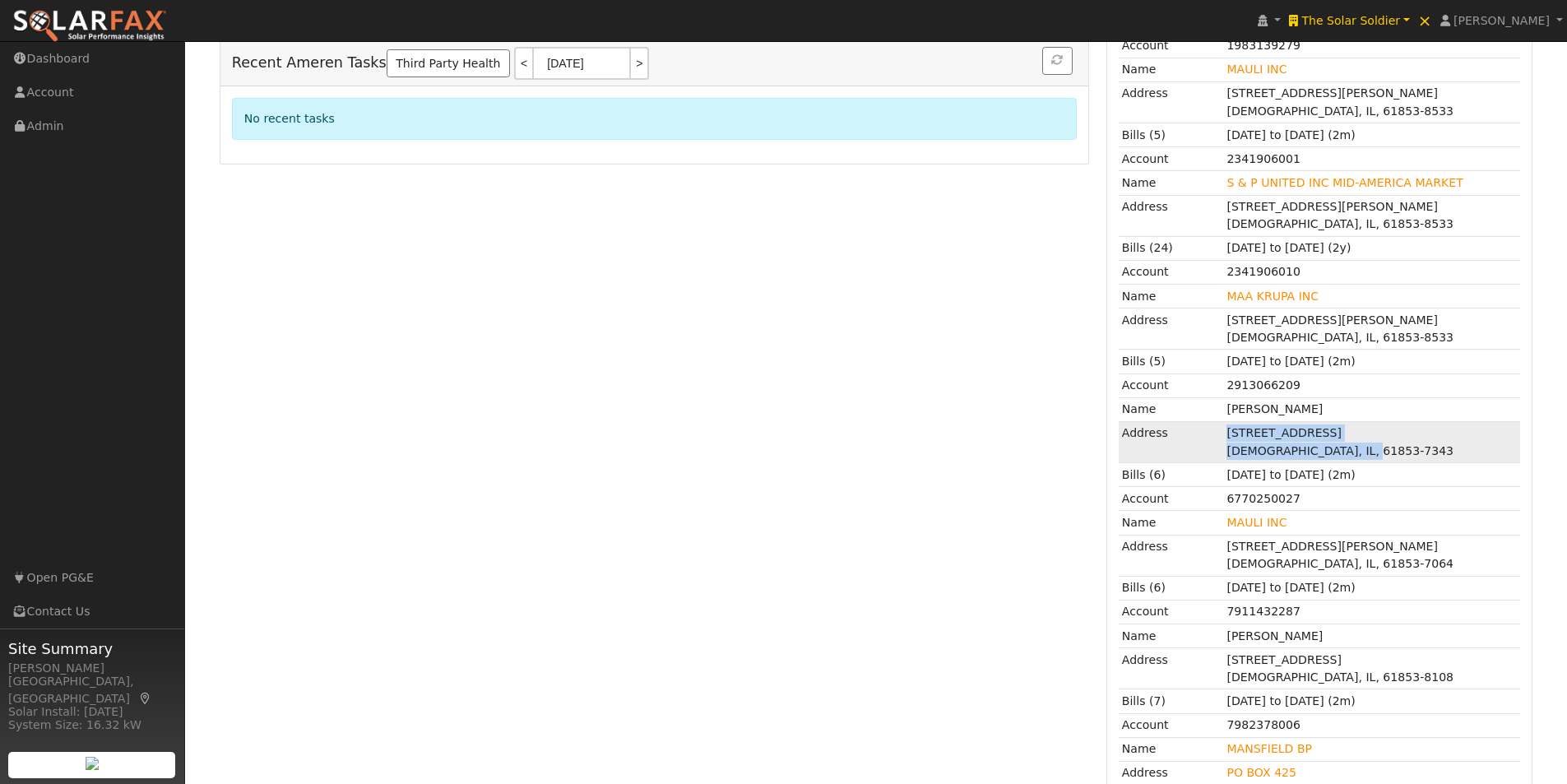
drag, startPoint x: 1216, startPoint y: 433, endPoint x: 1390, endPoint y: 460, distance: 176.1
click at [1390, 463] on tr "Address 701 N PRAIRIEVIEW RD APT 7 MAHOMET, IL, 61853-7343" at bounding box center [1320, 474] width 401 height 24
copy tr "701 N PRAIRIEVIEW RD APT 7 MAHOMET, IL, 61853-7343"
click at [1483, 441] on td "701 N PRAIRIEVIEW RD APT 7 MAHOMET, IL, 61853-7343" at bounding box center [1372, 441] width 296 height 41
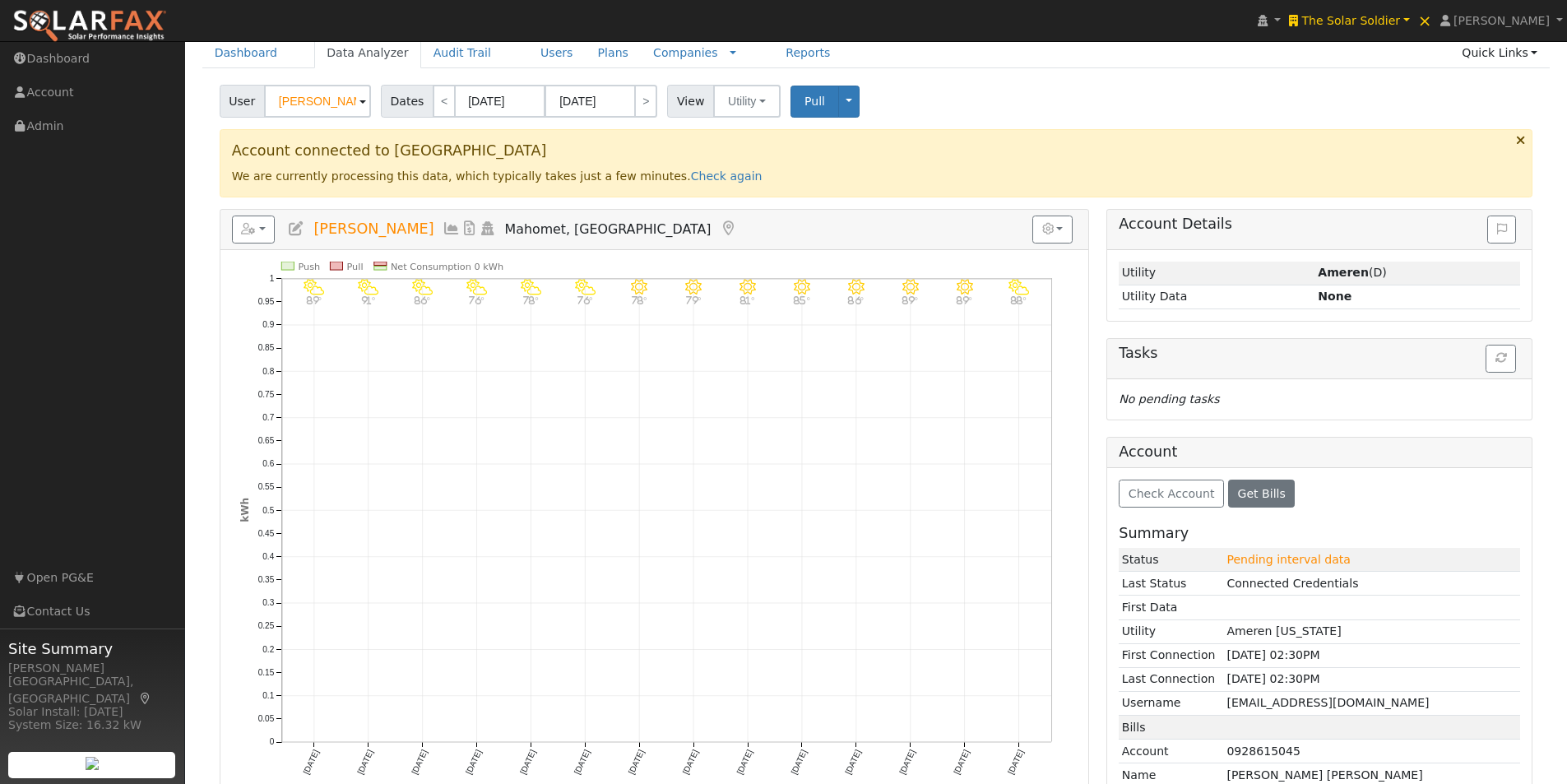
scroll to position [18, 0]
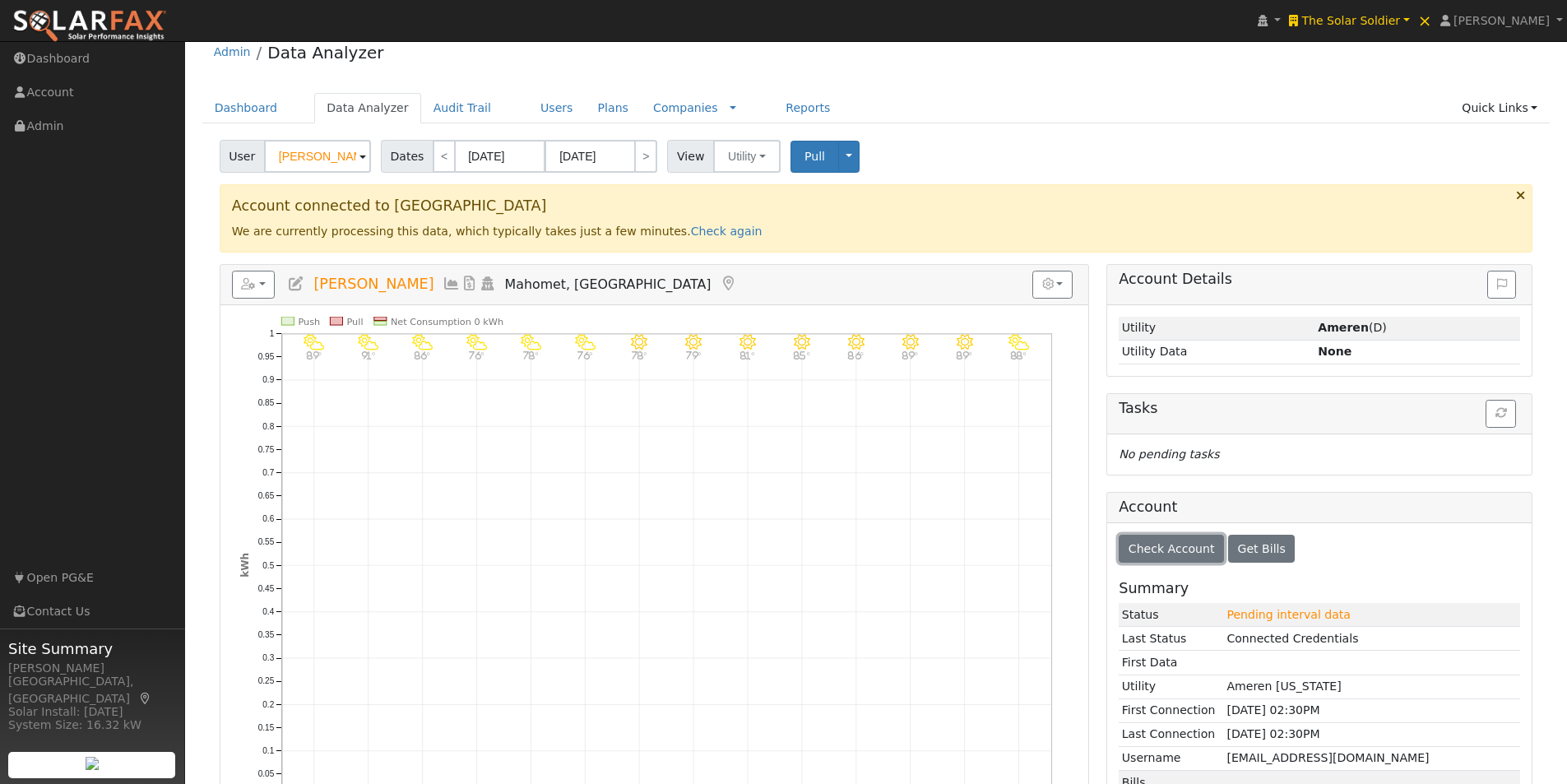
click at [1166, 543] on span "Check Account" at bounding box center [1172, 548] width 87 height 13
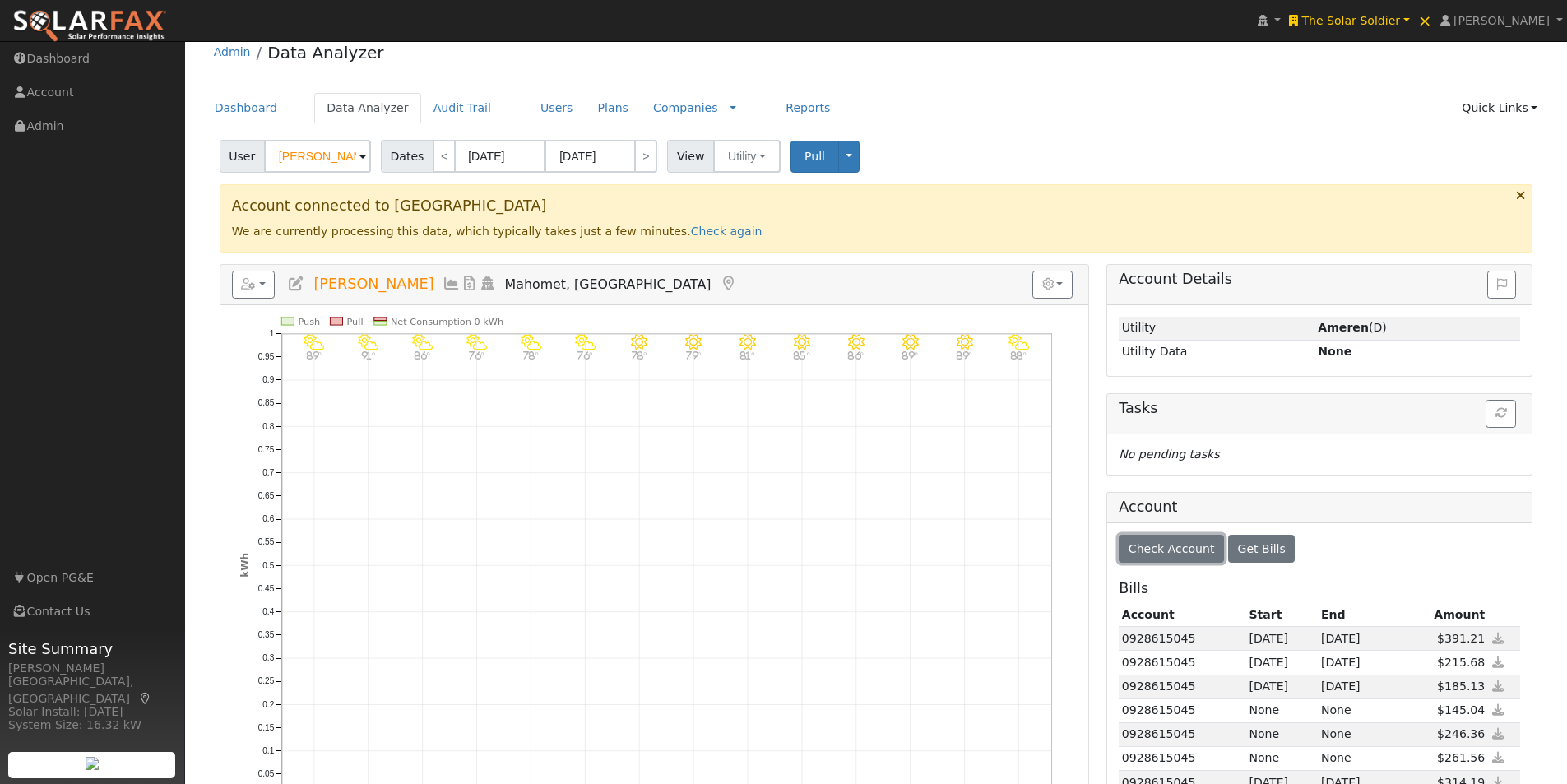
click at [1160, 550] on span "Check Account" at bounding box center [1172, 548] width 87 height 13
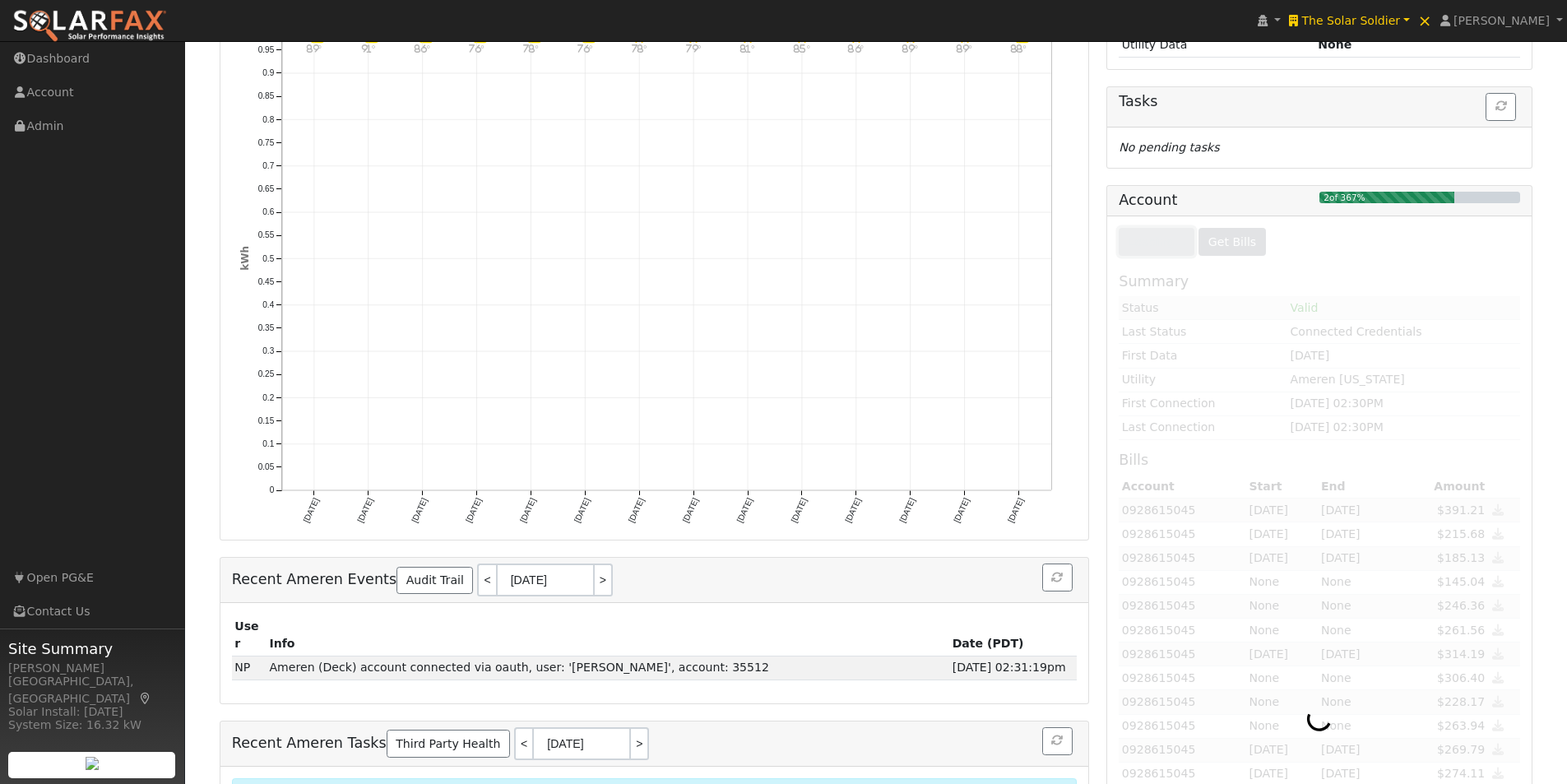
scroll to position [139, 0]
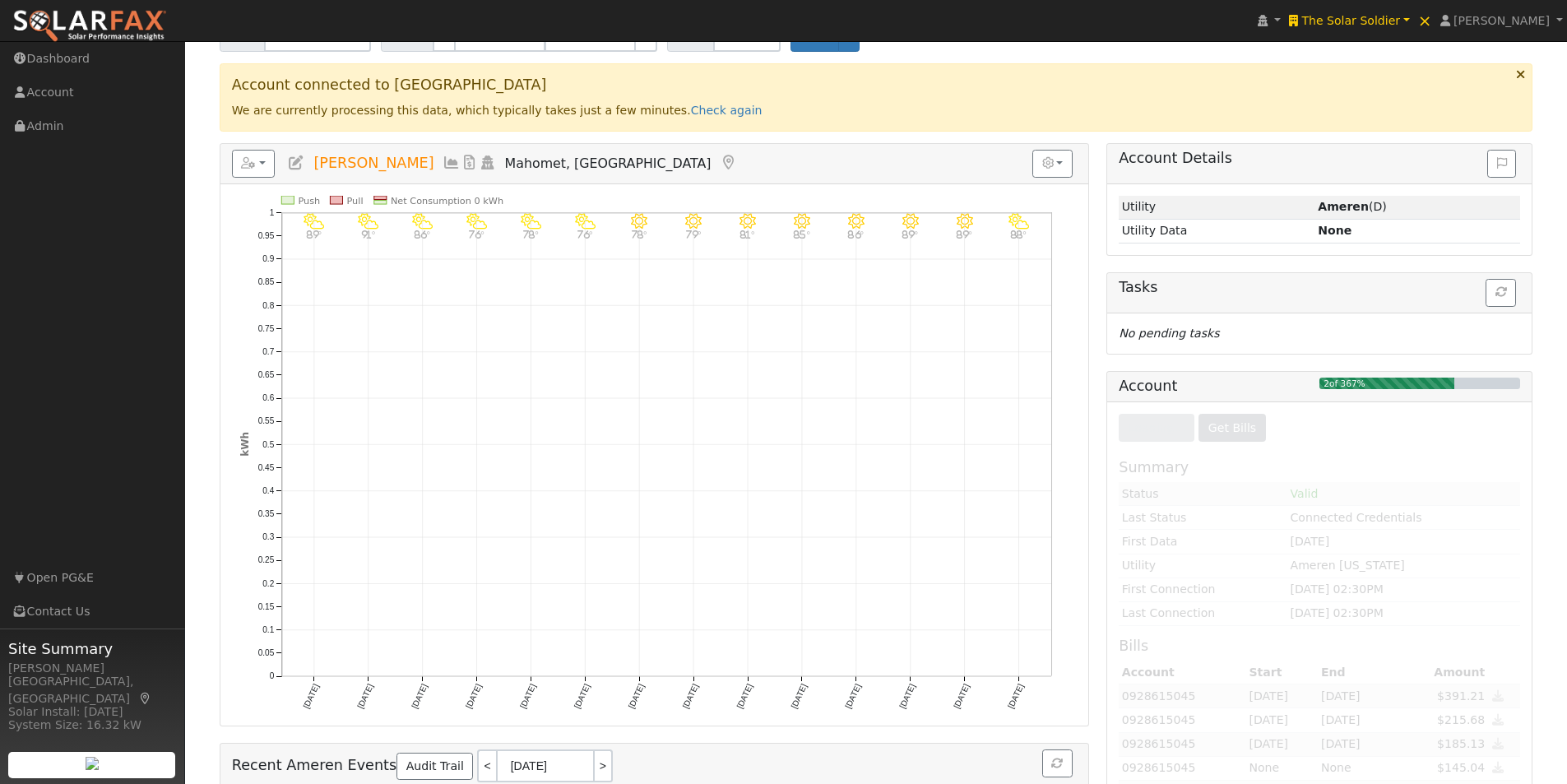
click at [443, 161] on icon at bounding box center [451, 162] width 18 height 15
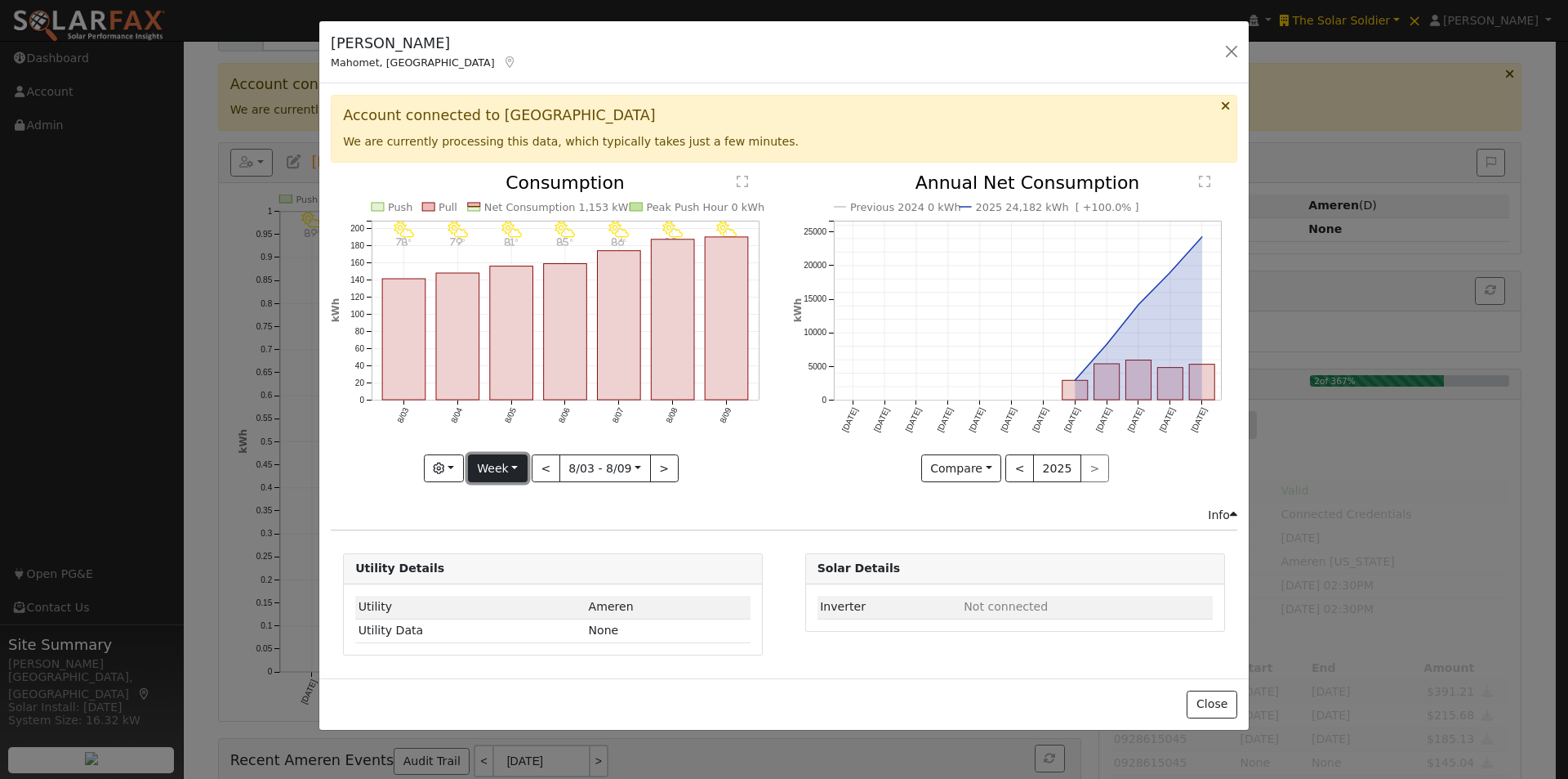
click at [489, 472] on button "Week" at bounding box center [498, 468] width 60 height 28
click at [505, 567] on link "Year" at bounding box center [525, 571] width 113 height 23
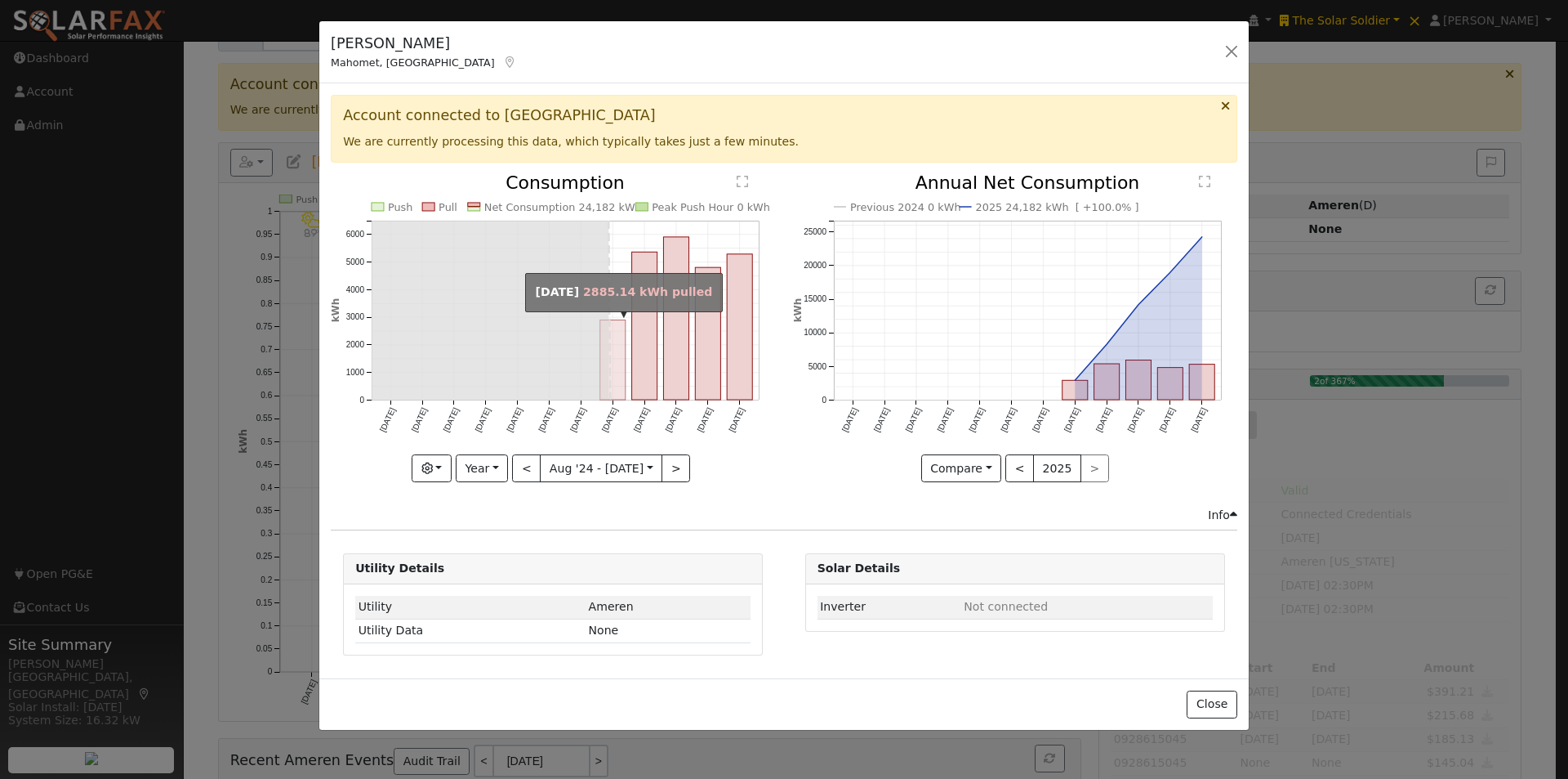
click at [619, 352] on rect "onclick=""" at bounding box center [612, 359] width 25 height 80
type input "2025-03-01"
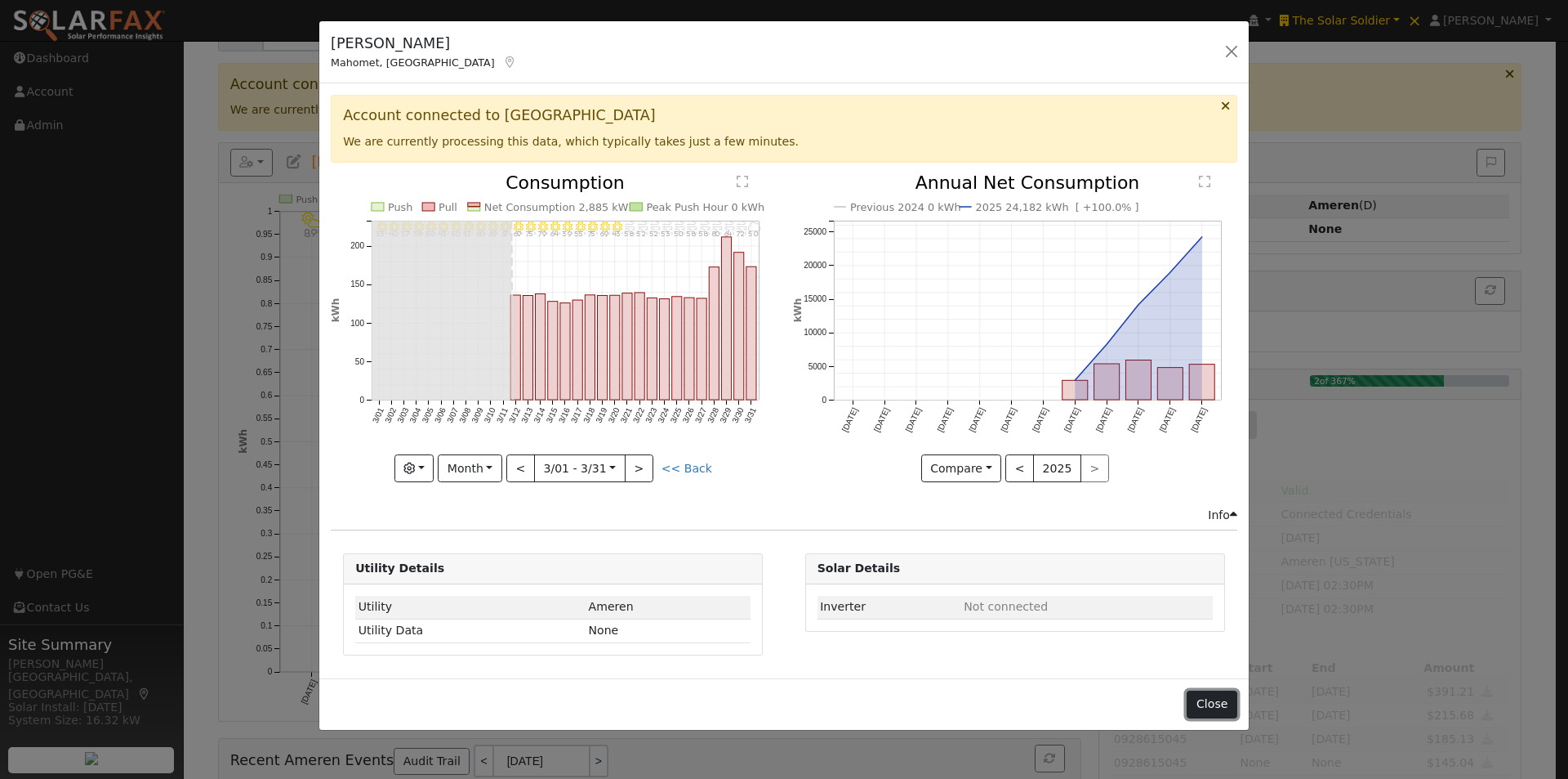
click at [1213, 700] on button "Close" at bounding box center [1211, 704] width 50 height 28
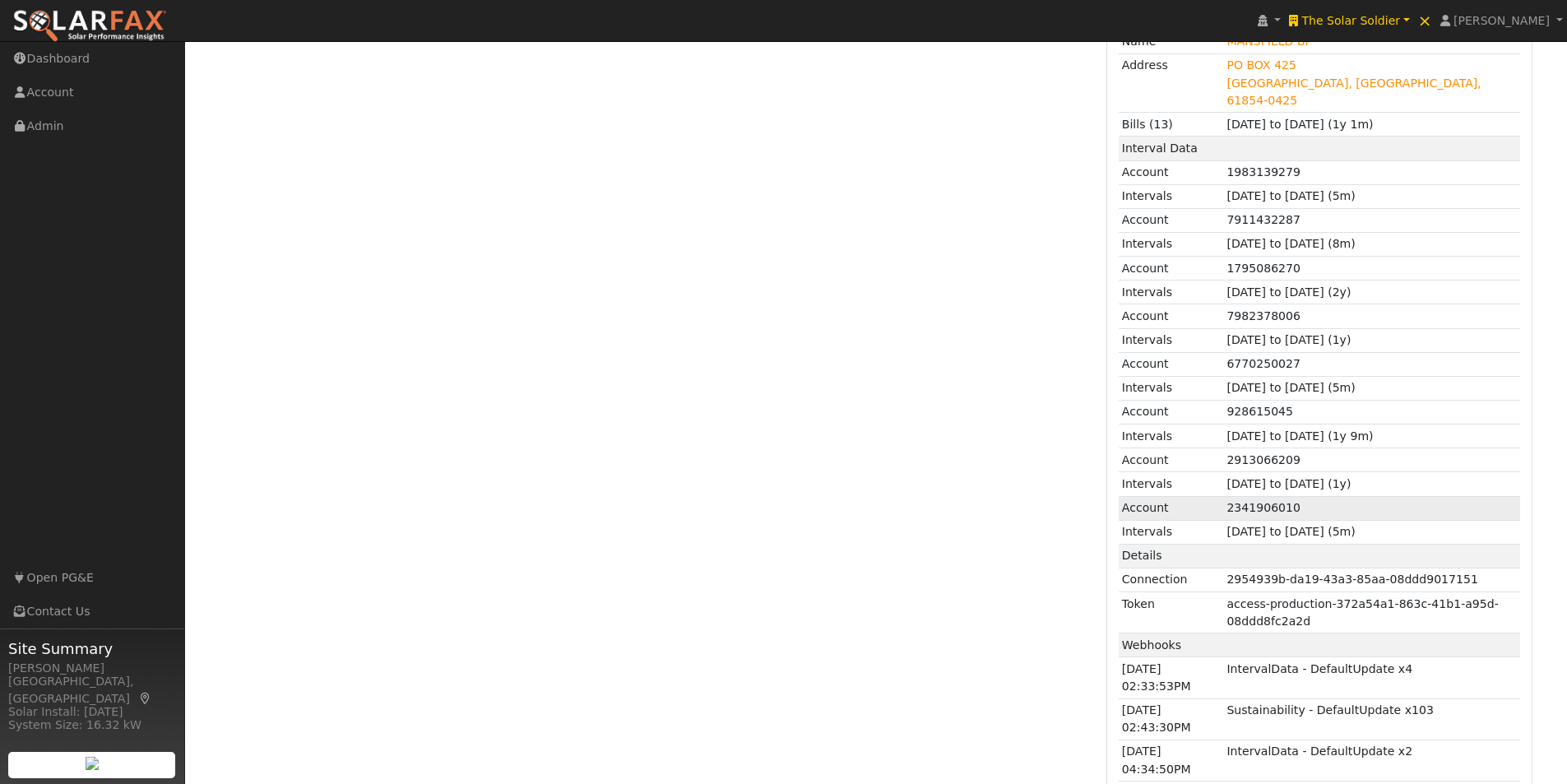
scroll to position [1645, 0]
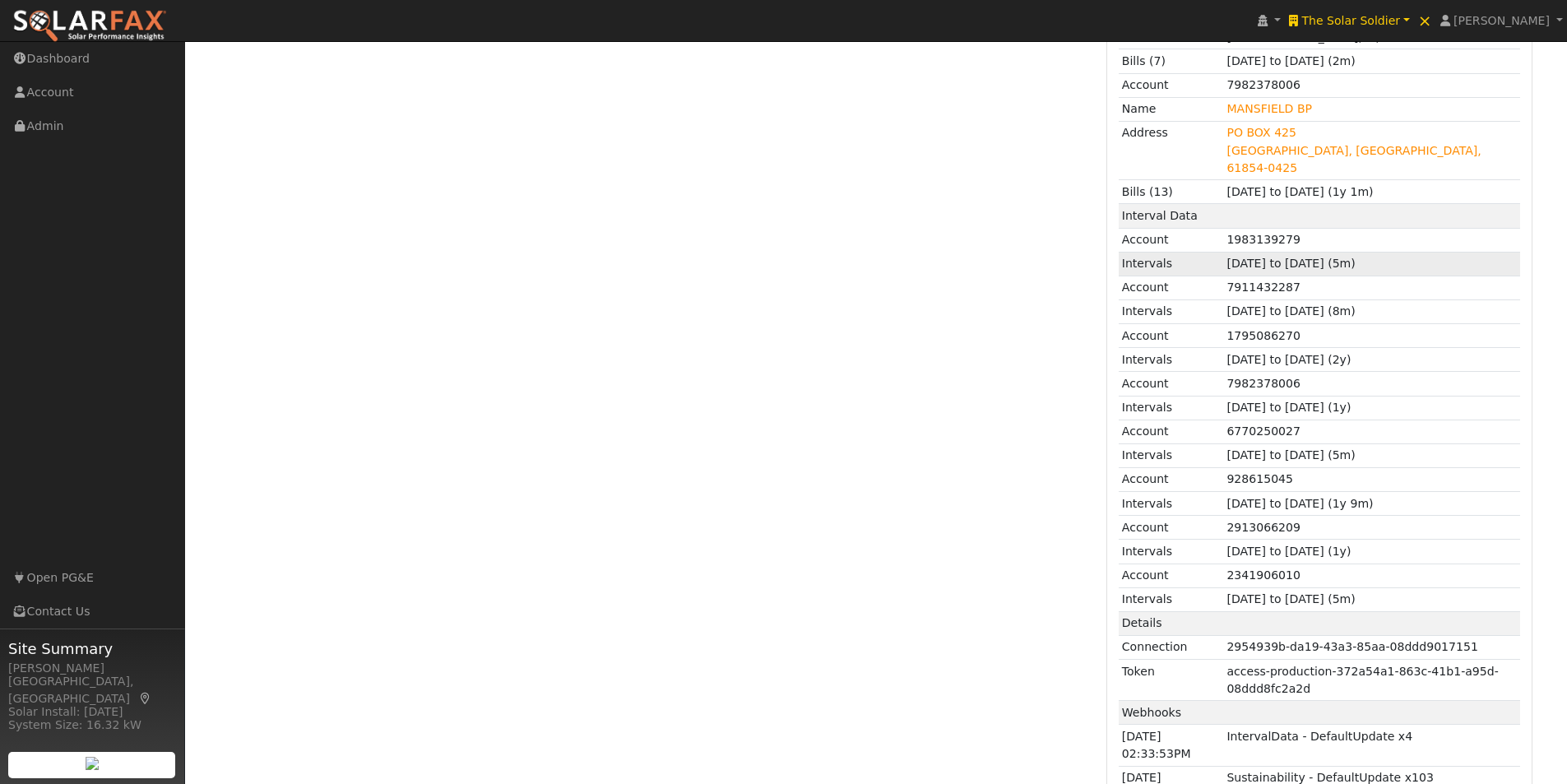
click at [1293, 252] on td "03/12/2025 to 08/10/2025 (5m)" at bounding box center [1372, 263] width 296 height 24
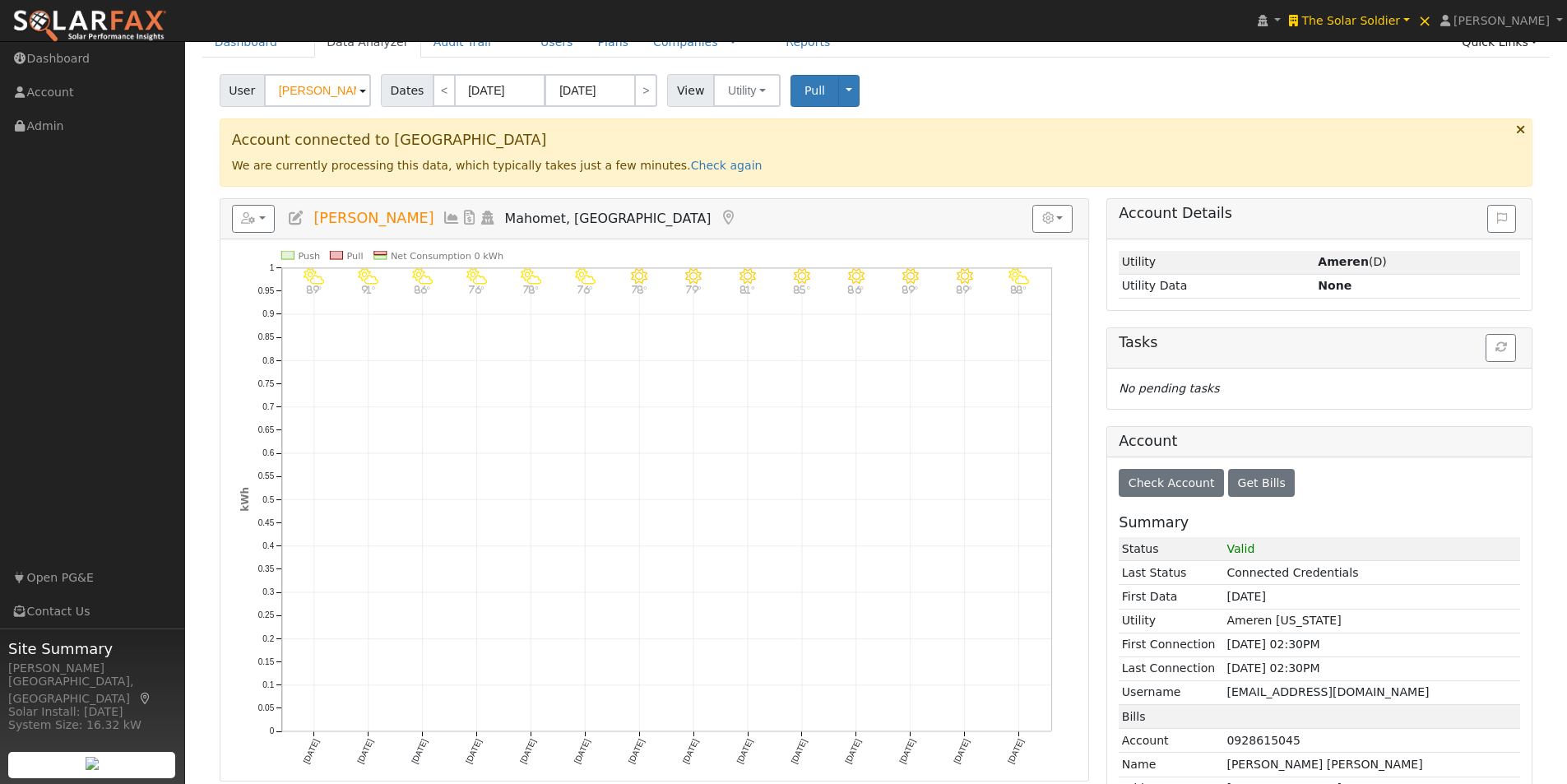
scroll to position [82, 0]
drag, startPoint x: 1389, startPoint y: 8, endPoint x: 1386, endPoint y: 24, distance: 16.3
click at [1389, 11] on link "The Solar Soldier" at bounding box center [1350, 20] width 129 height 41
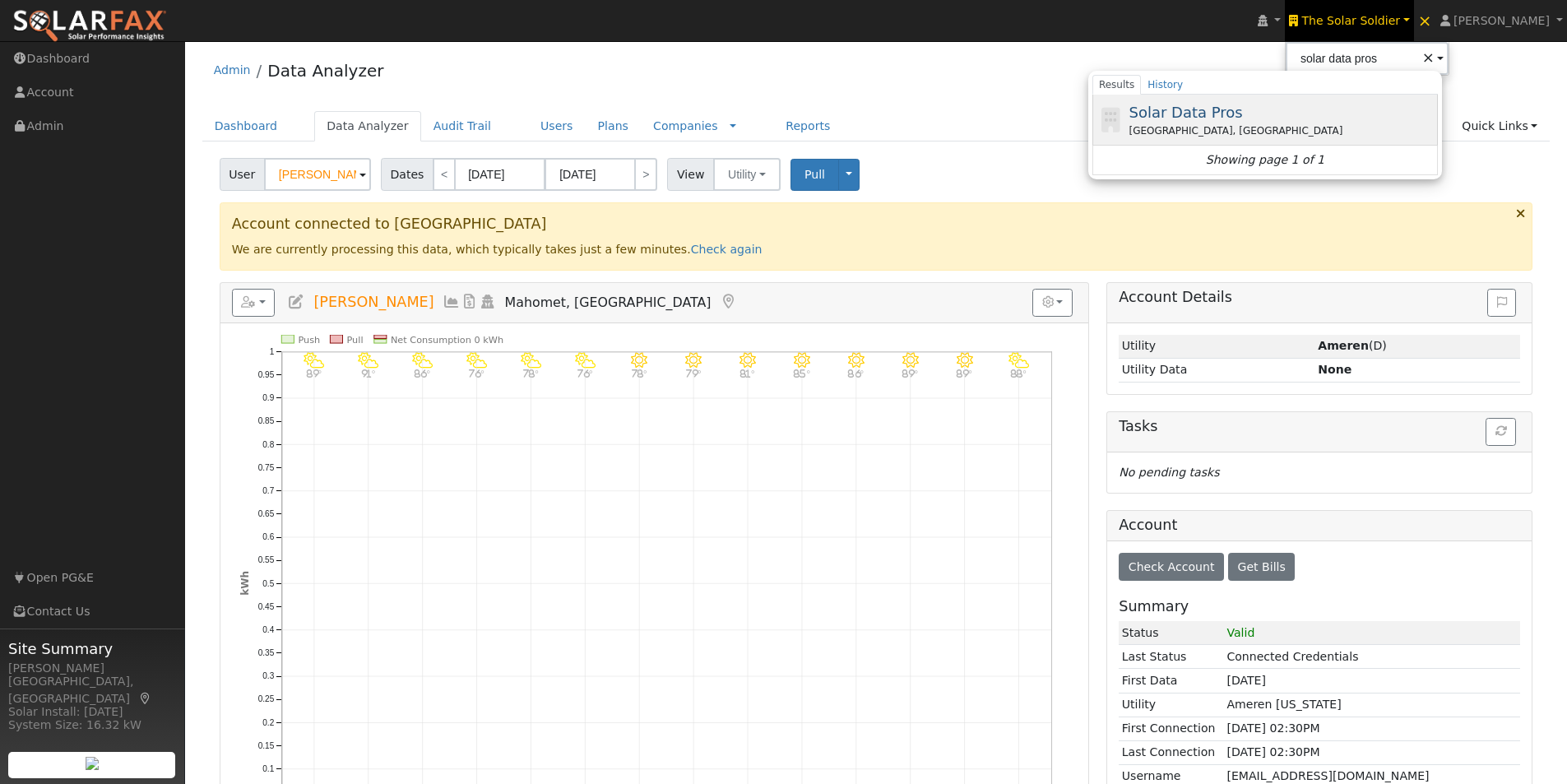
click at [1226, 103] on span "Solar Data Pros" at bounding box center [1185, 112] width 114 height 18
type input "Solar Data Pros"
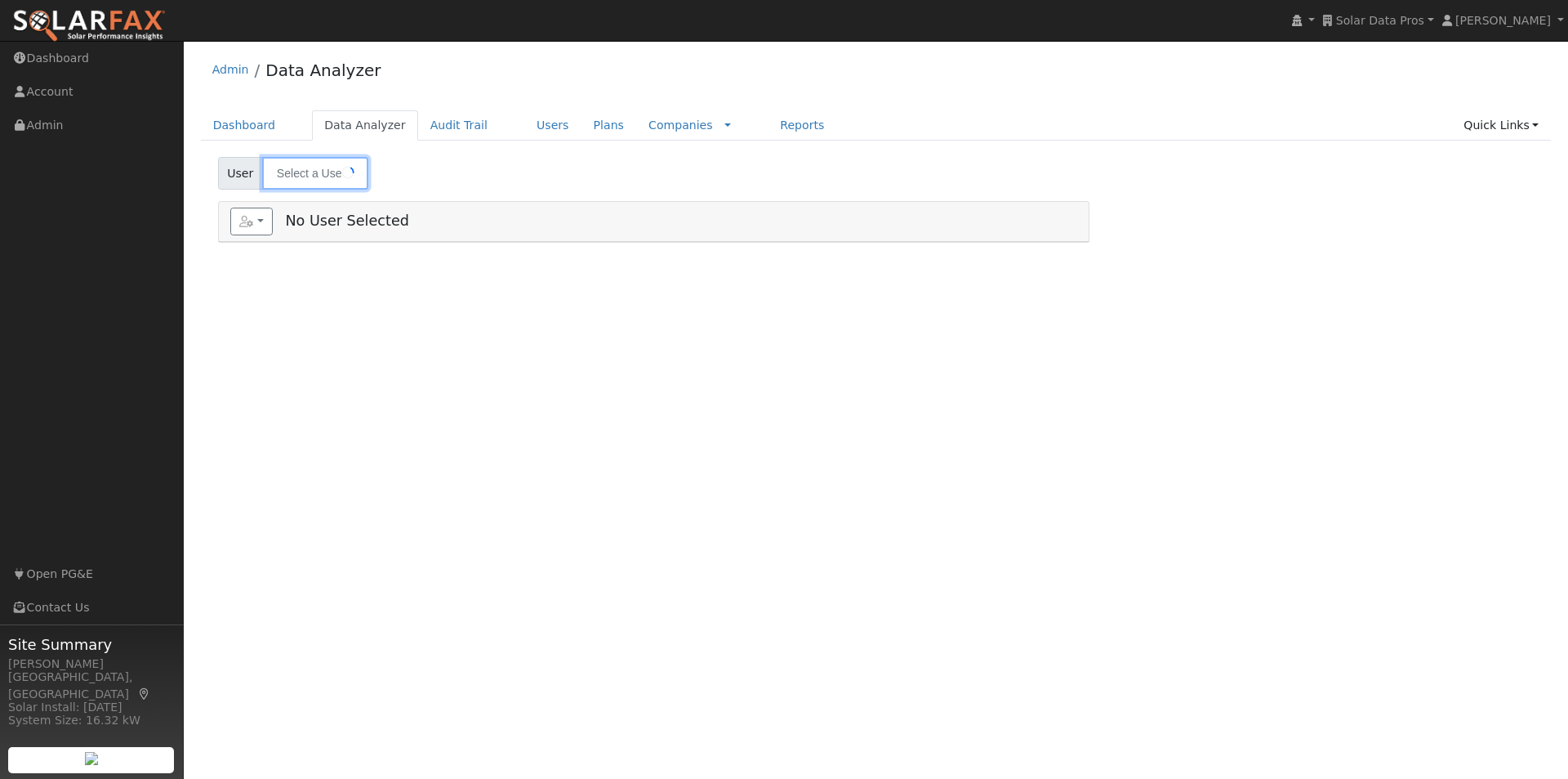
type input "[PERSON_NAME]"
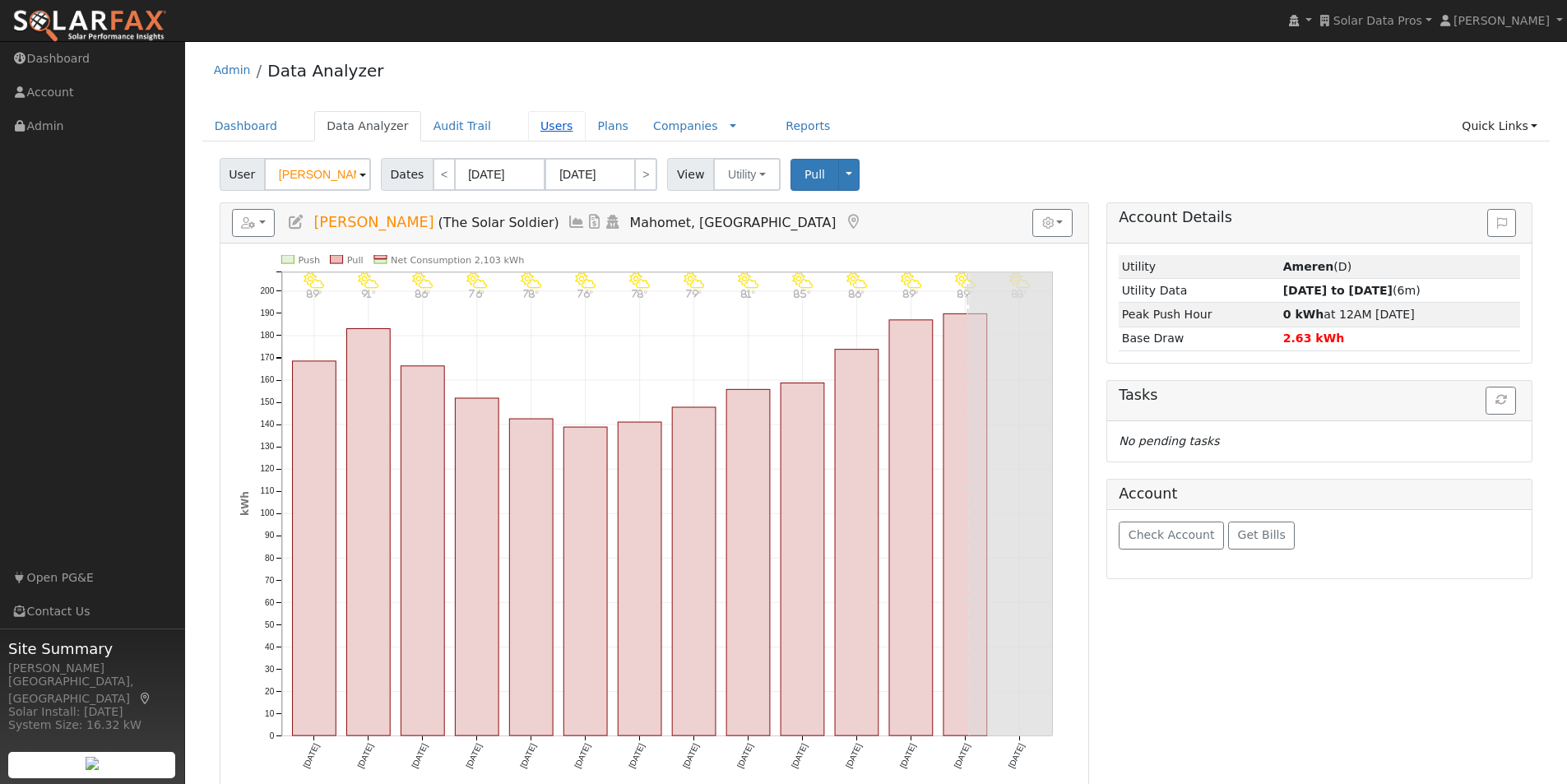
click at [528, 127] on link "Users" at bounding box center [556, 126] width 57 height 30
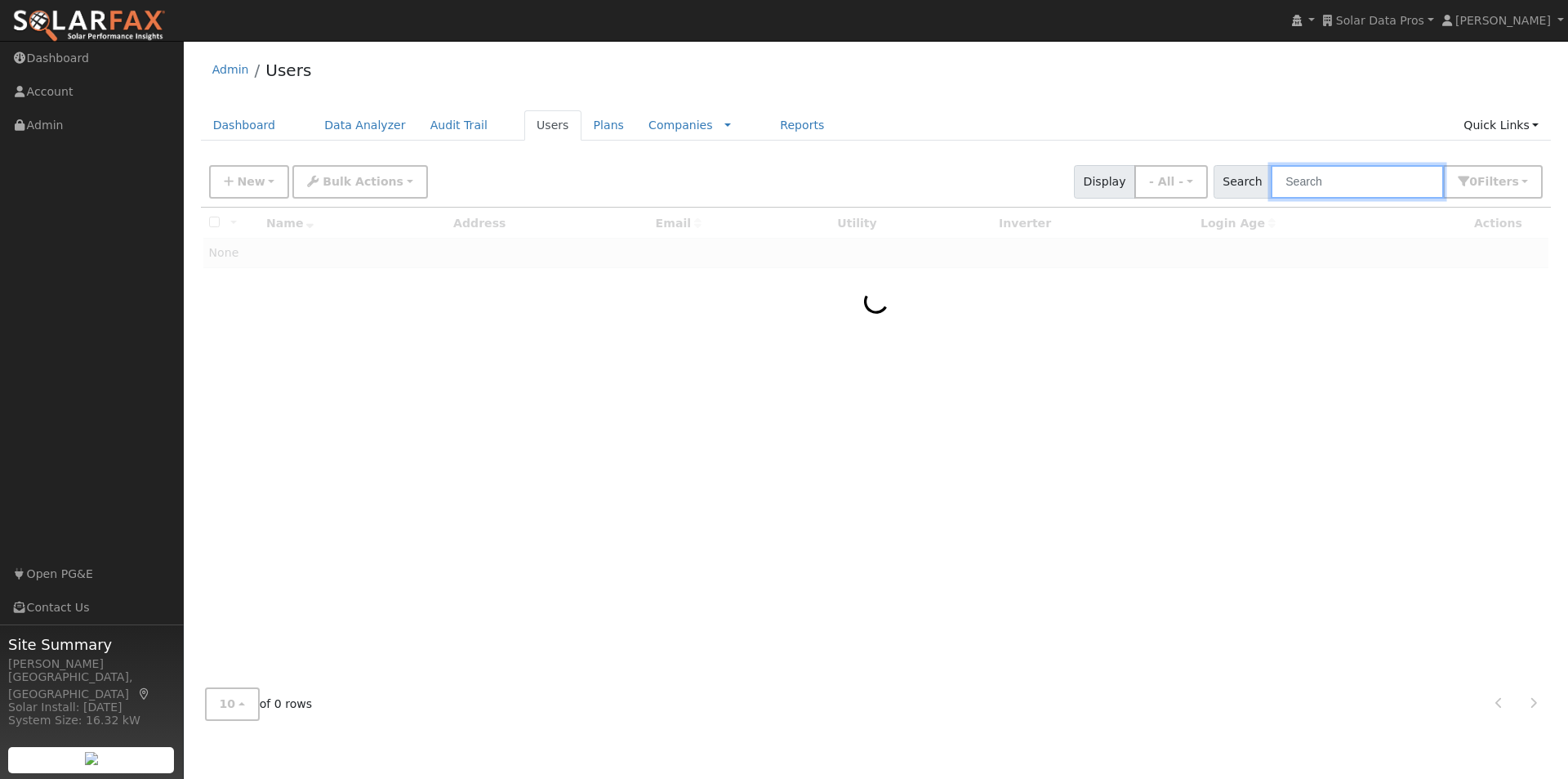
click at [1334, 191] on input "text" at bounding box center [1357, 182] width 173 height 33
paste input "[EMAIL_ADDRESS][DOMAIN_NAME]"
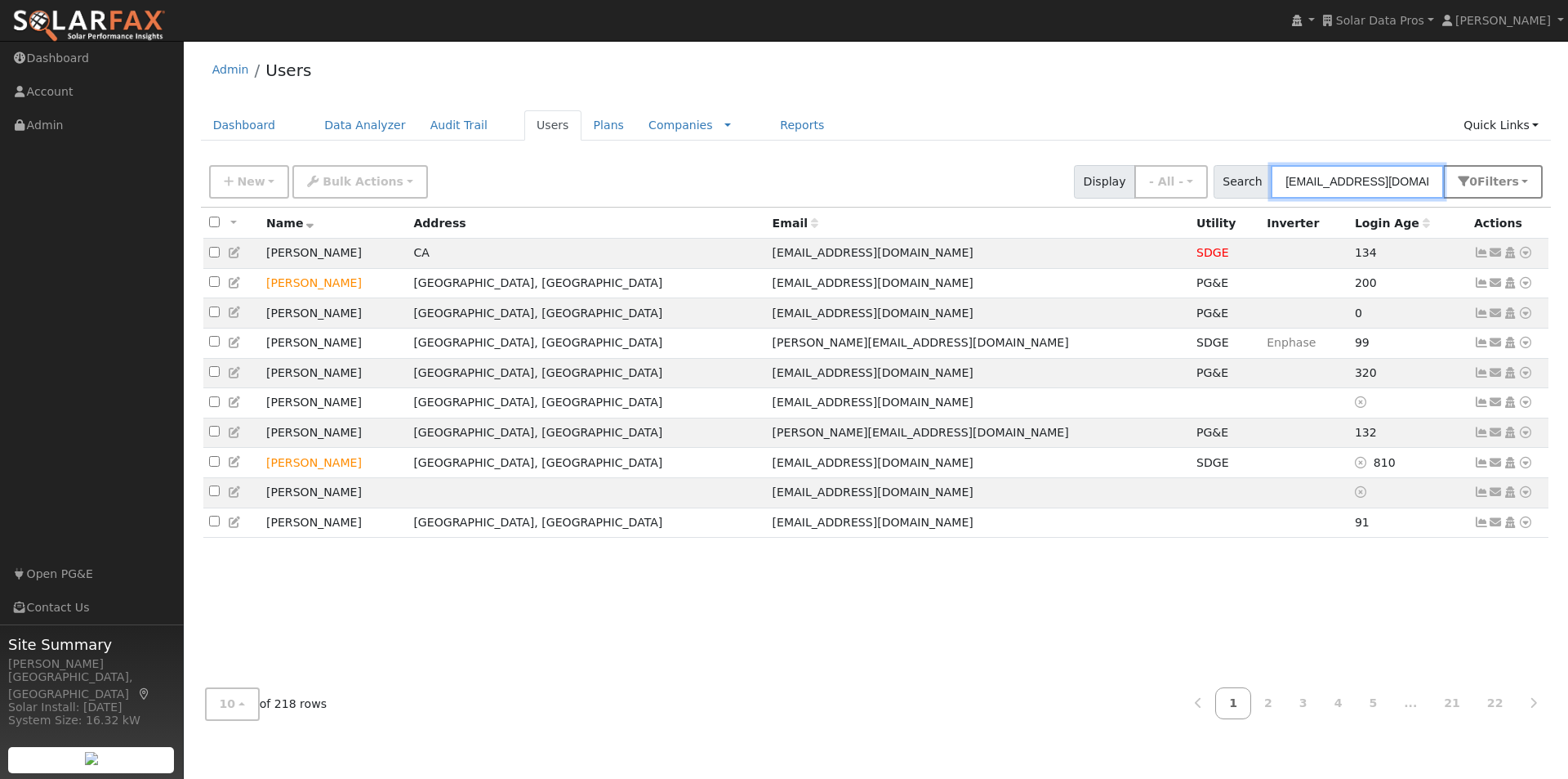
type input "[EMAIL_ADDRESS][DOMAIN_NAME]"
click at [1510, 175] on span "Filter s" at bounding box center [1498, 181] width 41 height 13
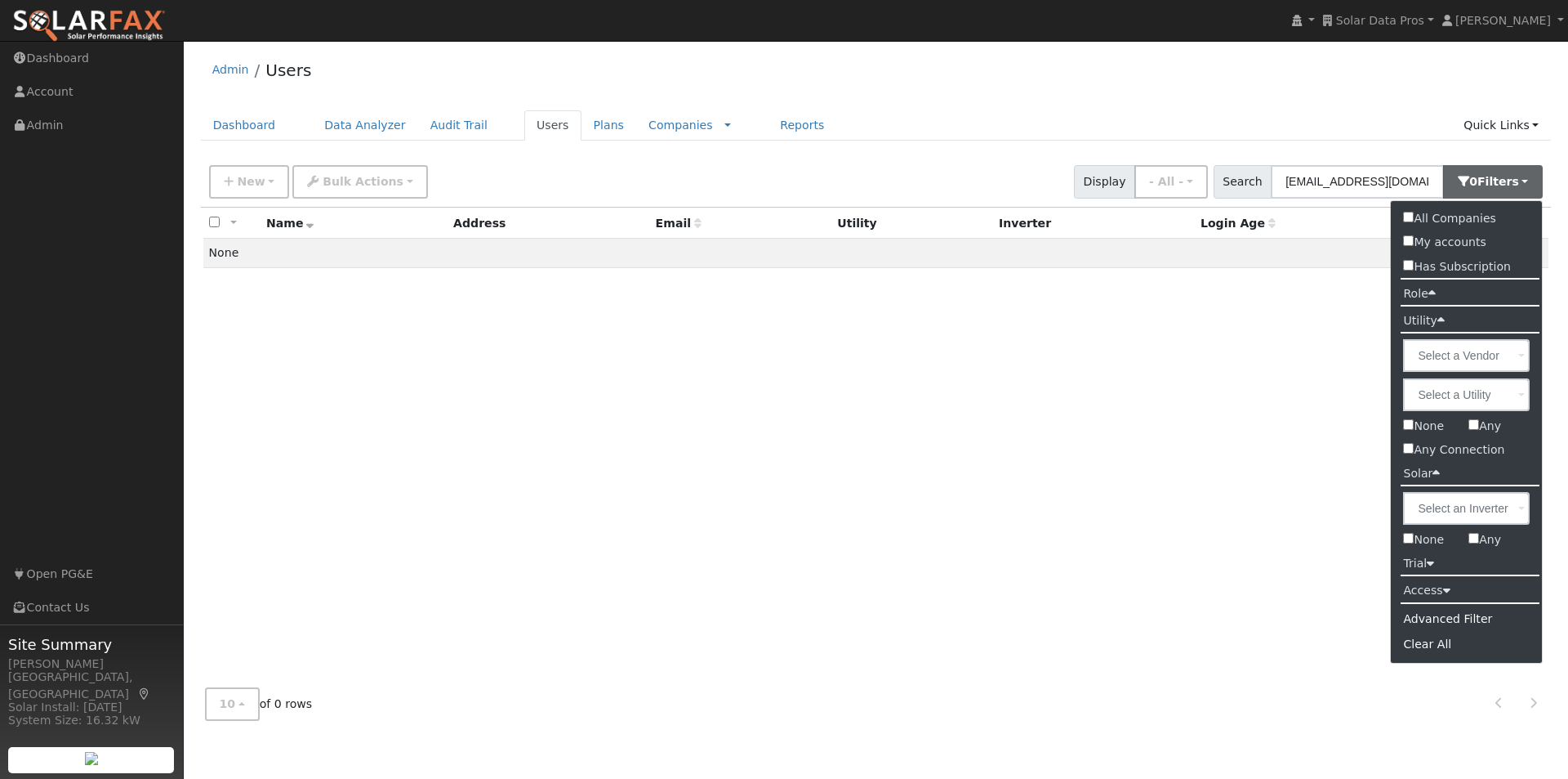
click at [1408, 216] on input "All Companies" at bounding box center [1408, 217] width 11 height 11
checkbox input "true"
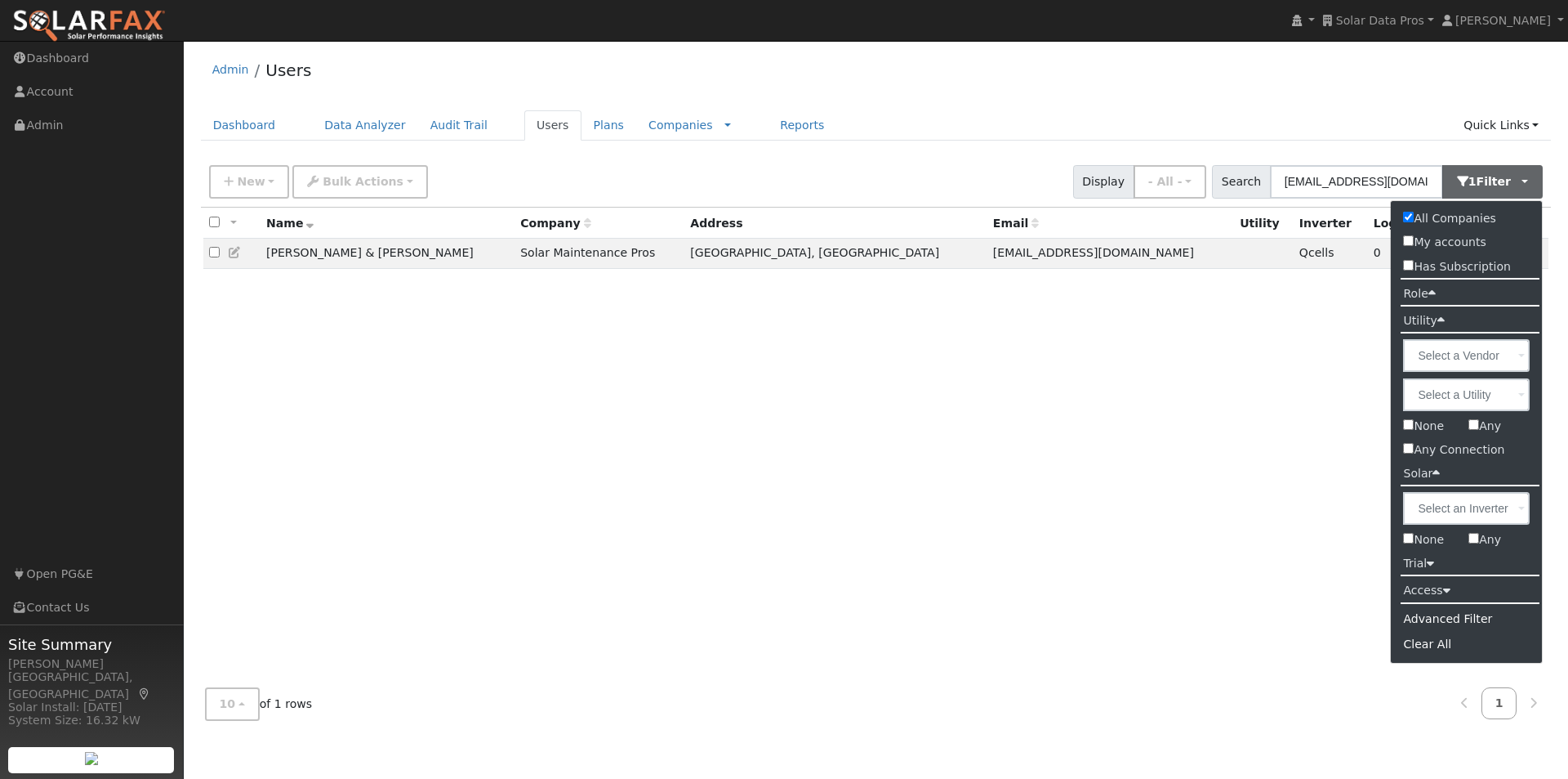
click at [1091, 76] on div "Admin Users" at bounding box center [876, 74] width 1351 height 50
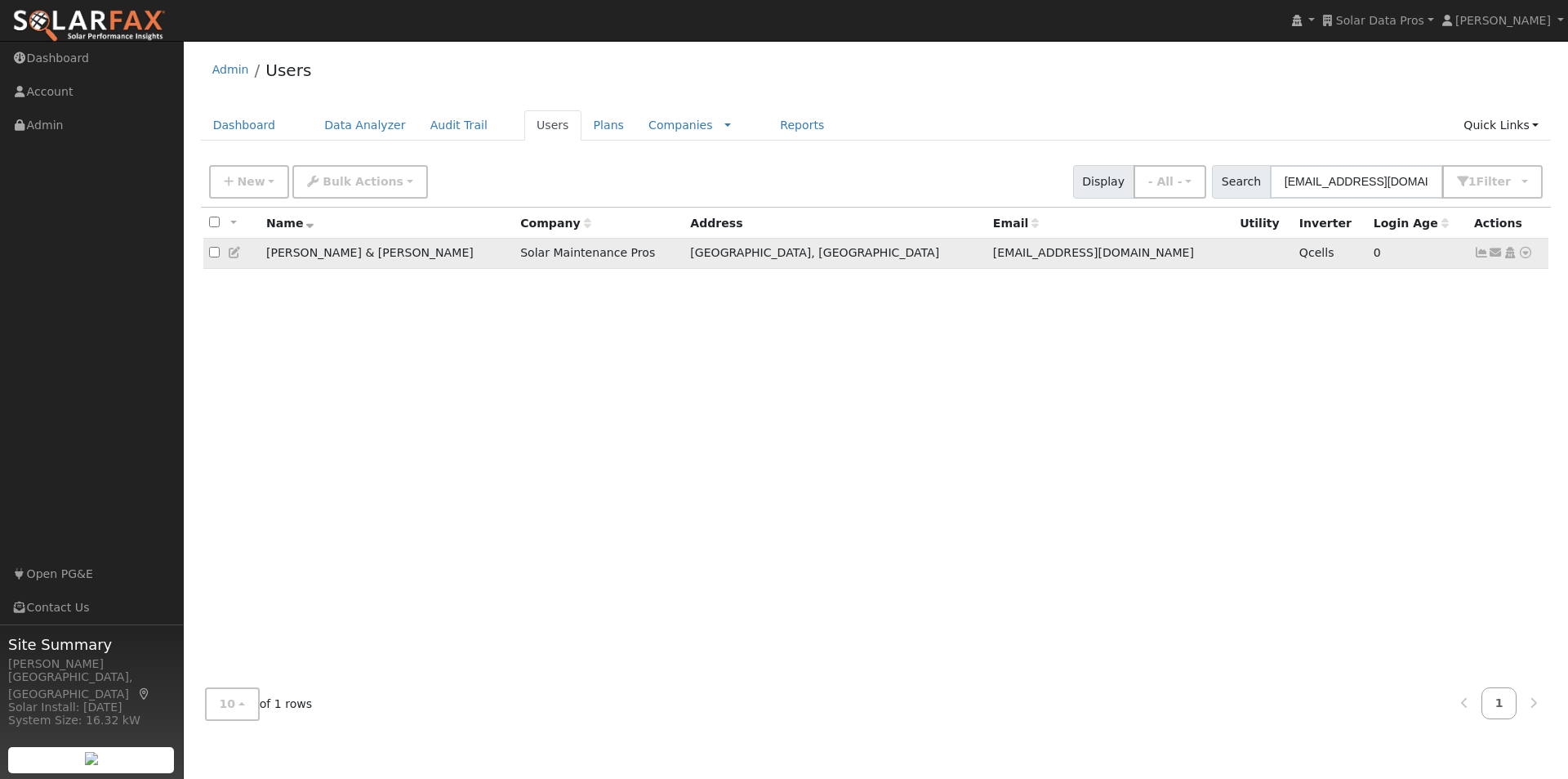
click at [232, 254] on icon at bounding box center [235, 252] width 15 height 11
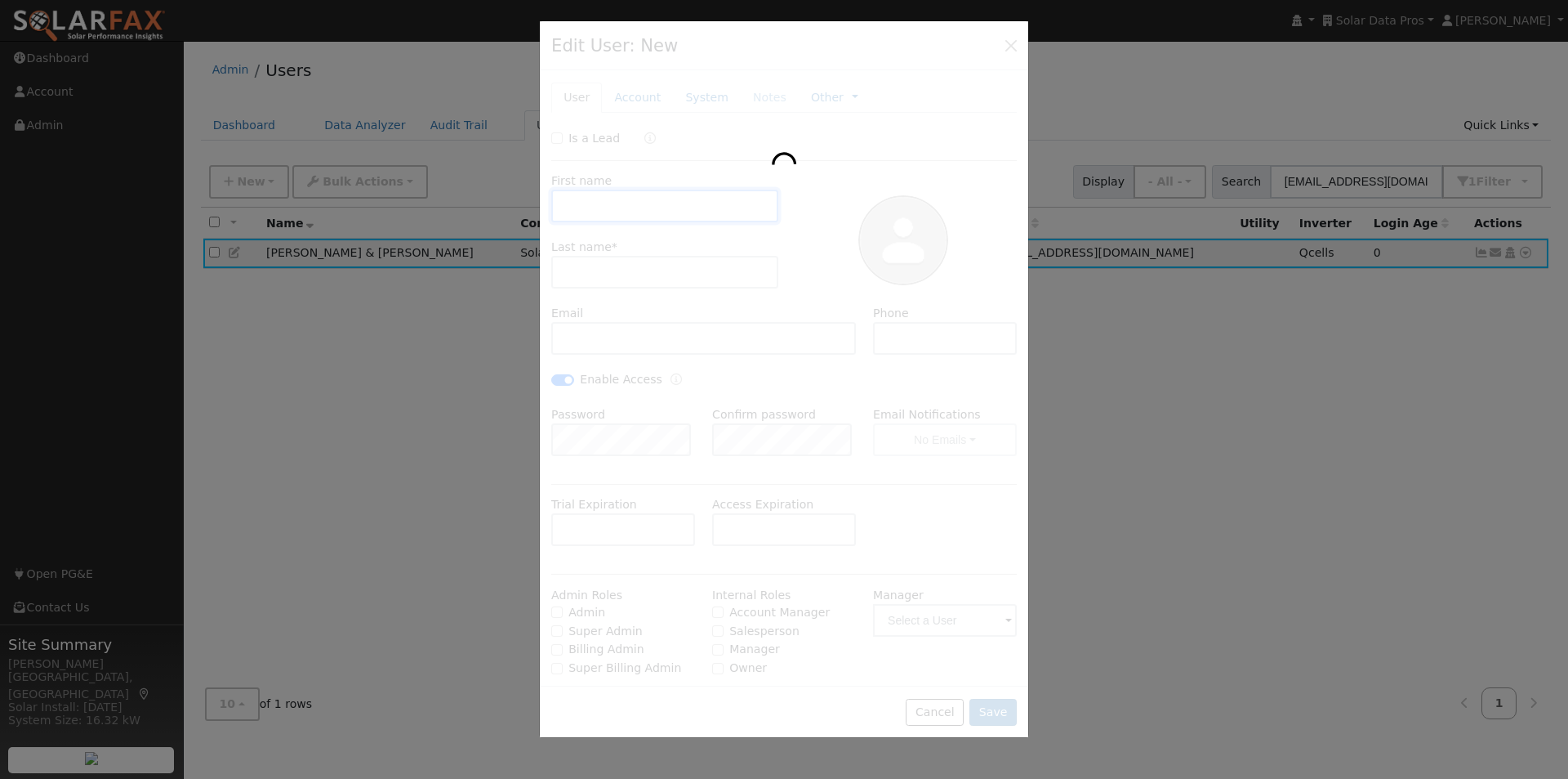
type input "[PERSON_NAME] & [PERSON_NAME]"
type input "[PERSON_NAME]"
type input "[EMAIL_ADDRESS][DOMAIN_NAME]"
type input "5596867984"
checkbox input "true"
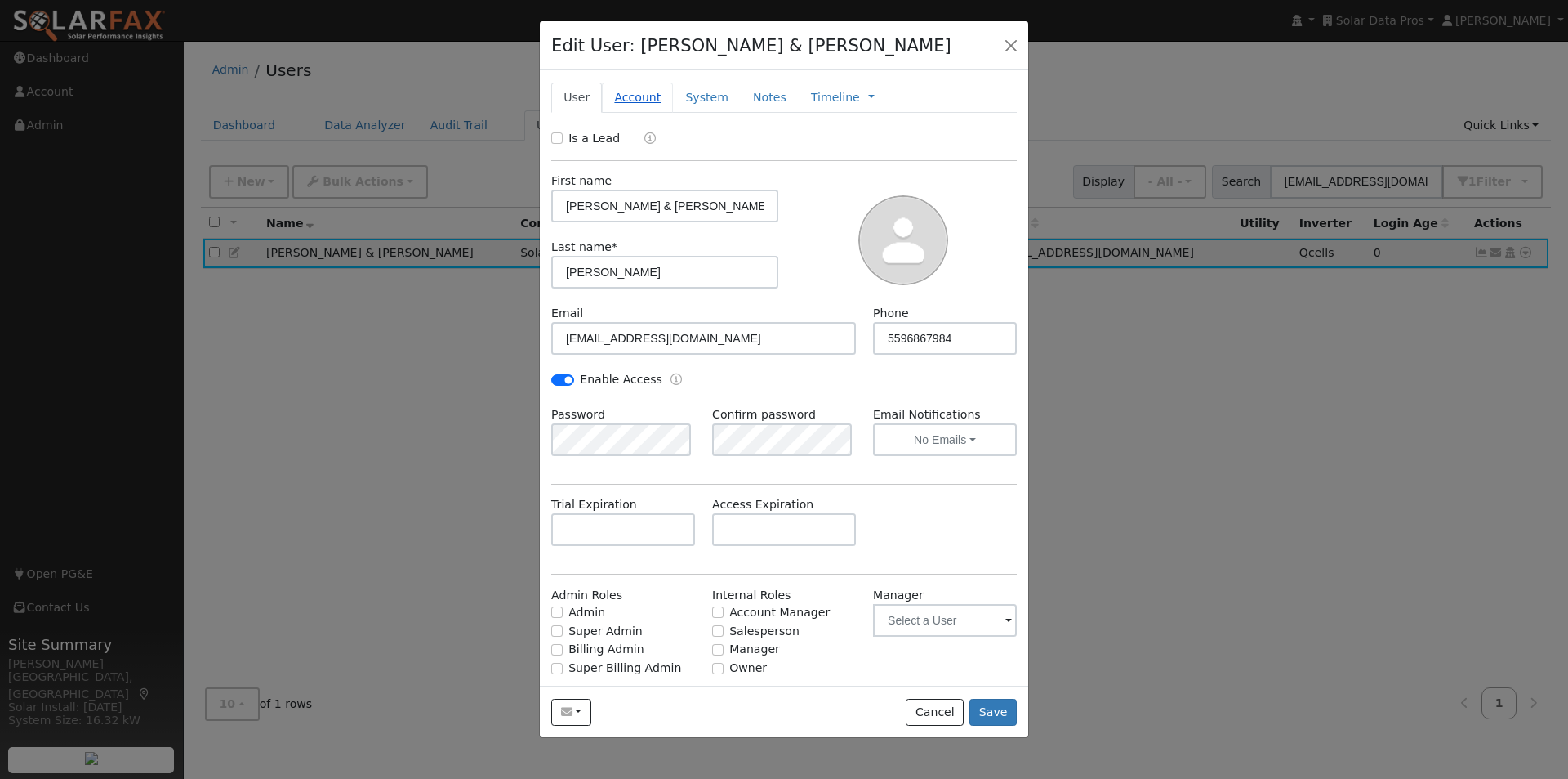
click at [620, 96] on link "Account" at bounding box center [637, 97] width 71 height 30
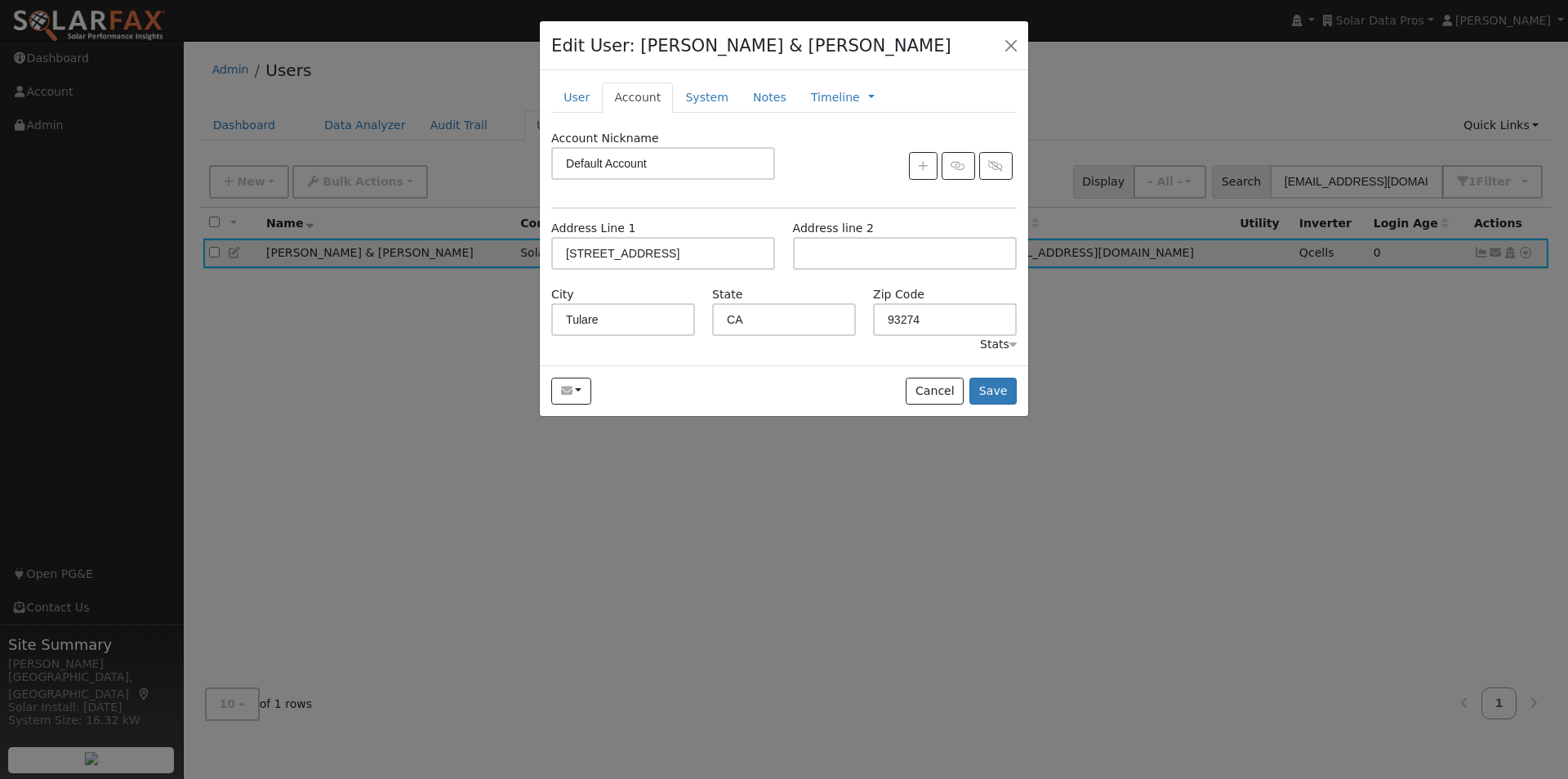
drag, startPoint x: 574, startPoint y: 96, endPoint x: 743, endPoint y: 271, distance: 243.3
click at [576, 97] on link "User" at bounding box center [577, 97] width 51 height 30
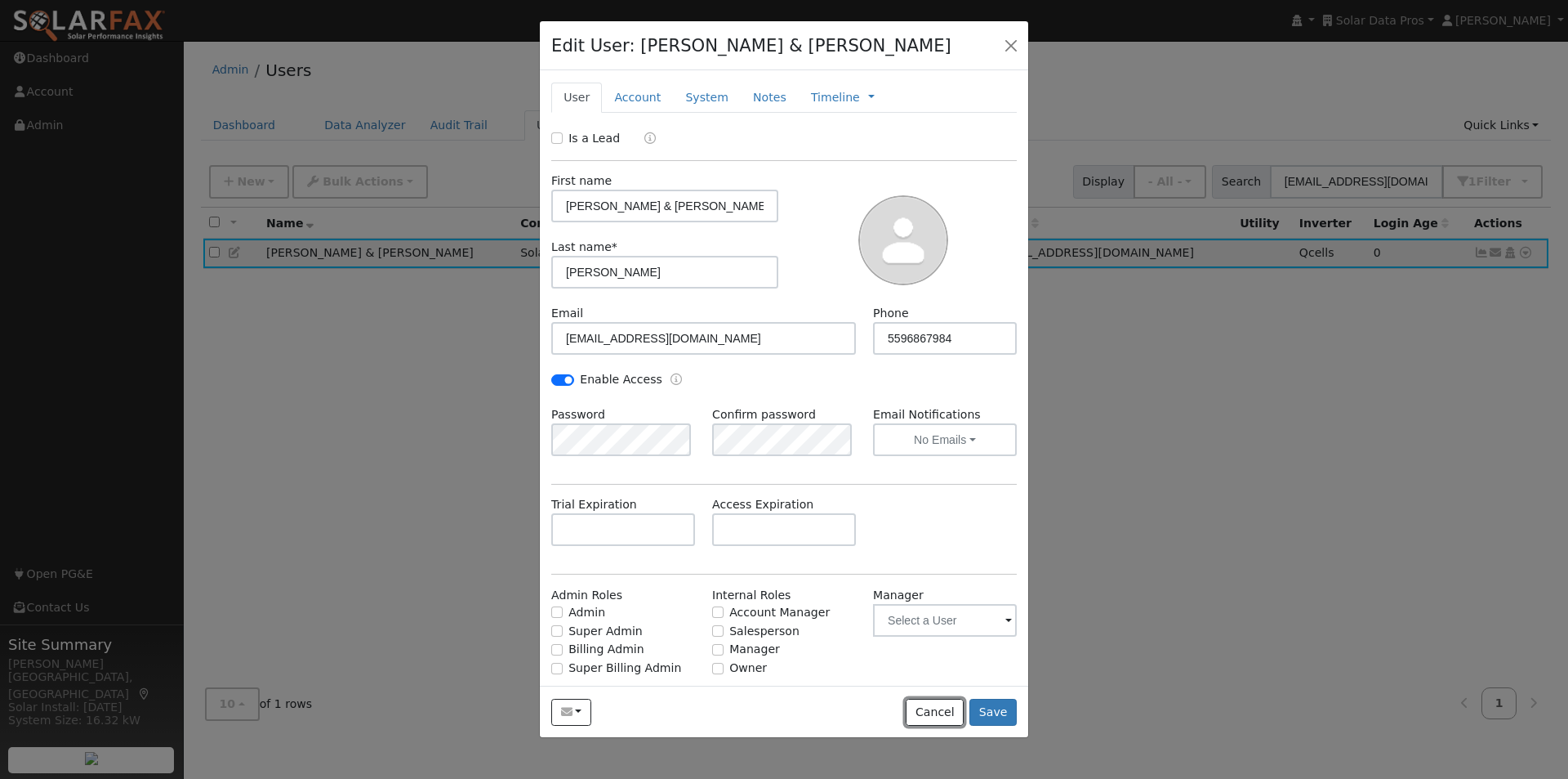
click at [934, 716] on button "Cancel" at bounding box center [935, 712] width 58 height 28
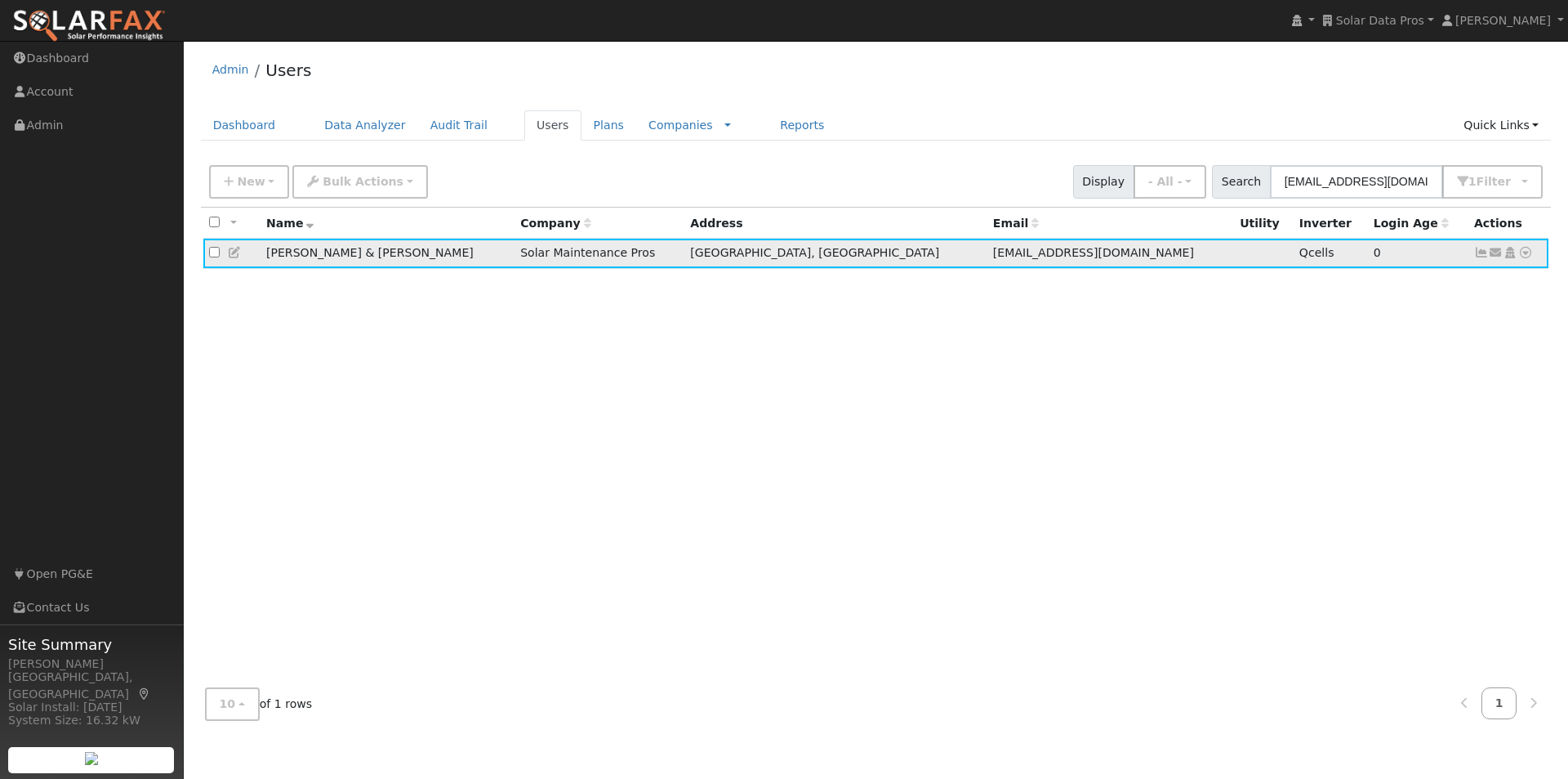
click at [1510, 254] on icon at bounding box center [1510, 252] width 15 height 11
